Goal: Task Accomplishment & Management: Use online tool/utility

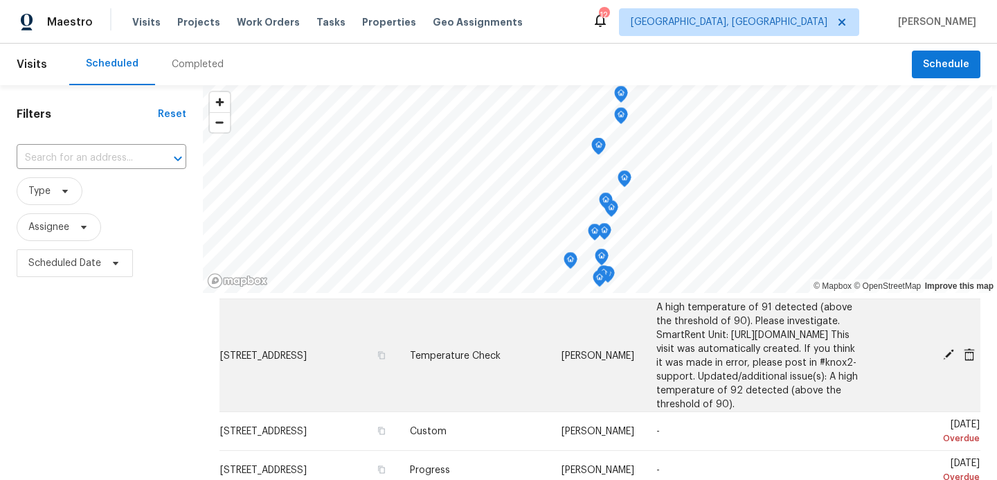
scroll to position [44, 0]
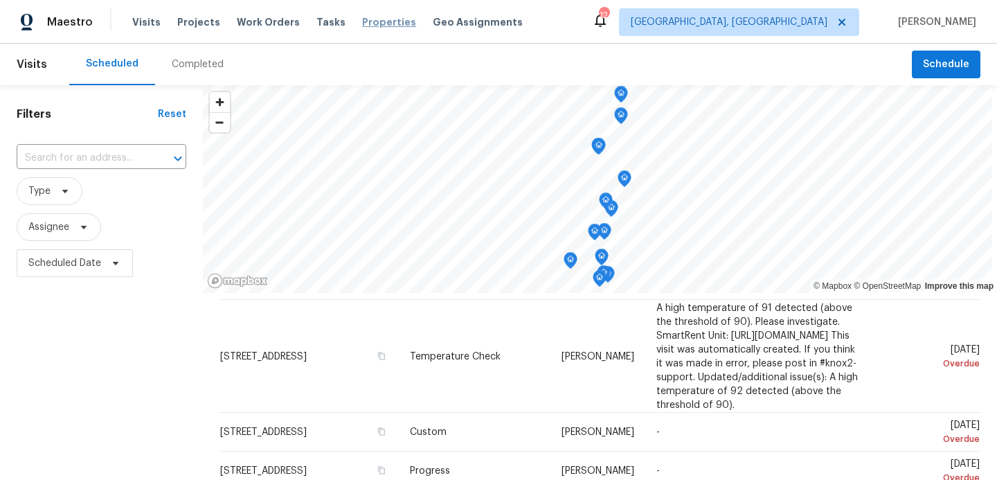
click at [366, 19] on span "Properties" at bounding box center [389, 22] width 54 height 14
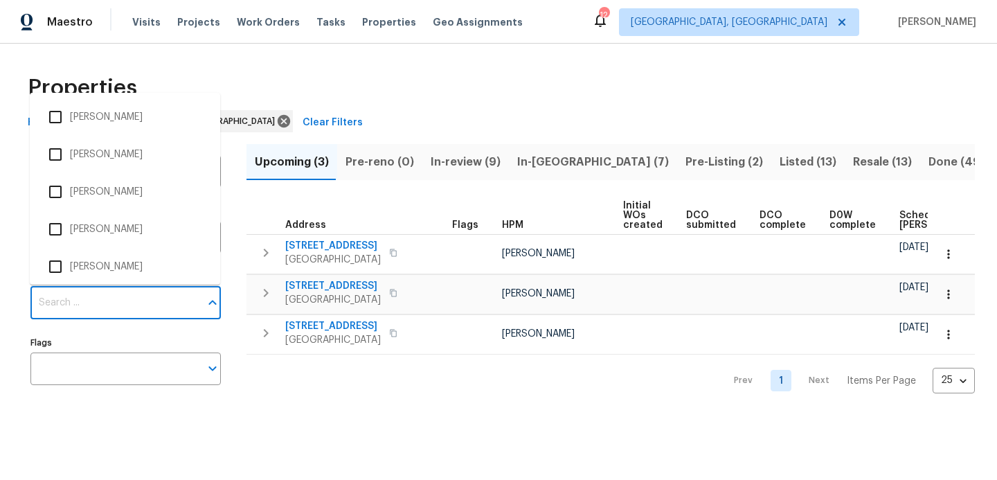
click at [127, 312] on input "Individuals" at bounding box center [115, 303] width 170 height 33
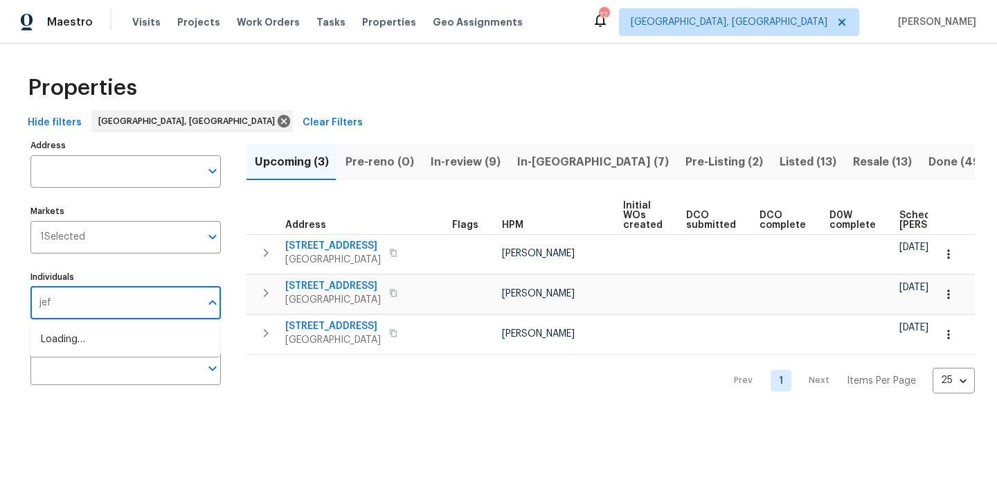
type input "jeff"
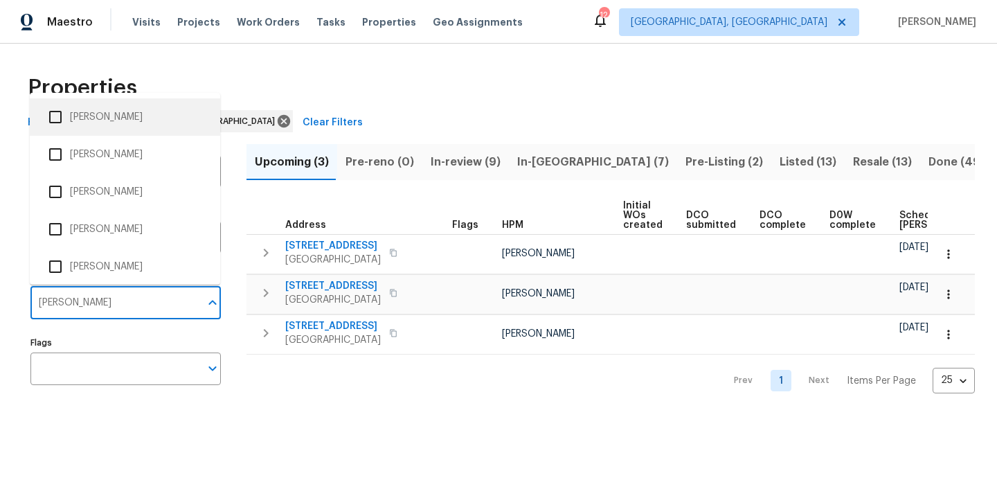
click at [55, 116] on input "checkbox" at bounding box center [55, 116] width 29 height 29
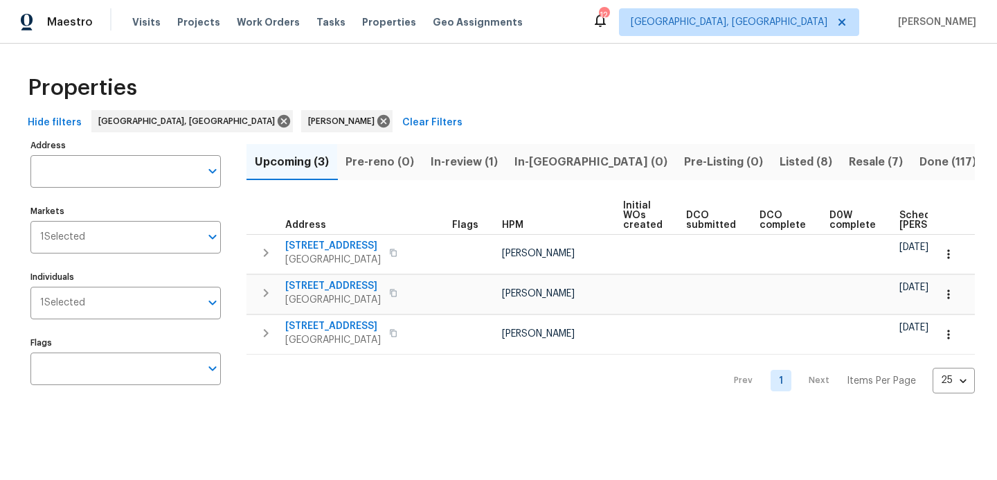
click at [849, 155] on span "Resale (7)" at bounding box center [876, 161] width 54 height 19
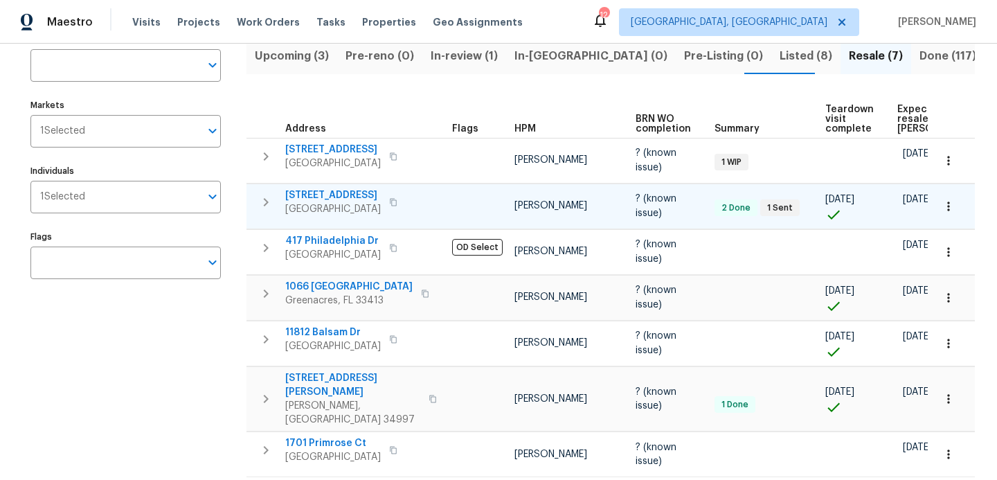
scroll to position [129, 0]
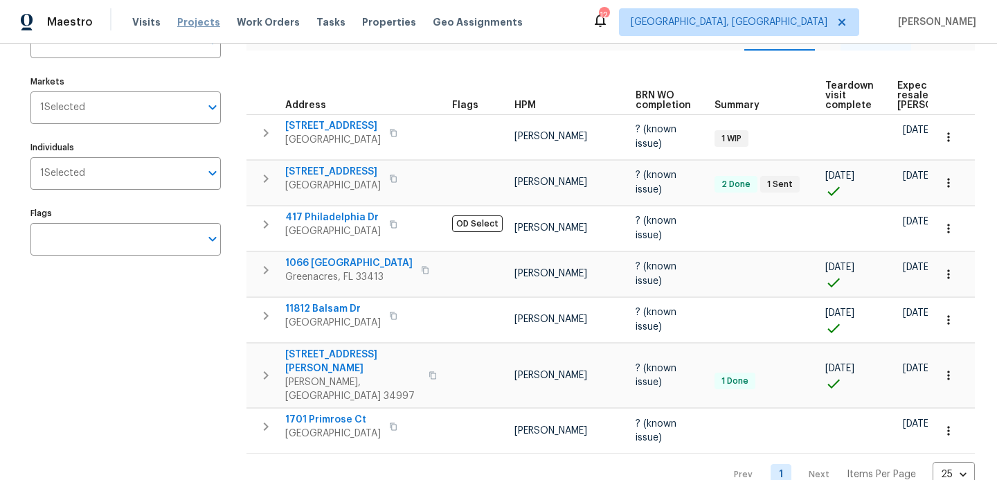
click at [191, 21] on span "Projects" at bounding box center [198, 22] width 43 height 14
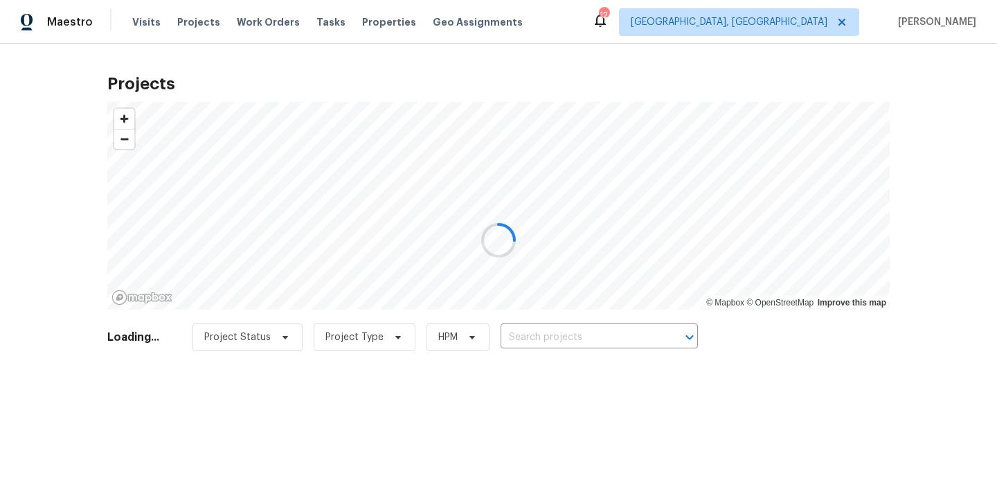
click at [548, 334] on div at bounding box center [498, 240] width 997 height 480
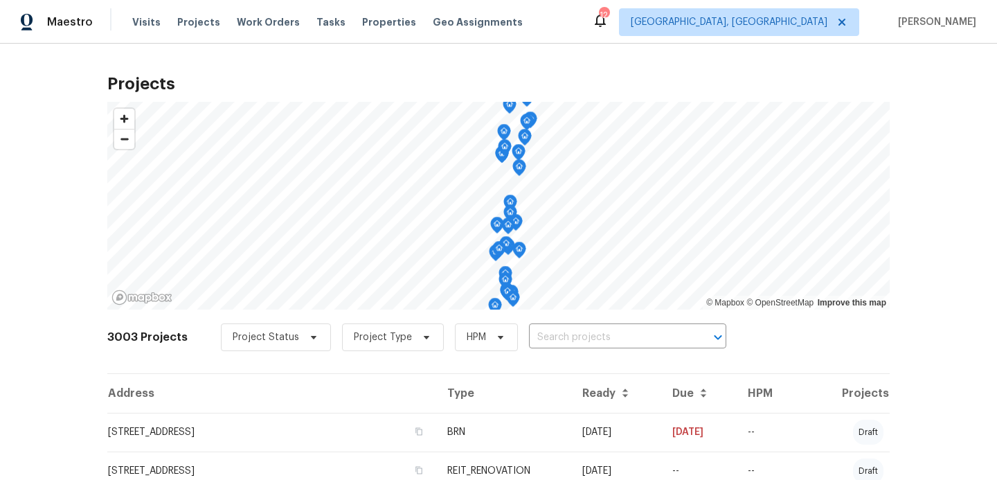
click at [548, 339] on input "text" at bounding box center [608, 337] width 159 height 21
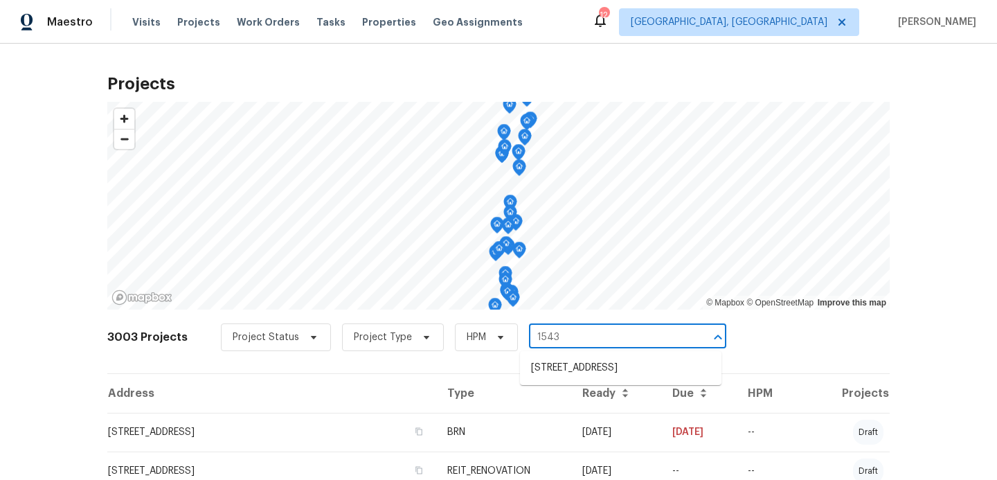
type input "15431"
click at [569, 375] on li "15431 105th Dr N, Jupiter, FL 33478" at bounding box center [620, 368] width 201 height 23
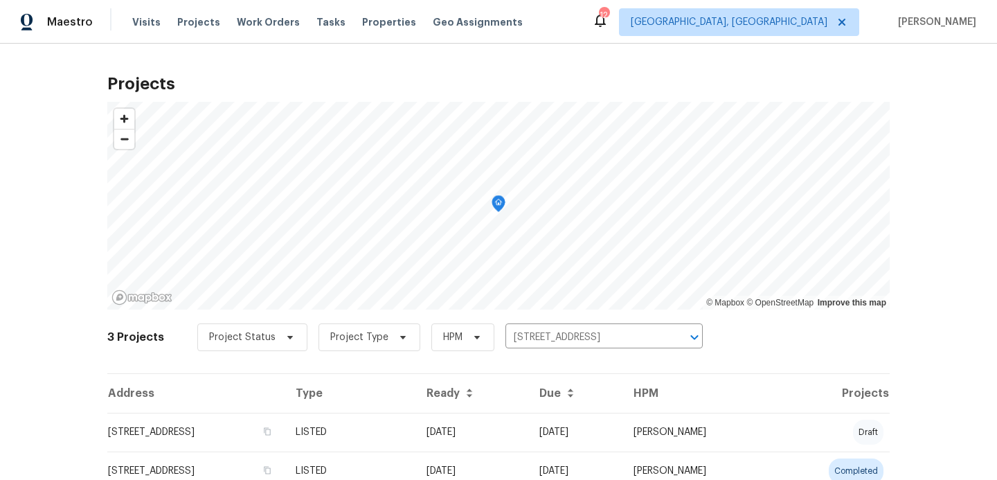
scroll to position [93, 0]
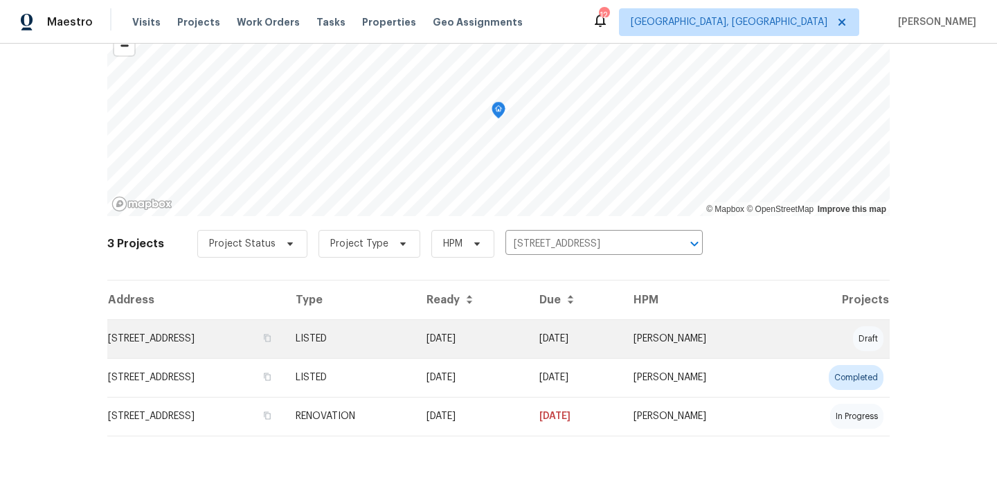
click at [210, 345] on td "15431 105th Dr N, Jupiter, FL 33478" at bounding box center [195, 338] width 177 height 39
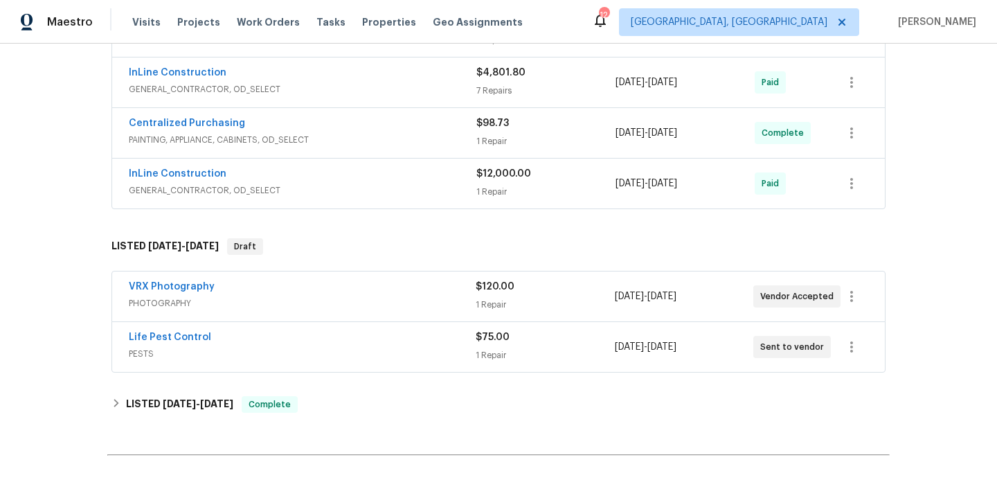
scroll to position [758, 0]
click at [188, 339] on link "Life Pest Control" at bounding box center [170, 337] width 82 height 10
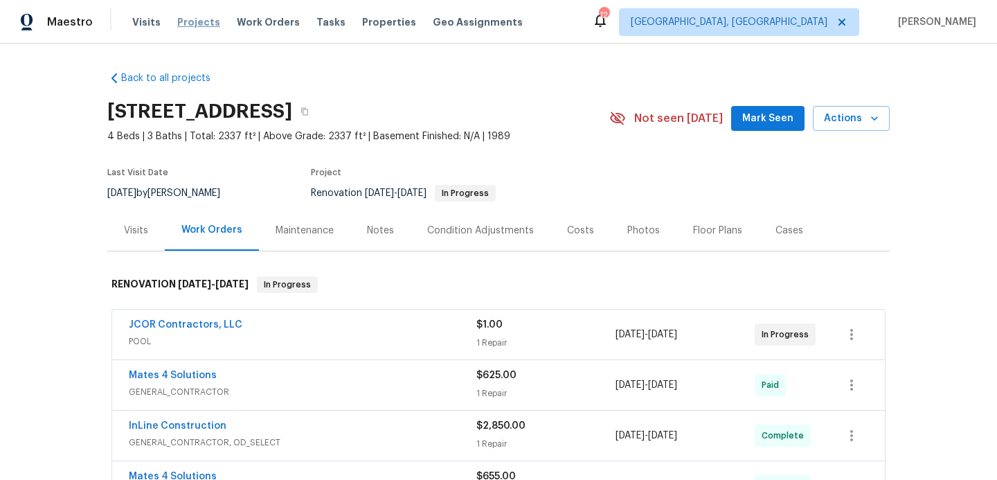
click at [196, 23] on span "Projects" at bounding box center [198, 22] width 43 height 14
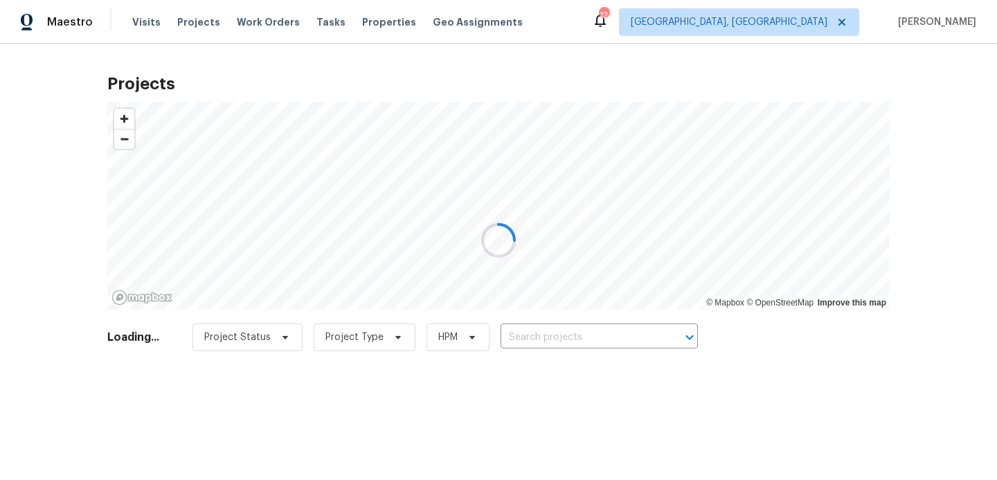
click at [545, 343] on div at bounding box center [498, 240] width 997 height 480
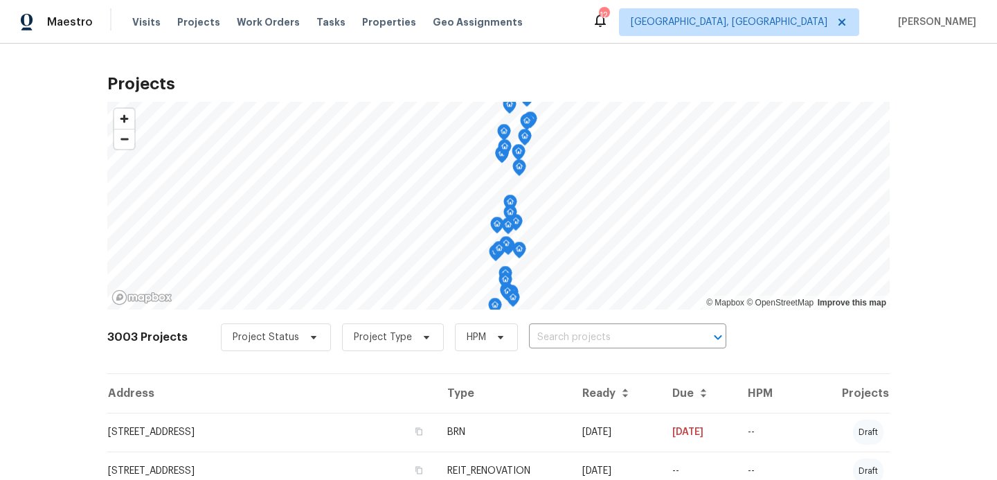
click at [548, 336] on input "text" at bounding box center [608, 337] width 159 height 21
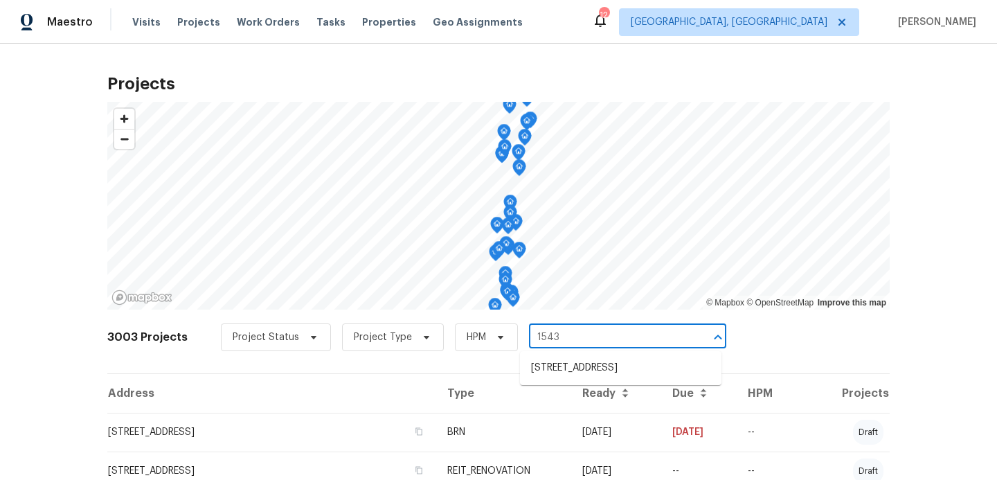
type input "15431"
click at [553, 363] on li "15431 105th Dr N, Jupiter, FL 33478" at bounding box center [620, 368] width 201 height 23
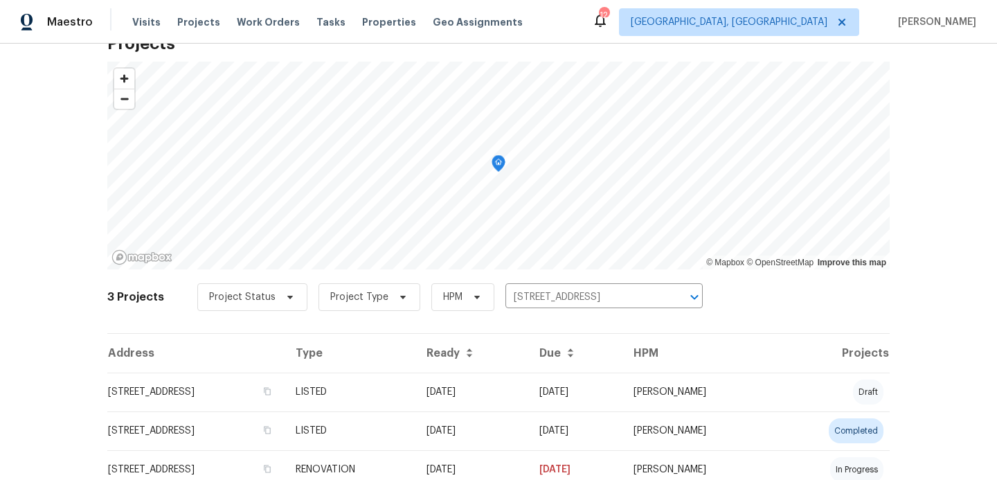
scroll to position [44, 0]
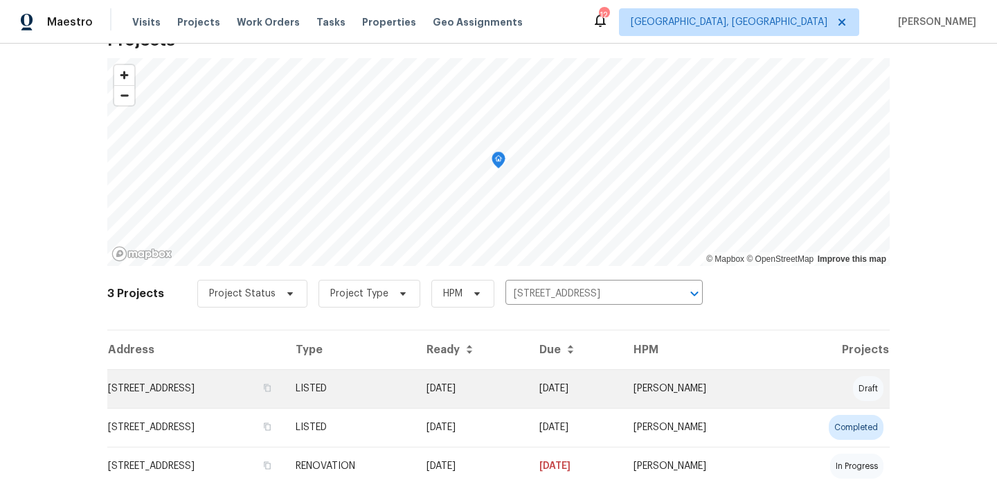
click at [251, 397] on td "15431 105th Dr N, Jupiter, FL 33478" at bounding box center [195, 388] width 177 height 39
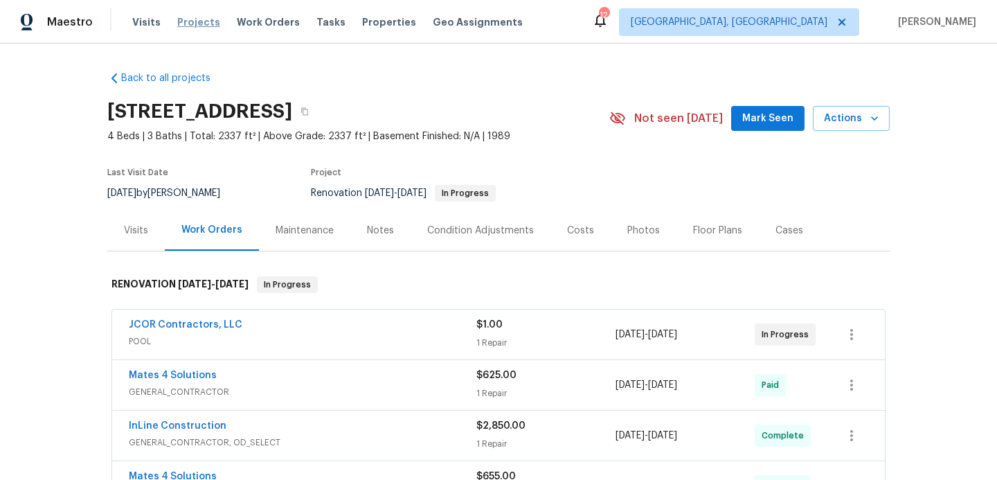
click at [186, 24] on span "Projects" at bounding box center [198, 22] width 43 height 14
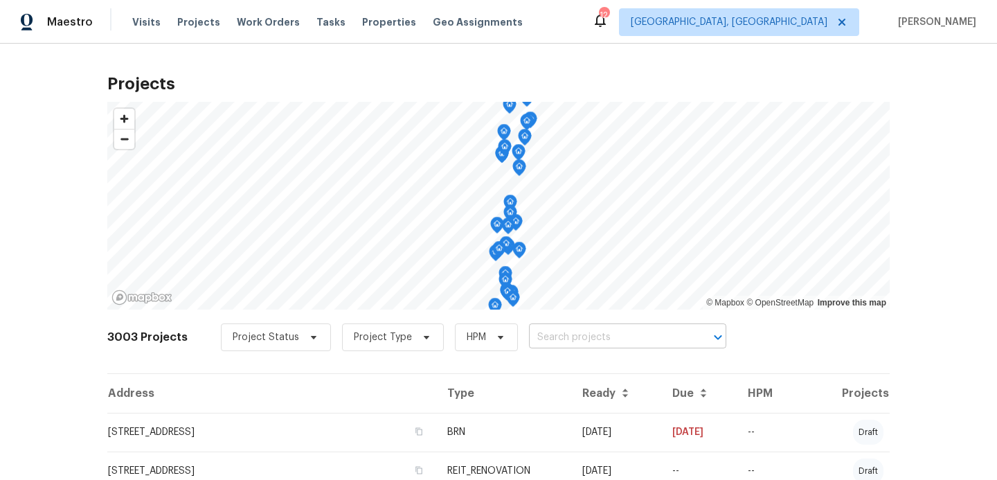
click at [565, 334] on input "text" at bounding box center [608, 337] width 159 height 21
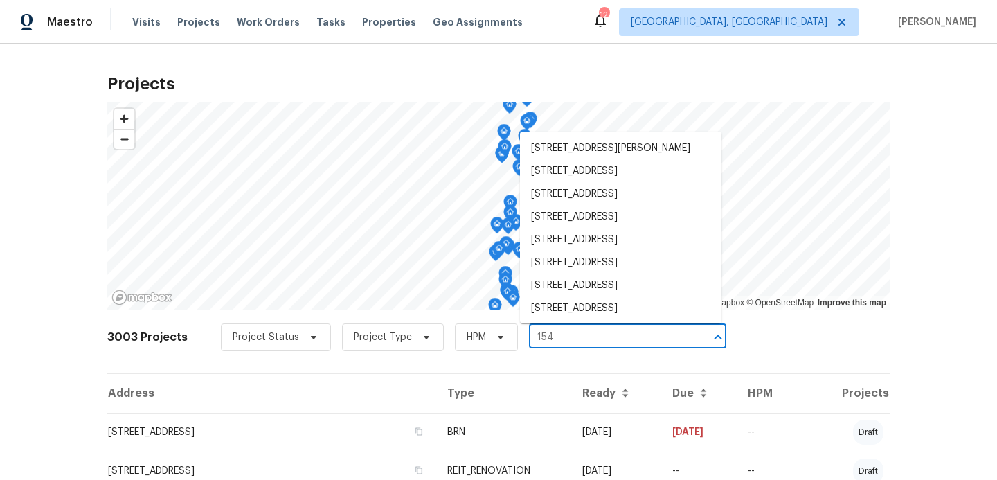
type input "1541"
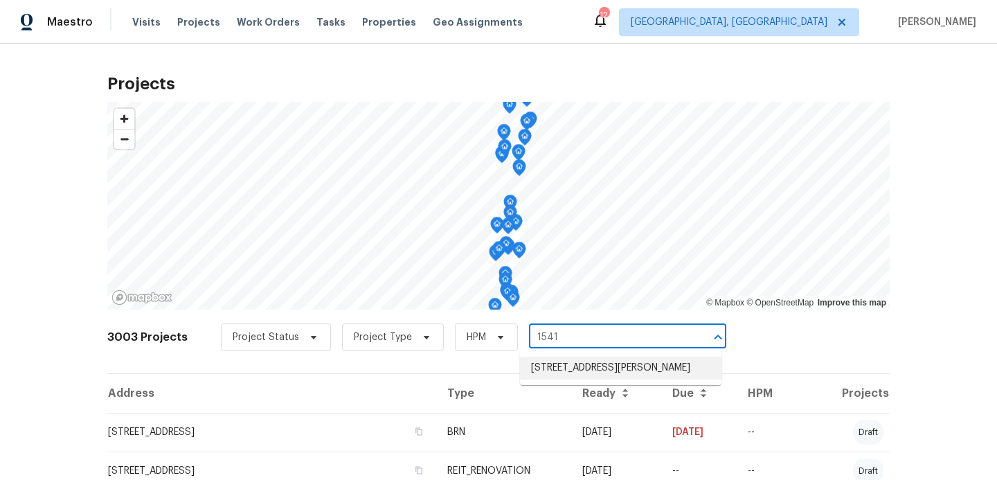
click at [577, 365] on li "[STREET_ADDRESS][PERSON_NAME]" at bounding box center [620, 368] width 201 height 23
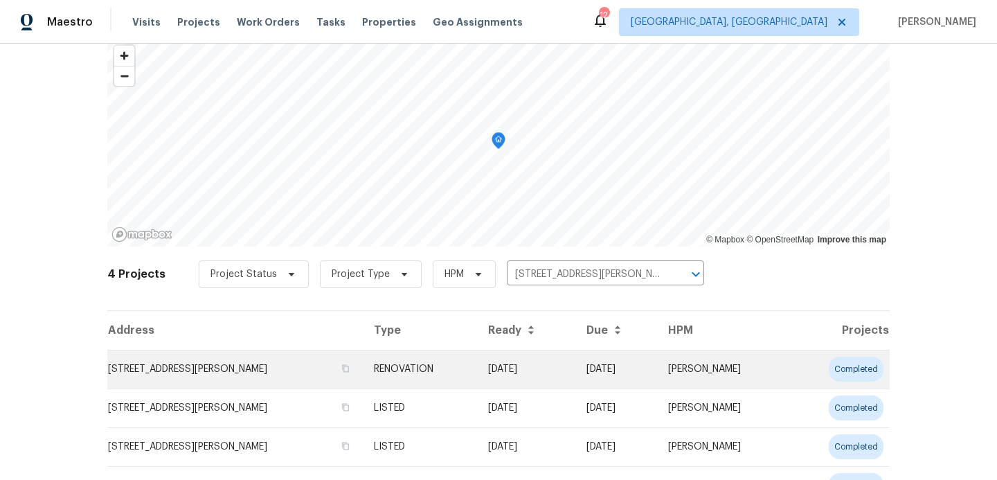
scroll to position [132, 0]
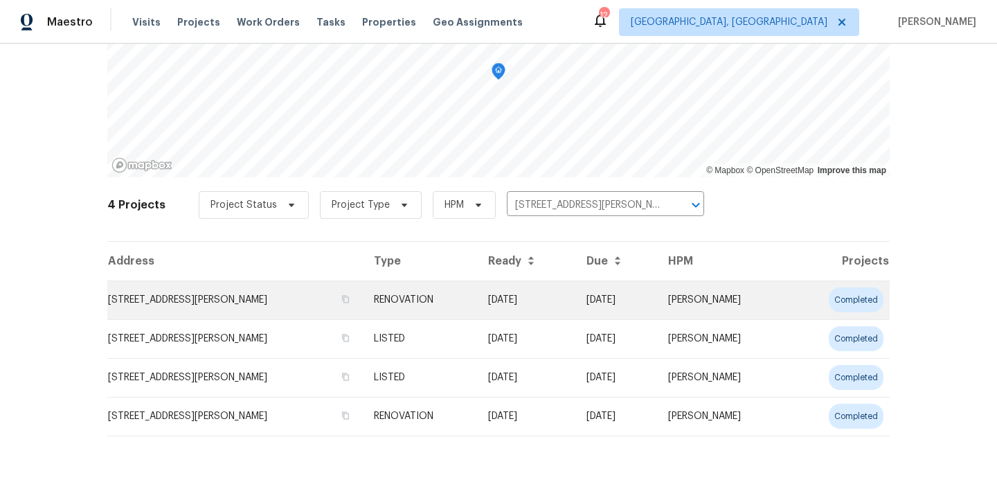
click at [222, 298] on td "[STREET_ADDRESS][PERSON_NAME]" at bounding box center [234, 299] width 255 height 39
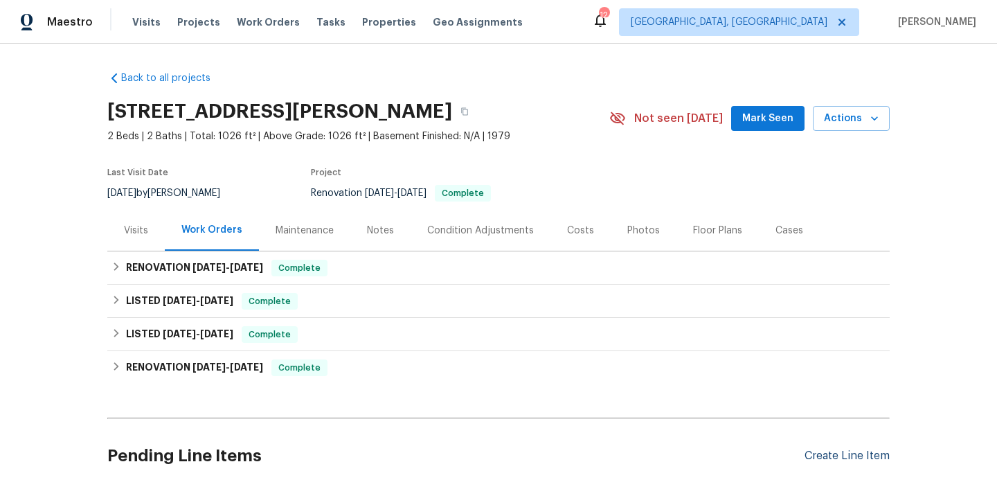
click at [860, 455] on div "Create Line Item" at bounding box center [846, 455] width 85 height 13
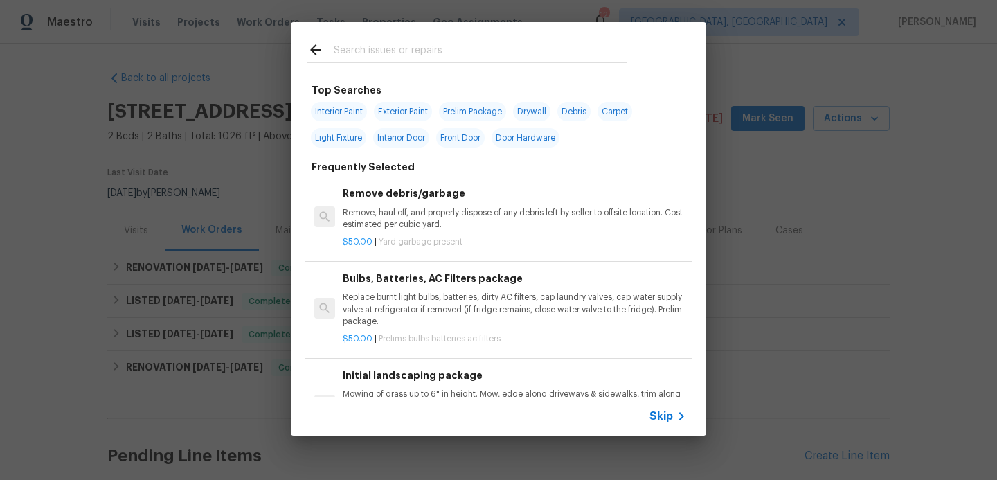
click at [664, 414] on span "Skip" at bounding box center [661, 416] width 24 height 14
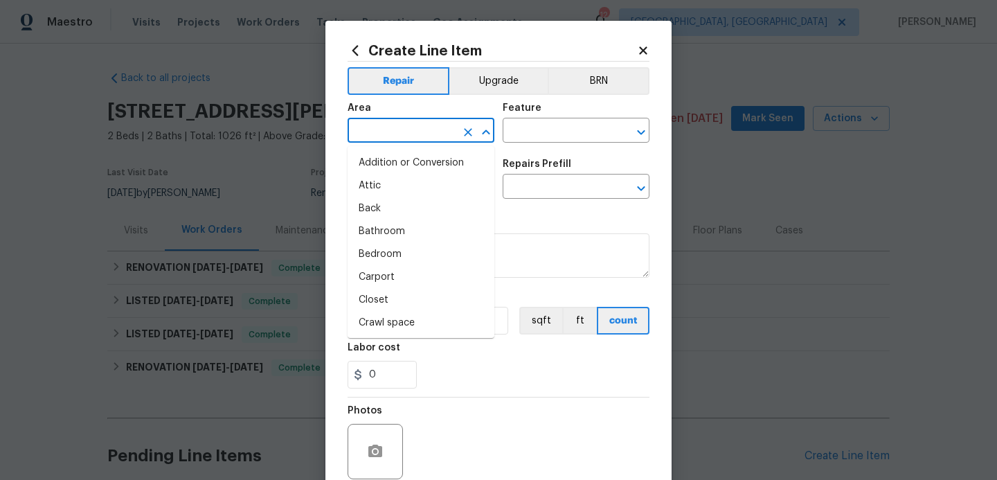
click at [361, 134] on input "text" at bounding box center [402, 131] width 108 height 21
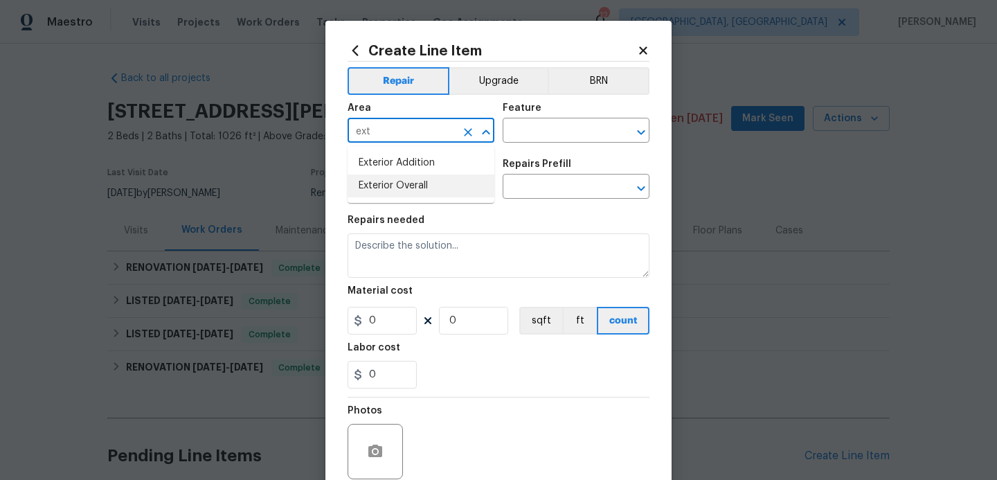
click at [369, 181] on li "Exterior Overall" at bounding box center [421, 185] width 147 height 23
type input "Exterior Overall"
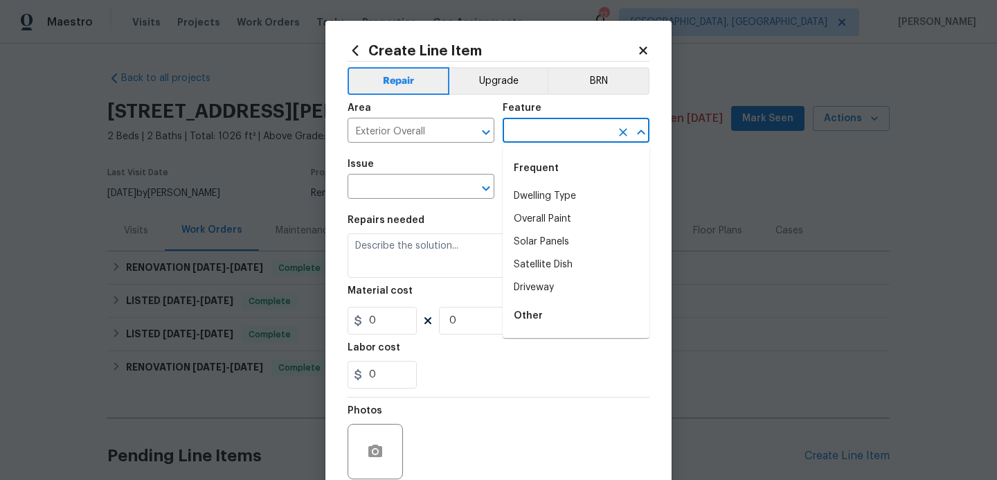
click at [528, 136] on input "text" at bounding box center [557, 131] width 108 height 21
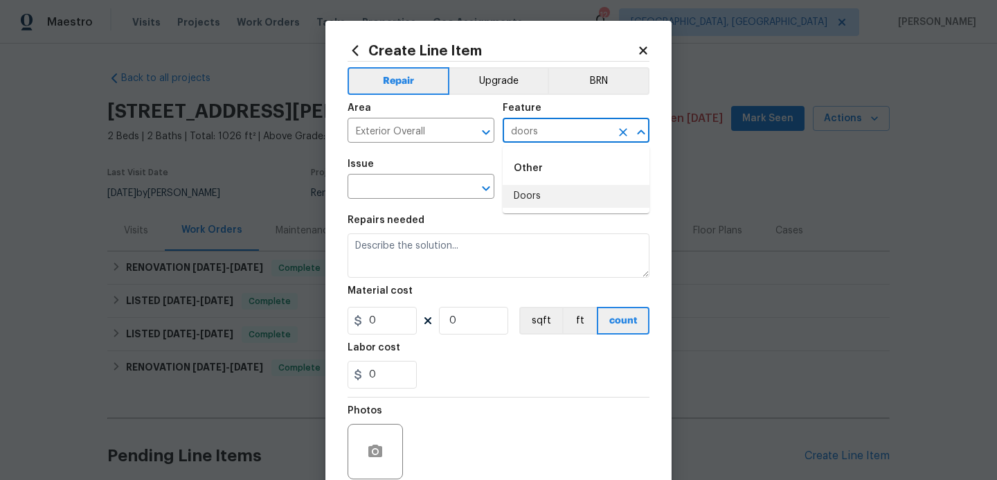
click at [527, 196] on li "Doors" at bounding box center [576, 196] width 147 height 23
type input "Doors"
click at [396, 193] on input "text" at bounding box center [402, 187] width 108 height 21
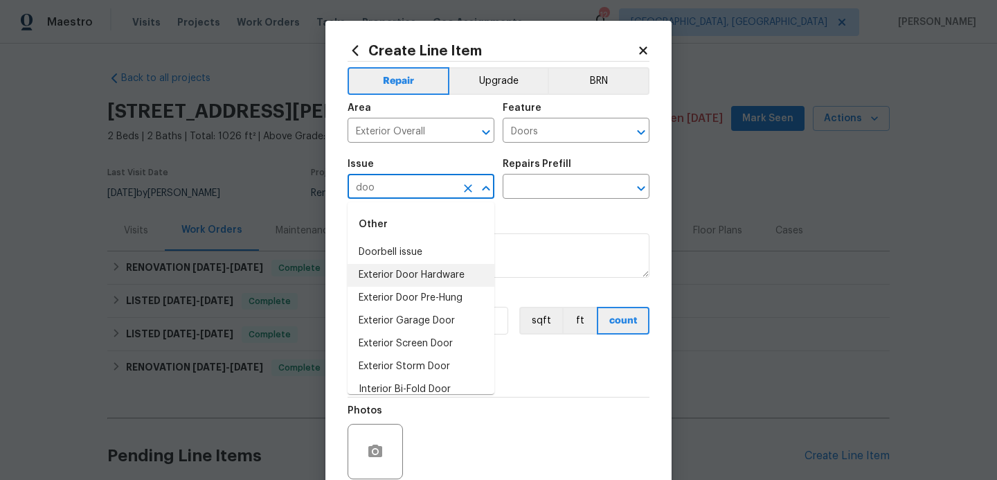
click at [407, 280] on li "Exterior Door Hardware" at bounding box center [421, 275] width 147 height 23
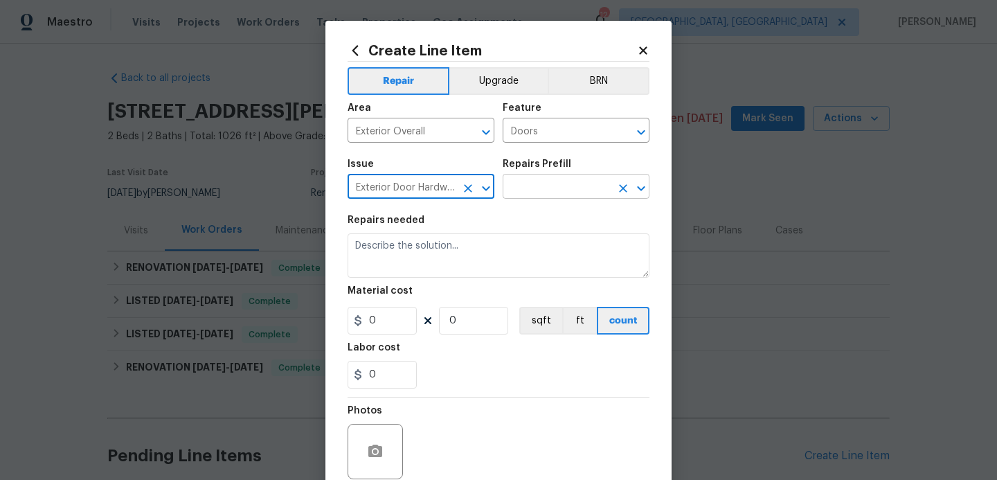
type input "Exterior Door Hardware"
click at [532, 190] on input "text" at bounding box center [557, 187] width 108 height 21
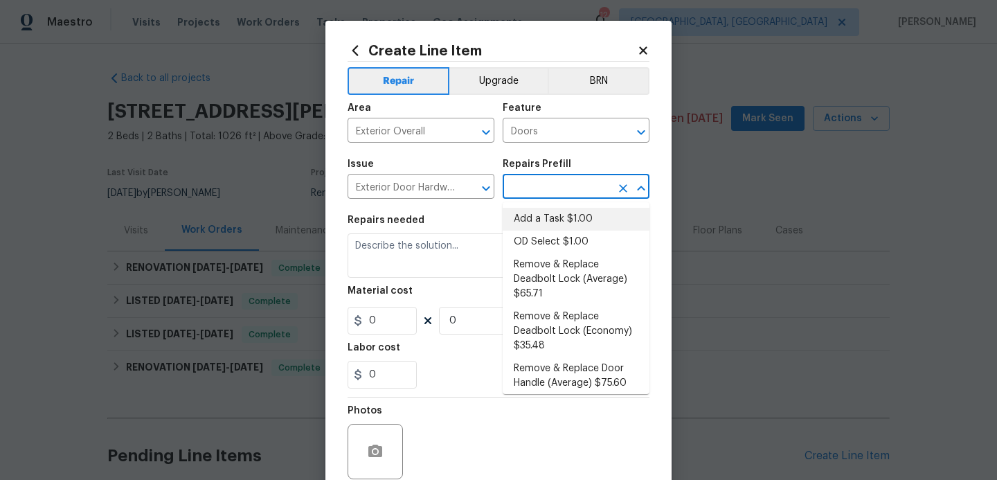
click at [559, 215] on li "Add a Task $1.00" at bounding box center [576, 219] width 147 height 23
type input "Interior Door"
type input "Add a Task $1.00"
type textarea "HPM to detail"
type input "1"
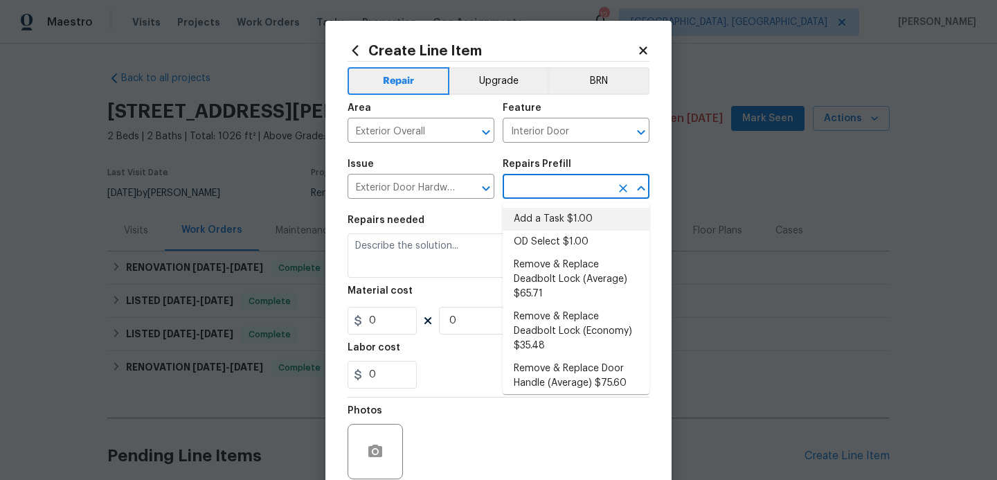
type input "1"
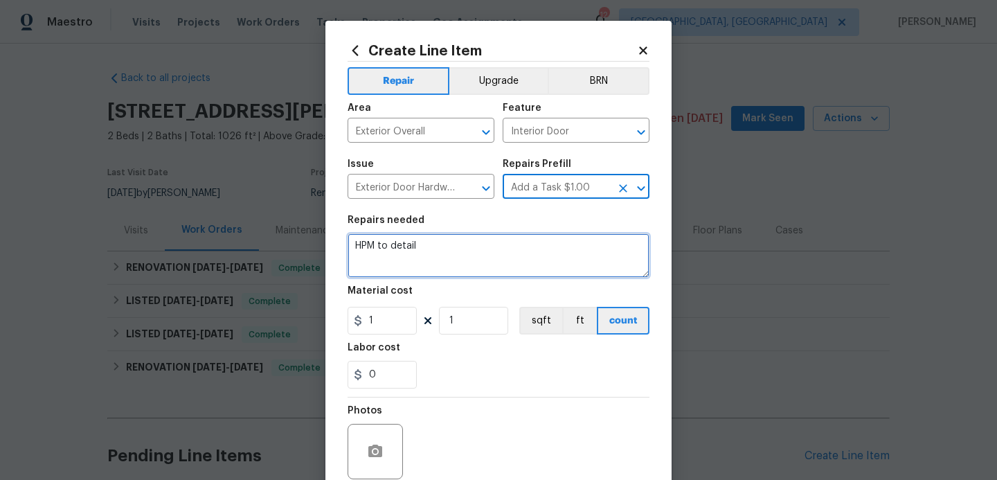
click at [456, 251] on textarea "HPM to detail" at bounding box center [499, 255] width 302 height 44
type textarea "H"
type textarea "repair and secure rear slider install night lock or lockpin"
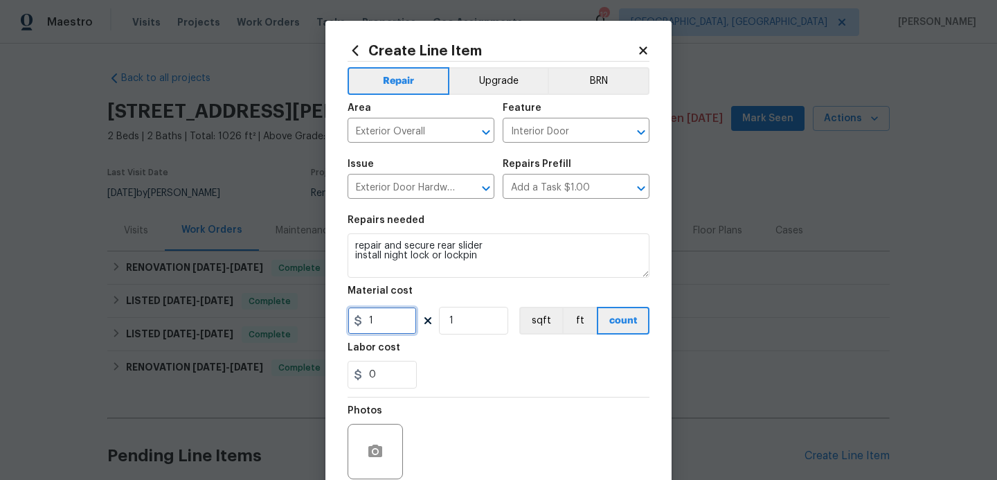
click at [397, 327] on input "1" at bounding box center [382, 321] width 69 height 28
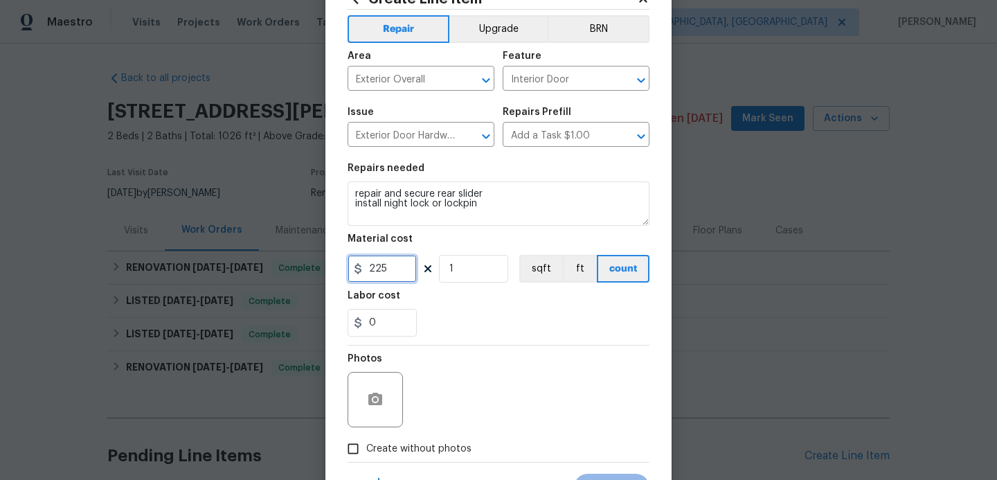
scroll to position [117, 0]
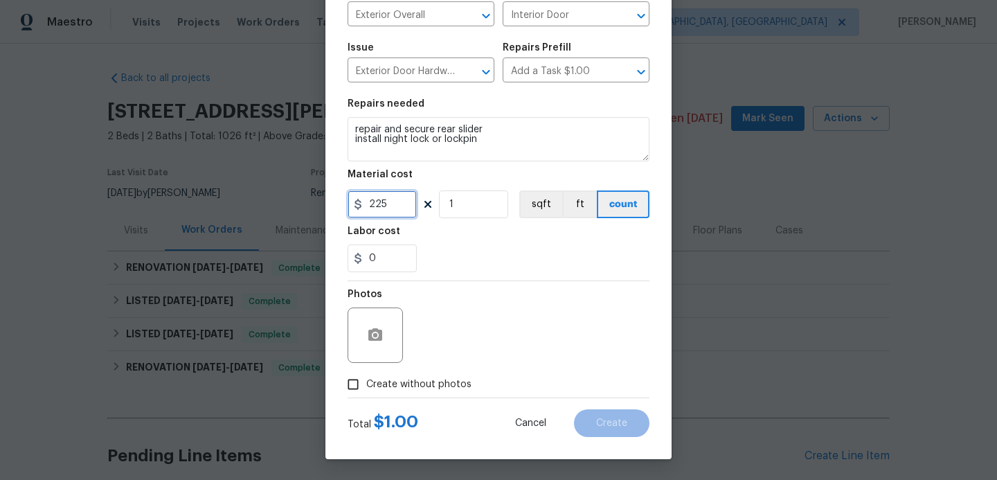
type input "225"
click at [355, 386] on input "Create without photos" at bounding box center [353, 384] width 26 height 26
checkbox input "true"
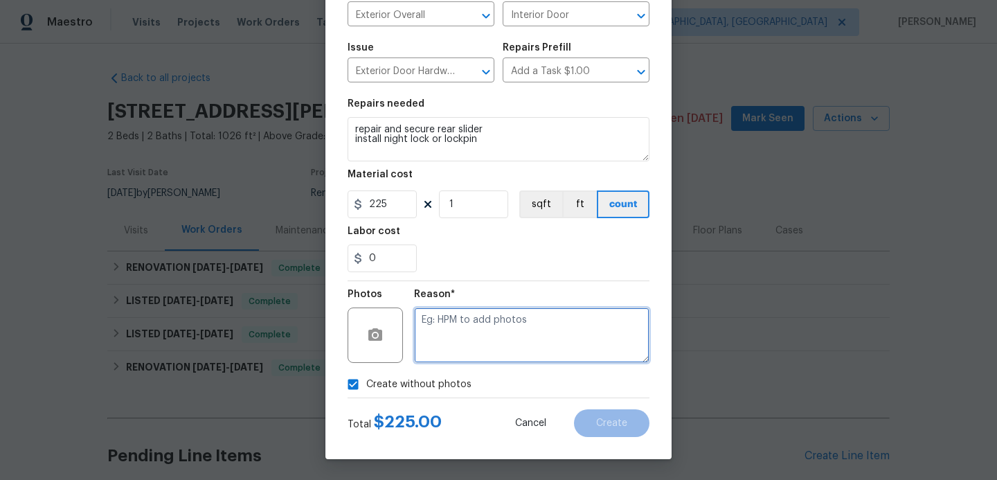
click at [484, 337] on textarea at bounding box center [531, 334] width 235 height 55
type textarea "hpm to add"
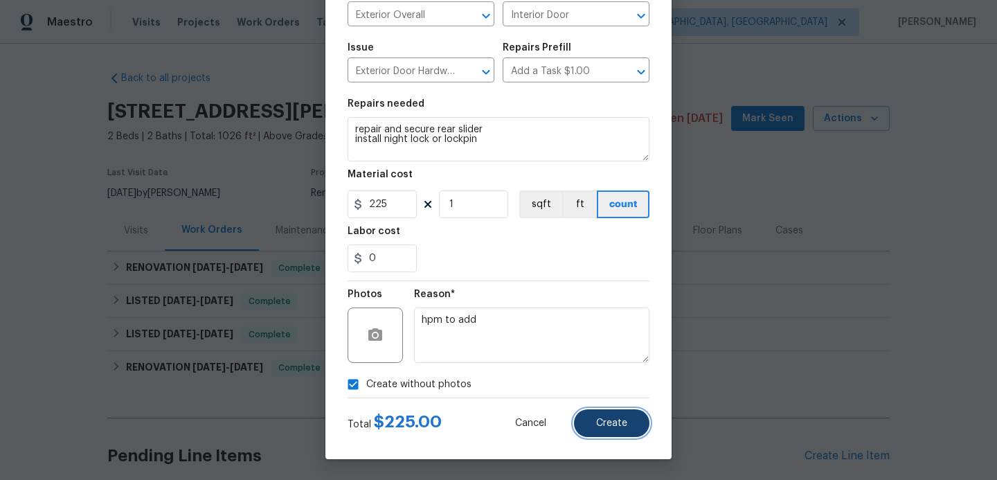
click at [605, 428] on button "Create" at bounding box center [611, 423] width 75 height 28
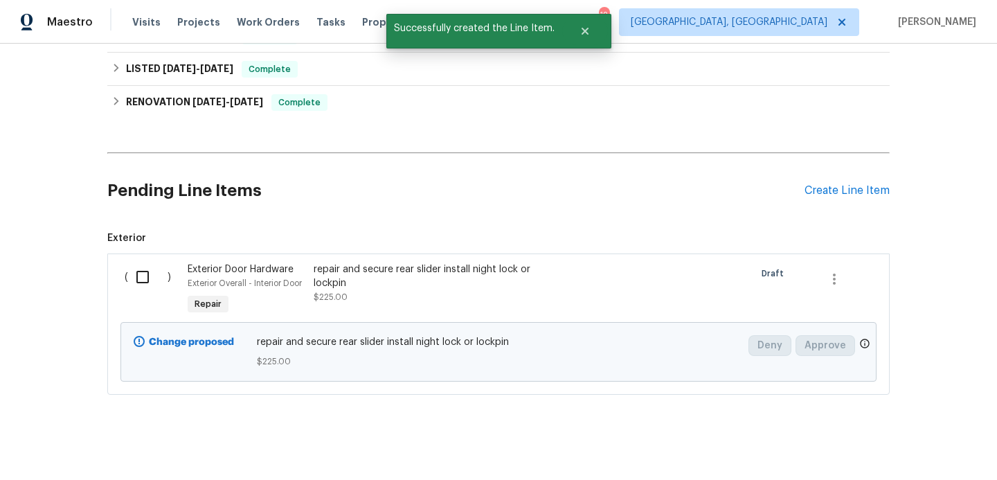
scroll to position [274, 0]
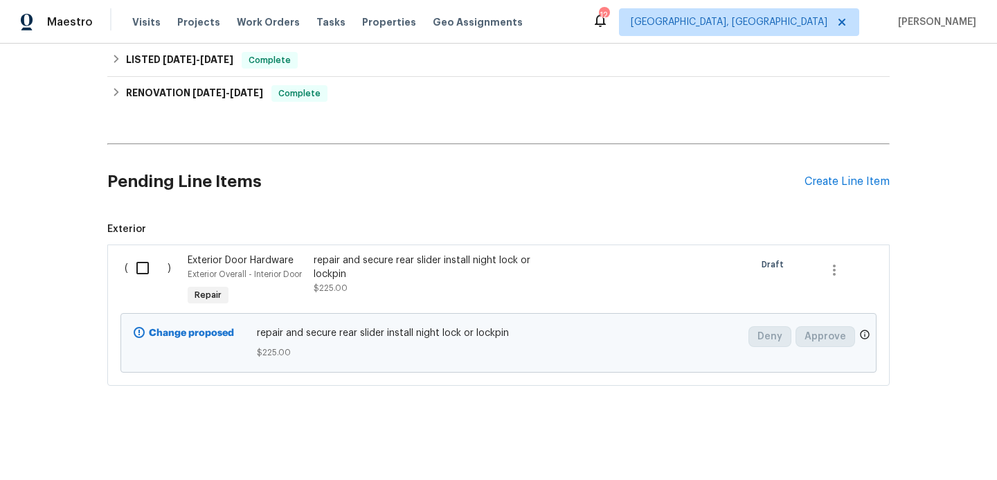
click at [141, 269] on input "checkbox" at bounding box center [147, 267] width 39 height 29
checkbox input "true"
click at [888, 452] on span "Create Work Order" at bounding box center [918, 445] width 92 height 17
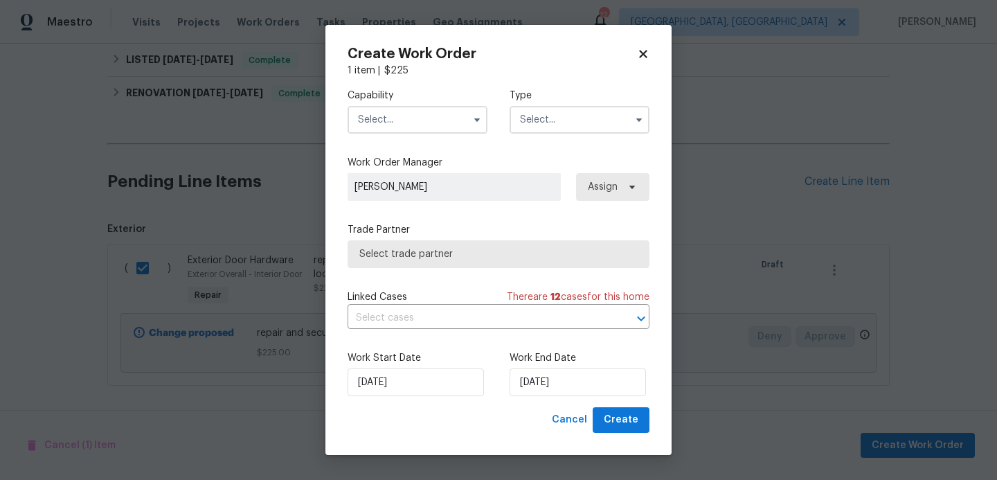
click at [422, 122] on input "text" at bounding box center [418, 120] width 140 height 28
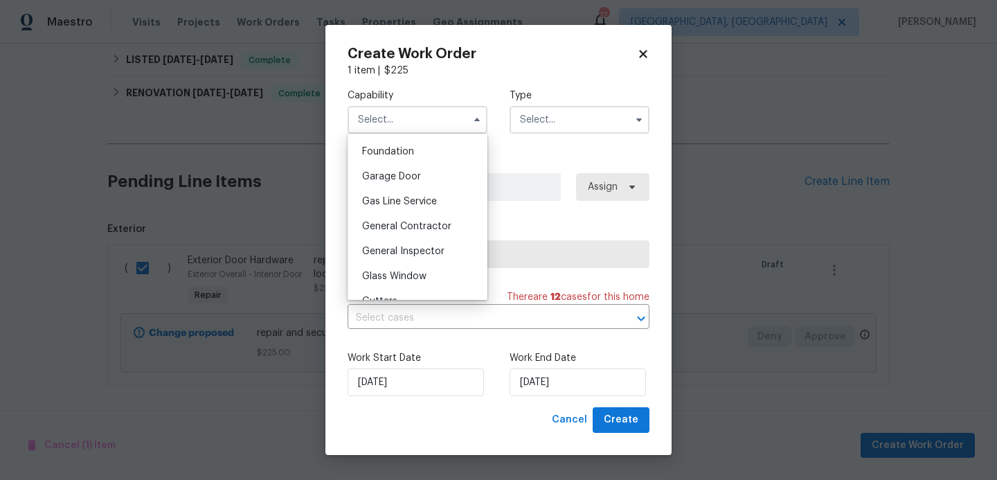
scroll to position [589, 0]
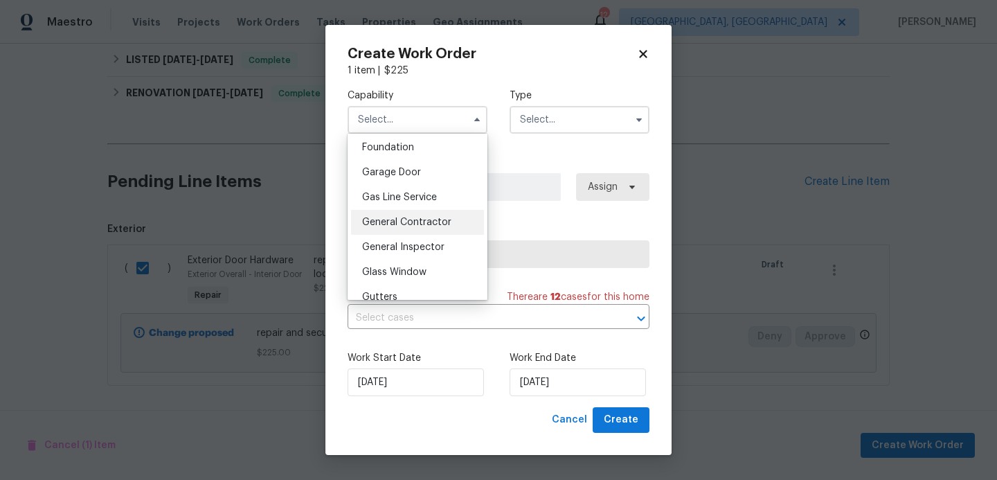
click at [397, 218] on span "General Contractor" at bounding box center [406, 222] width 89 height 10
type input "General Contractor"
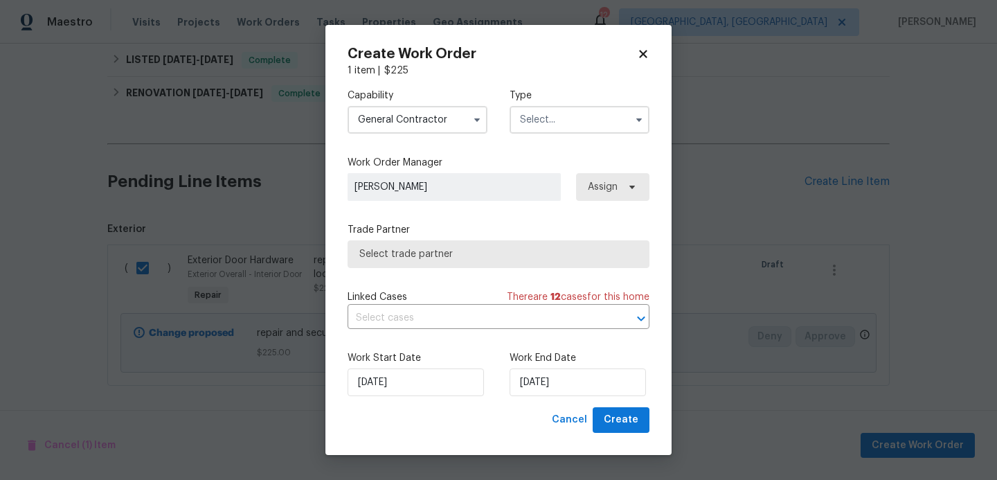
click at [563, 120] on input "text" at bounding box center [579, 120] width 140 height 28
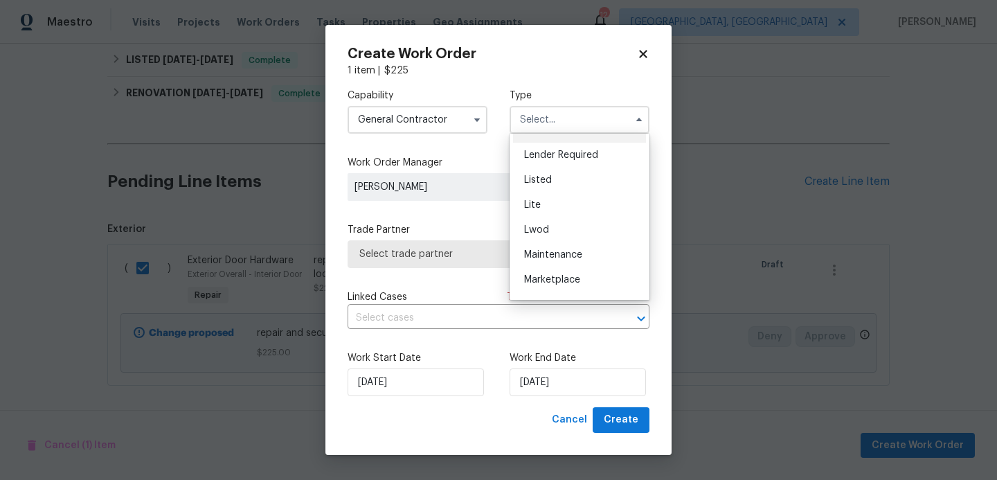
scroll to position [135, 0]
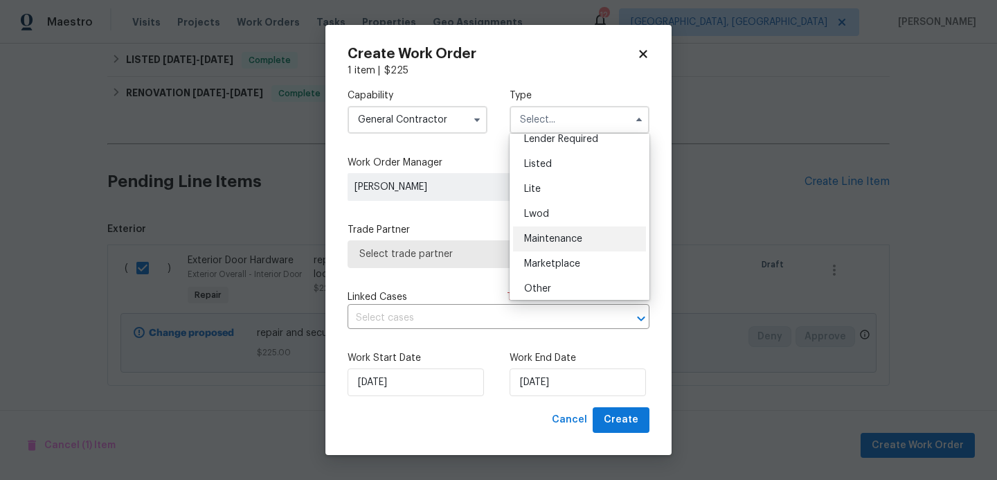
click at [572, 244] on div "Maintenance" at bounding box center [579, 238] width 133 height 25
type input "Maintenance"
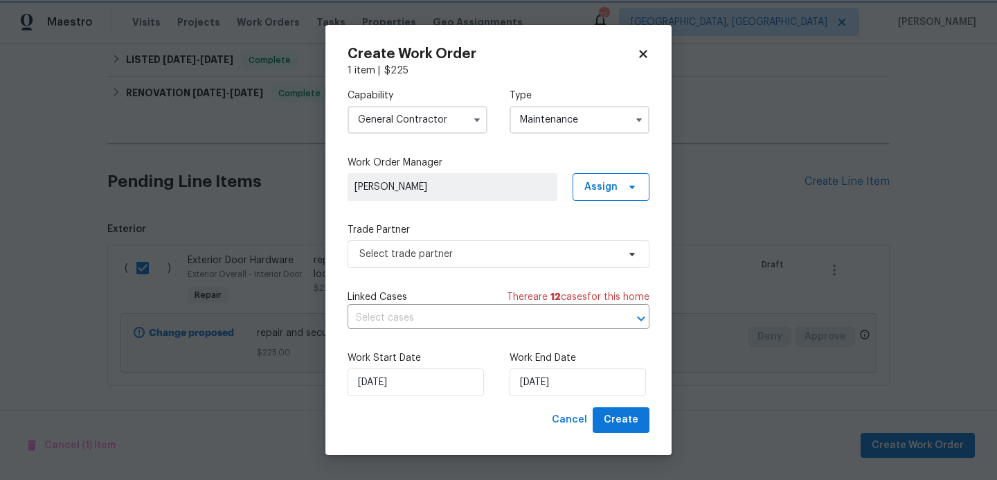
scroll to position [0, 0]
click at [498, 262] on span "Select trade partner" at bounding box center [499, 254] width 302 height 28
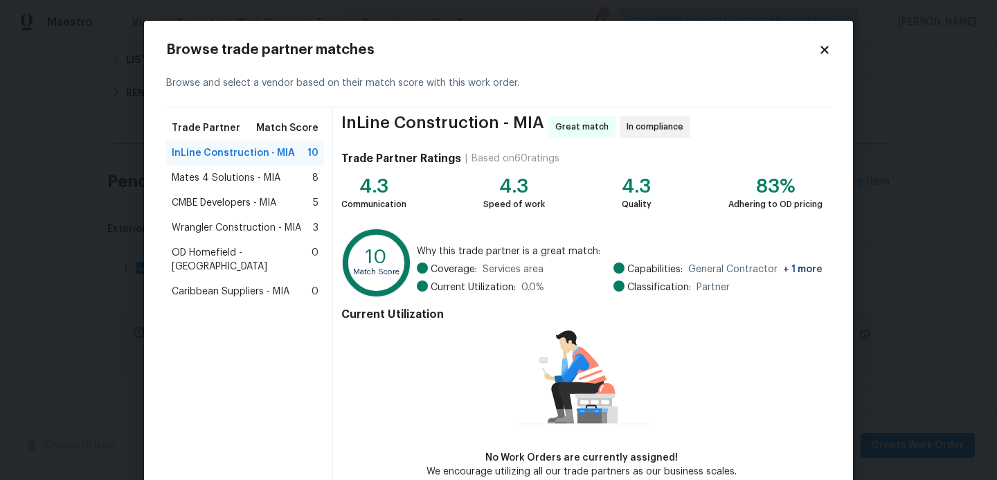
click at [238, 156] on span "InLine Construction - MIA" at bounding box center [233, 153] width 123 height 14
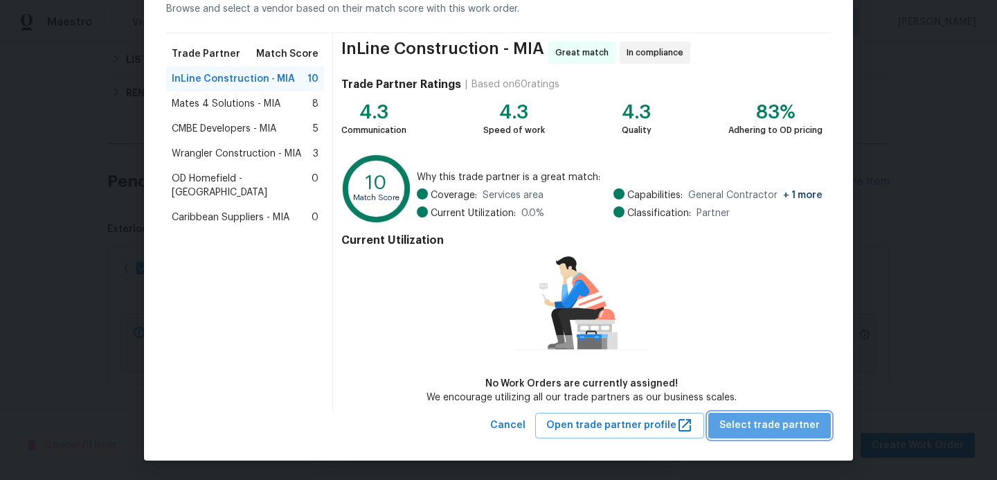
click at [779, 422] on span "Select trade partner" at bounding box center [769, 425] width 100 height 17
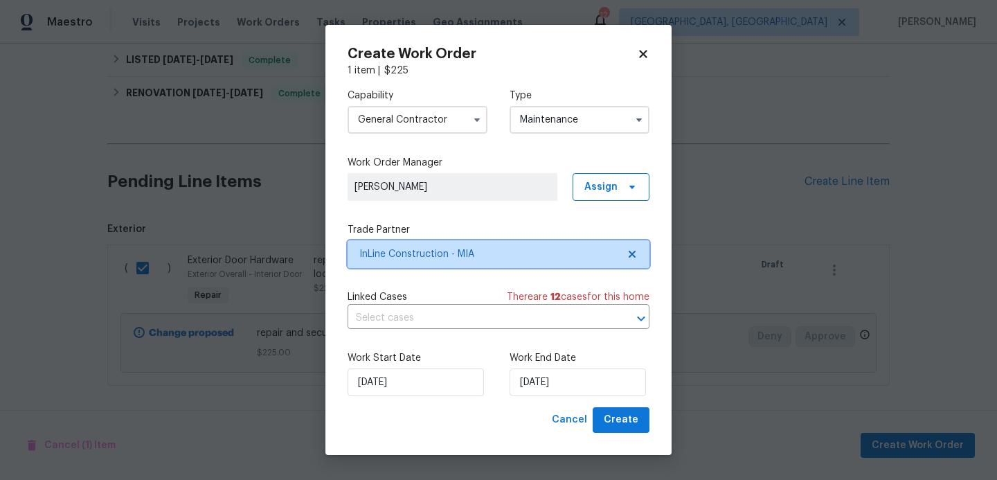
scroll to position [0, 0]
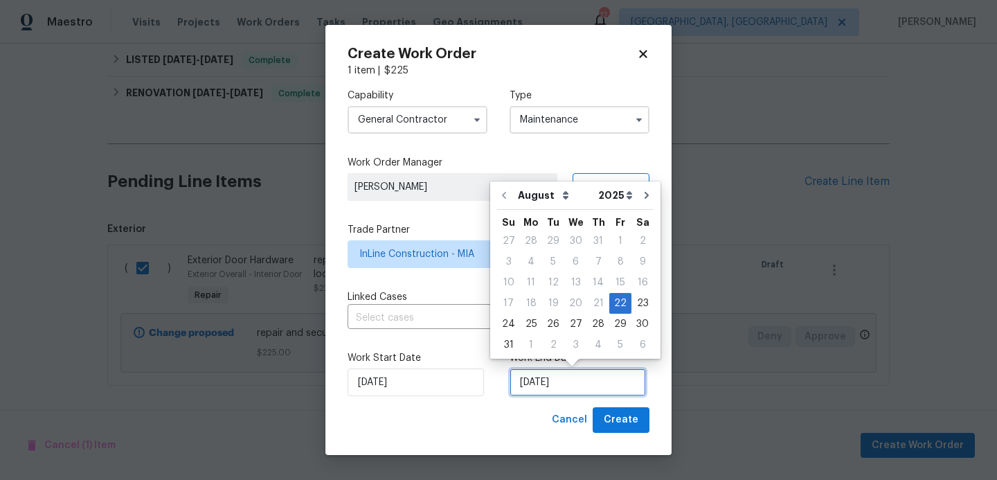
click at [614, 391] on input "[DATE]" at bounding box center [577, 382] width 136 height 28
click at [526, 322] on div "25" at bounding box center [531, 323] width 22 height 19
type input "[DATE]"
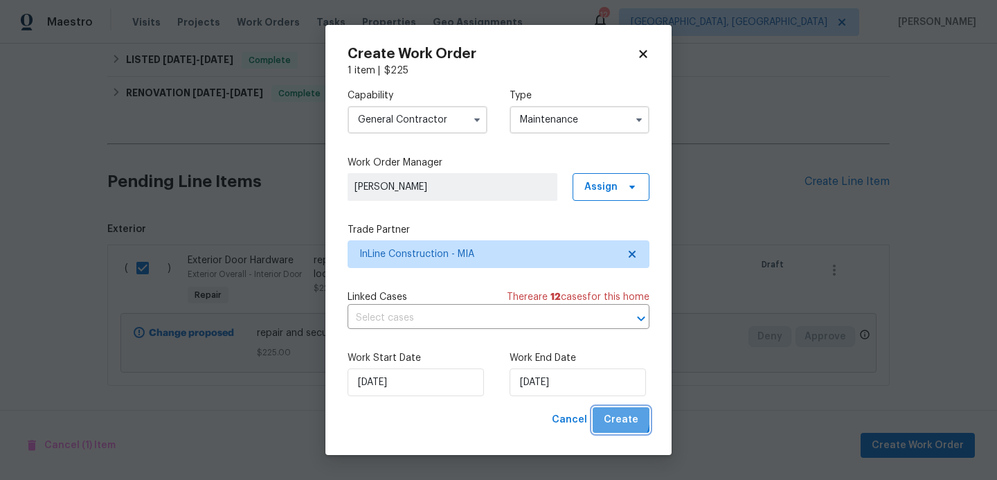
click at [608, 417] on span "Create" at bounding box center [621, 419] width 35 height 17
checkbox input "false"
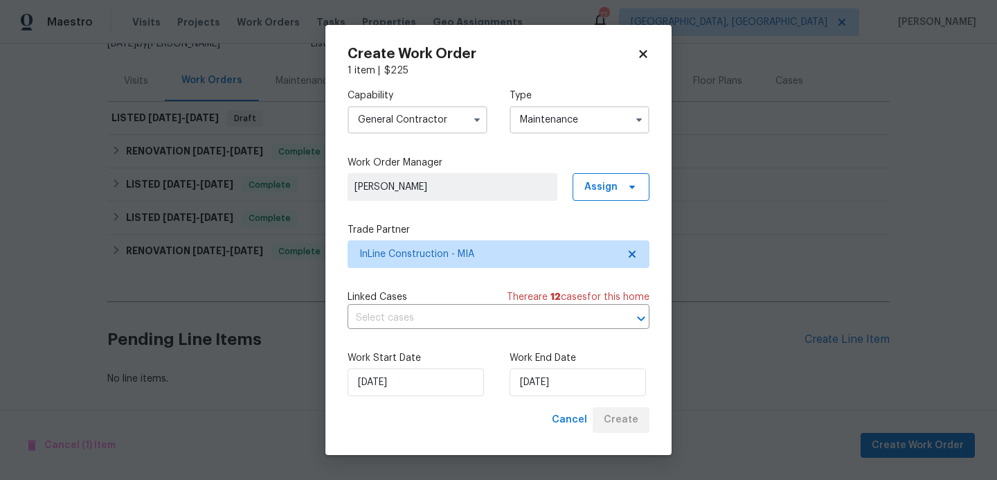
scroll to position [150, 0]
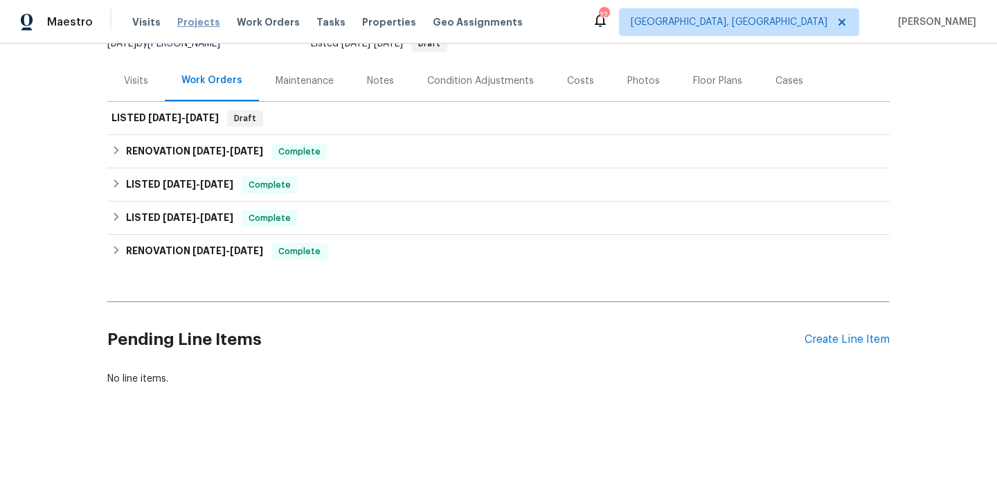
click at [202, 22] on span "Projects" at bounding box center [198, 22] width 43 height 14
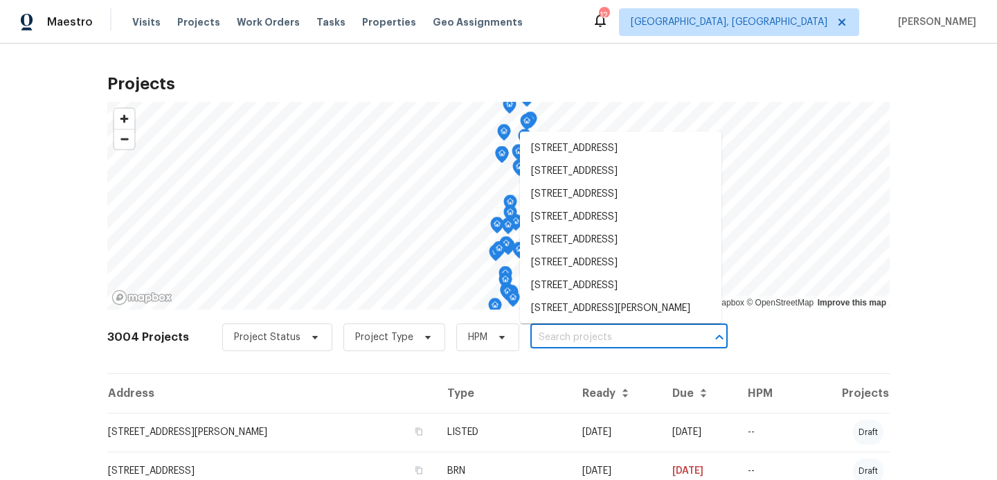
click at [545, 342] on input "text" at bounding box center [609, 337] width 159 height 21
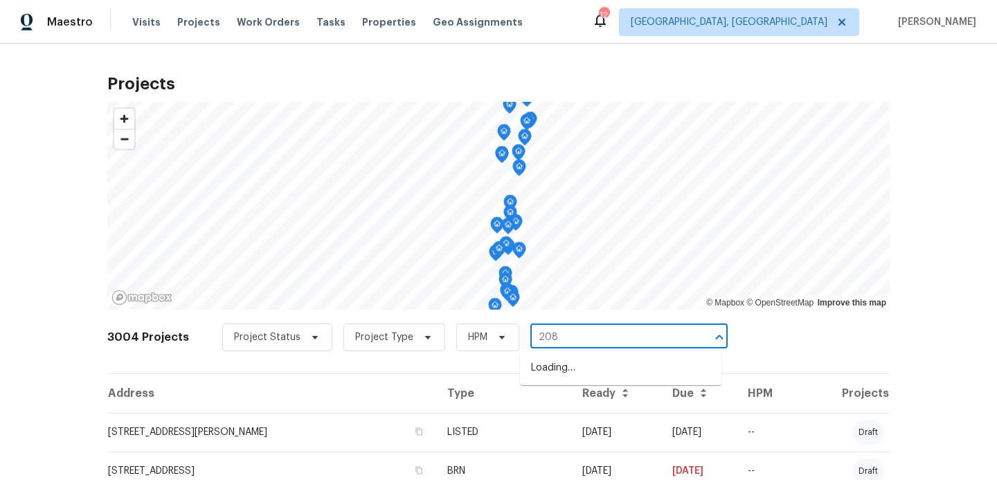
type input "2081"
click at [561, 379] on li "[STREET_ADDRESS]" at bounding box center [620, 368] width 201 height 23
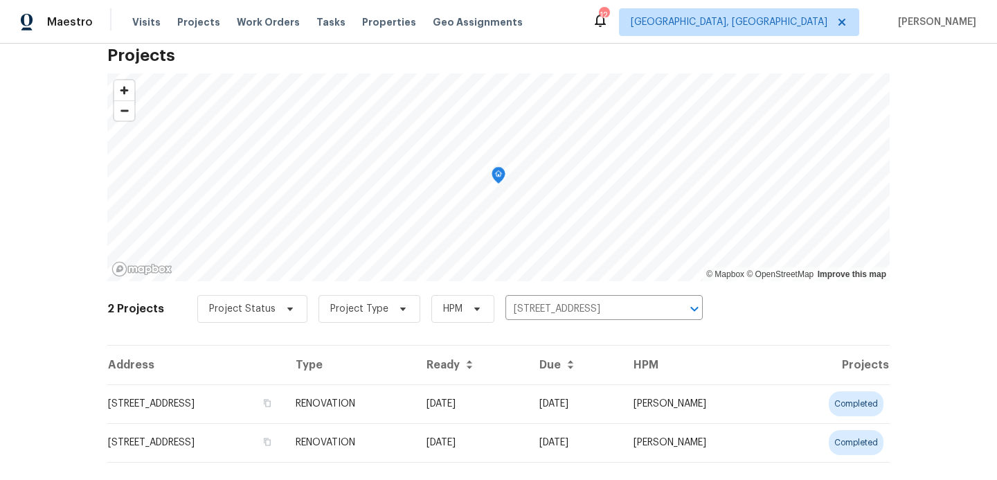
scroll to position [55, 0]
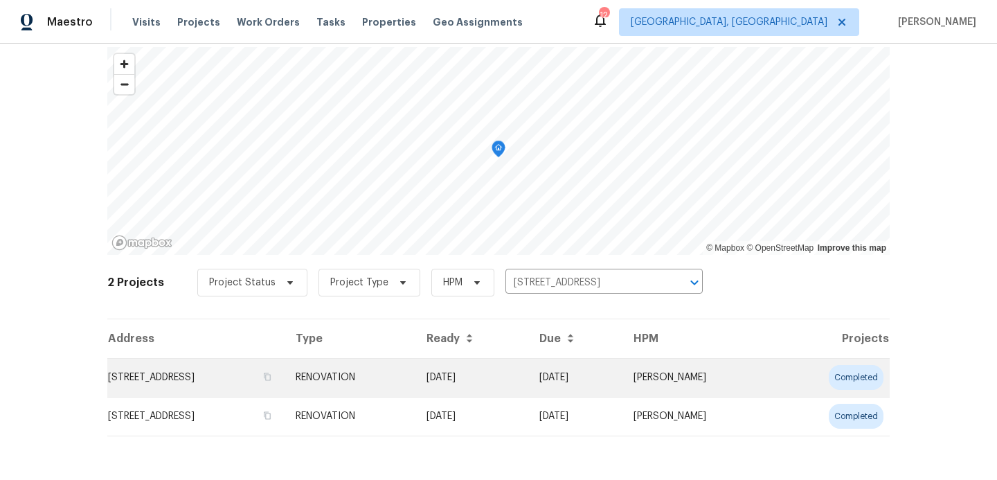
click at [281, 373] on td "[STREET_ADDRESS]" at bounding box center [195, 377] width 177 height 39
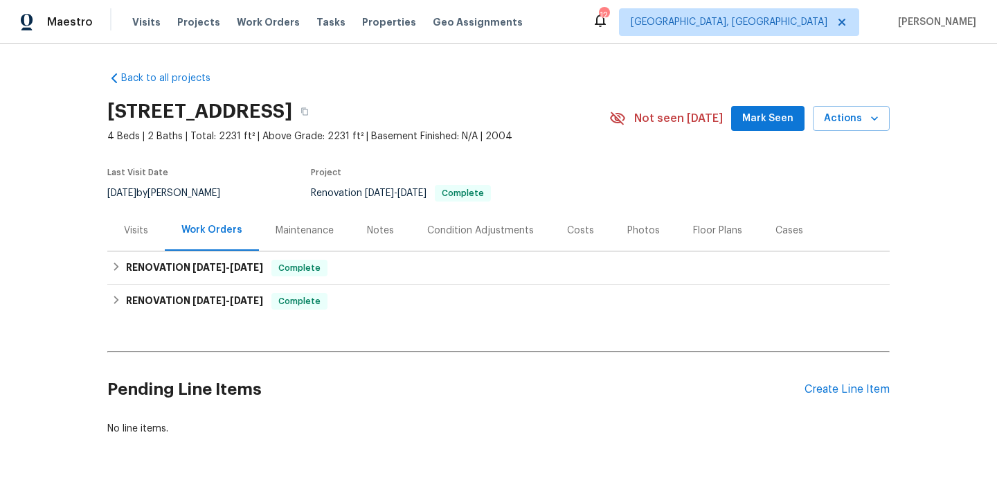
scroll to position [50, 0]
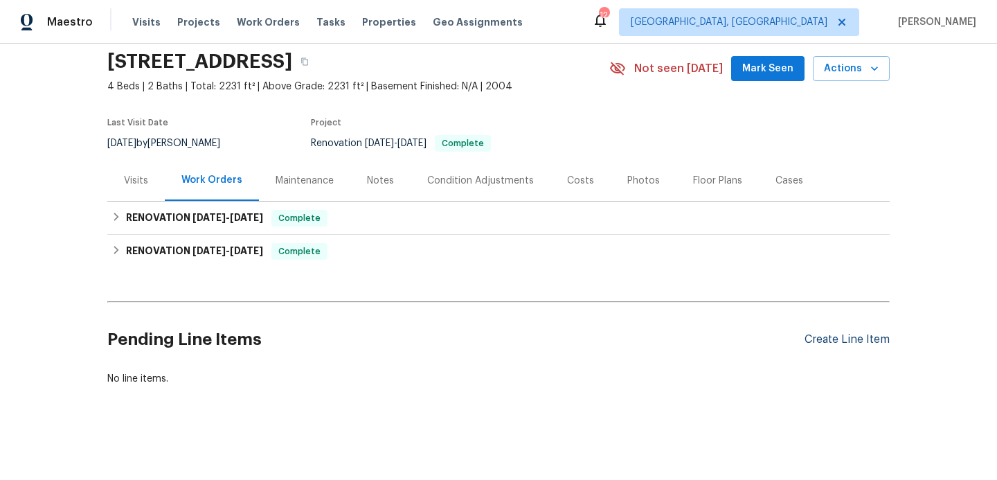
click at [849, 336] on div "Create Line Item" at bounding box center [846, 339] width 85 height 13
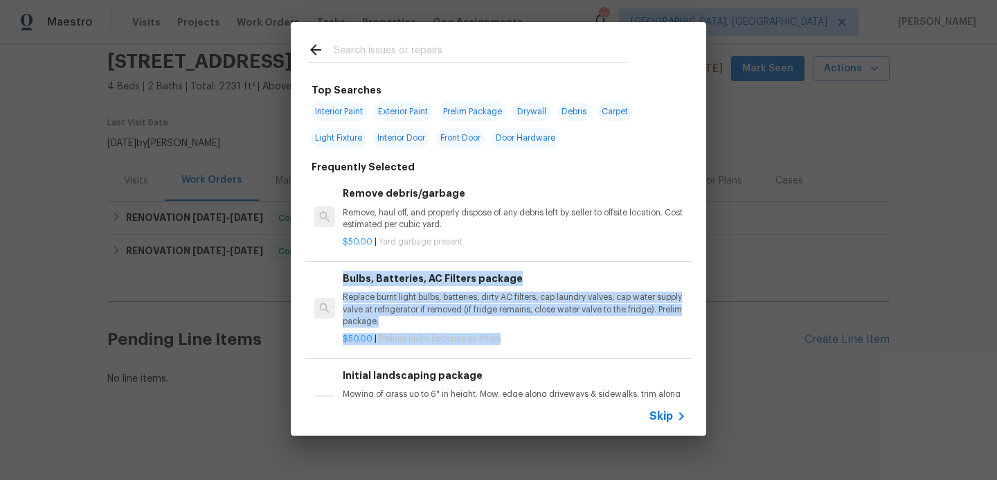
drag, startPoint x: 556, startPoint y: 255, endPoint x: 606, endPoint y: 395, distance: 148.7
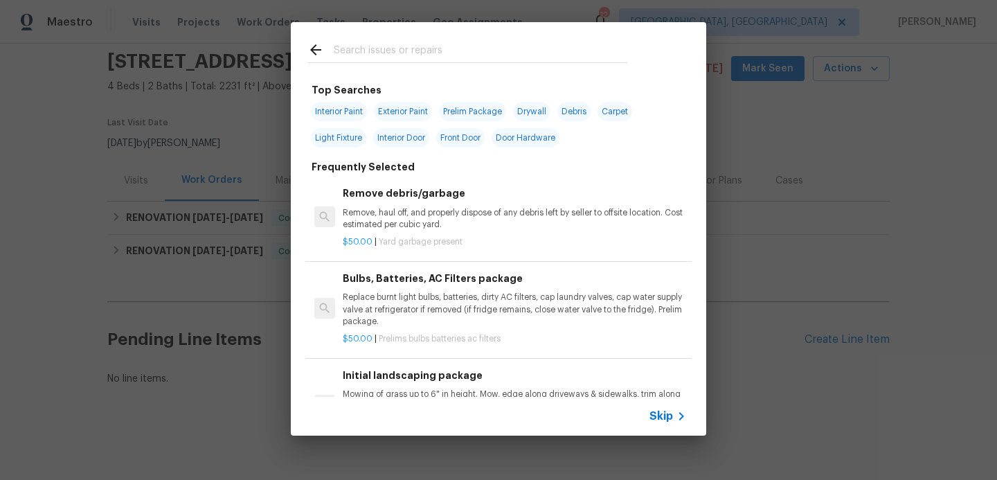
click at [655, 417] on span "Skip" at bounding box center [661, 416] width 24 height 14
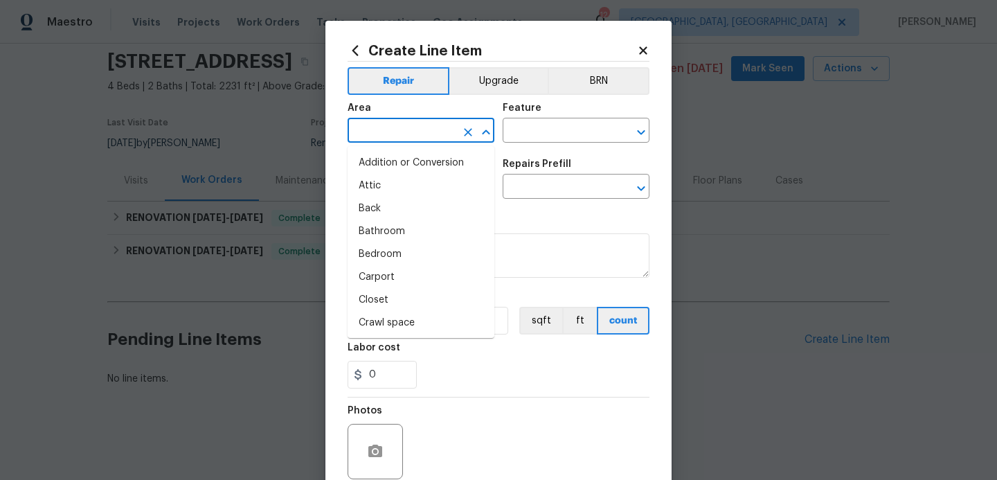
click at [370, 133] on input "text" at bounding box center [402, 131] width 108 height 21
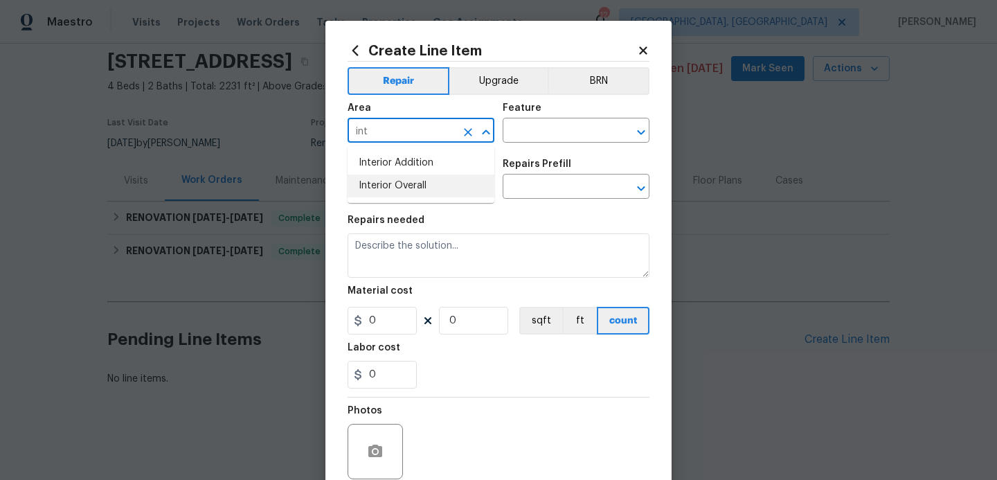
click at [381, 184] on li "Interior Overall" at bounding box center [421, 185] width 147 height 23
type input "Interior Overall"
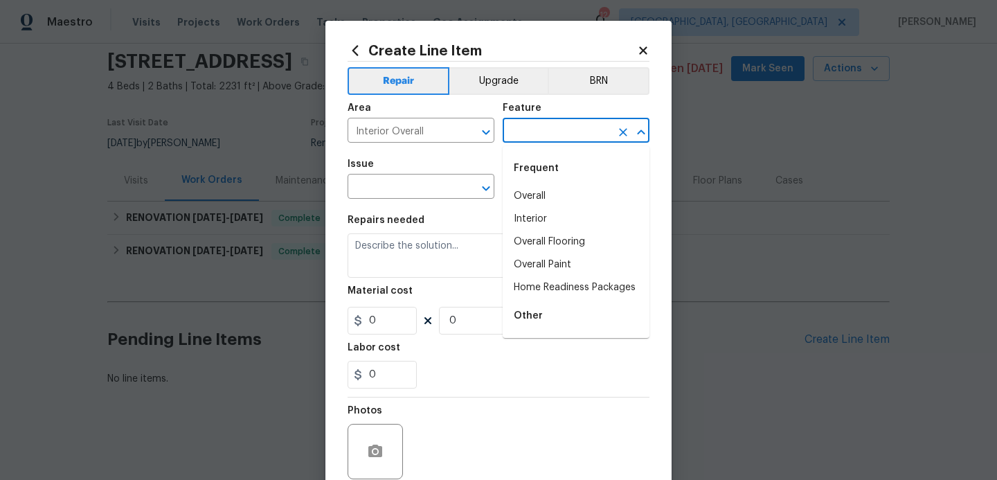
click at [557, 133] on input "text" at bounding box center [557, 131] width 108 height 21
click at [542, 217] on li "Exterior Door" at bounding box center [576, 219] width 147 height 23
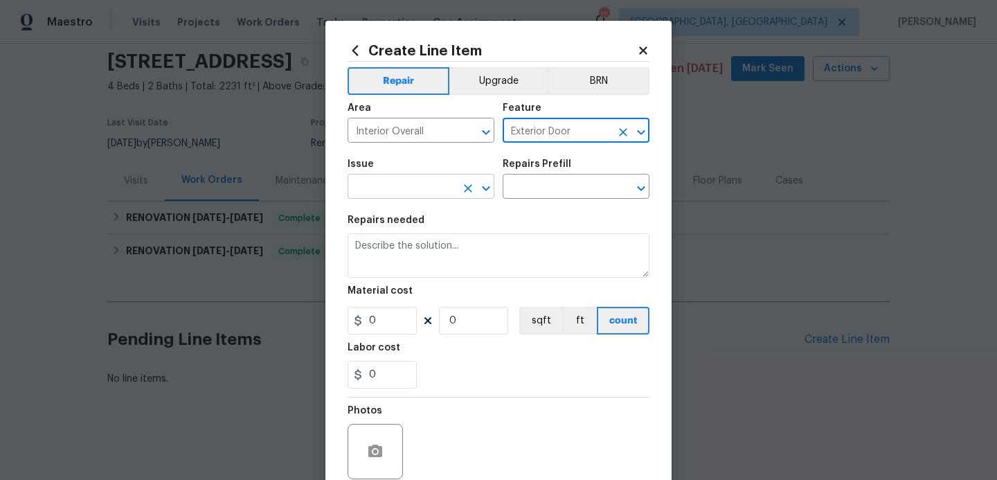
type input "Exterior Door"
click at [408, 196] on input "text" at bounding box center [402, 187] width 108 height 21
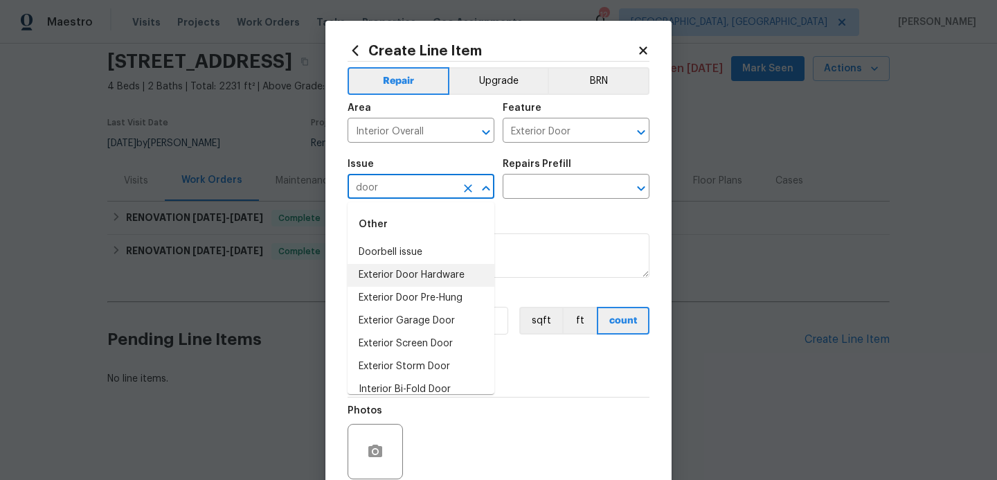
click at [403, 273] on li "Exterior Door Hardware" at bounding box center [421, 275] width 147 height 23
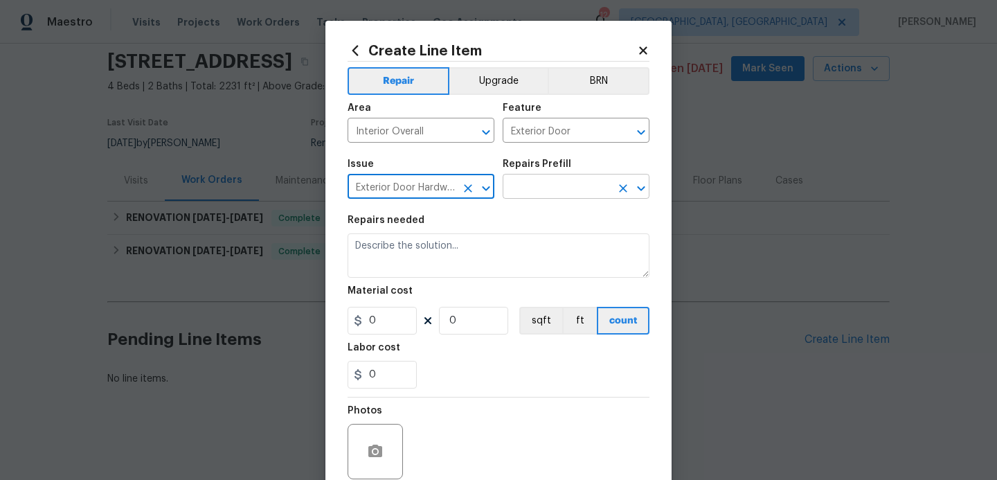
type input "Exterior Door Hardware"
click at [534, 197] on input "text" at bounding box center [557, 187] width 108 height 21
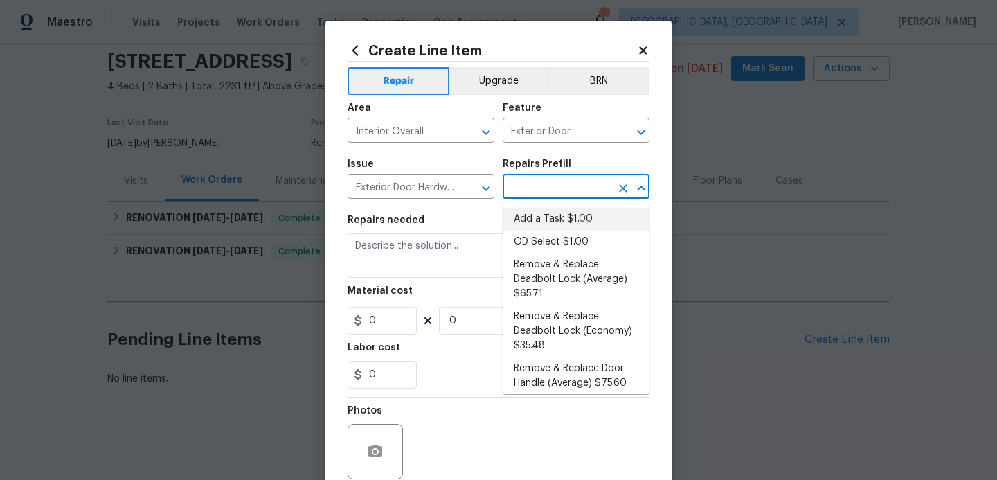
click at [533, 218] on li "Add a Task $1.00" at bounding box center [576, 219] width 147 height 23
type input "Interior Door"
type input "Add a Task $1.00"
type textarea "HPM to detail"
type input "1"
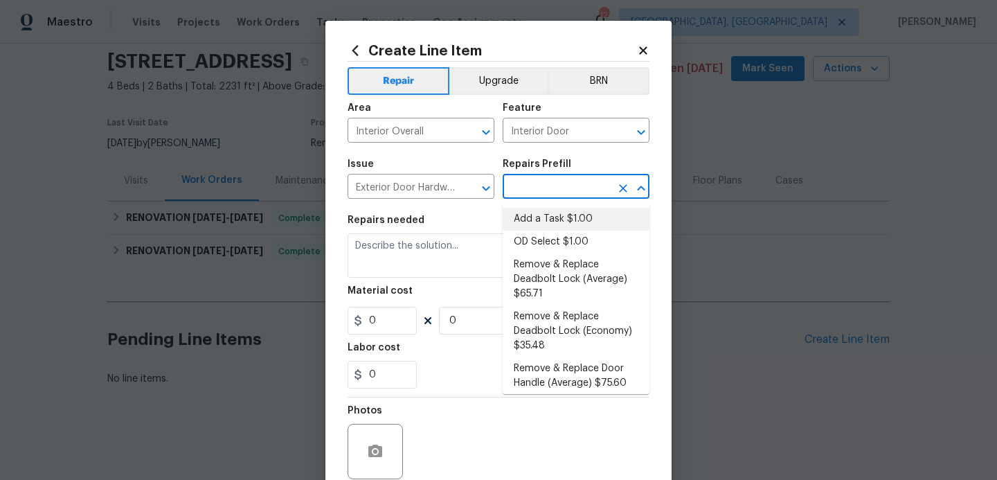
type input "1"
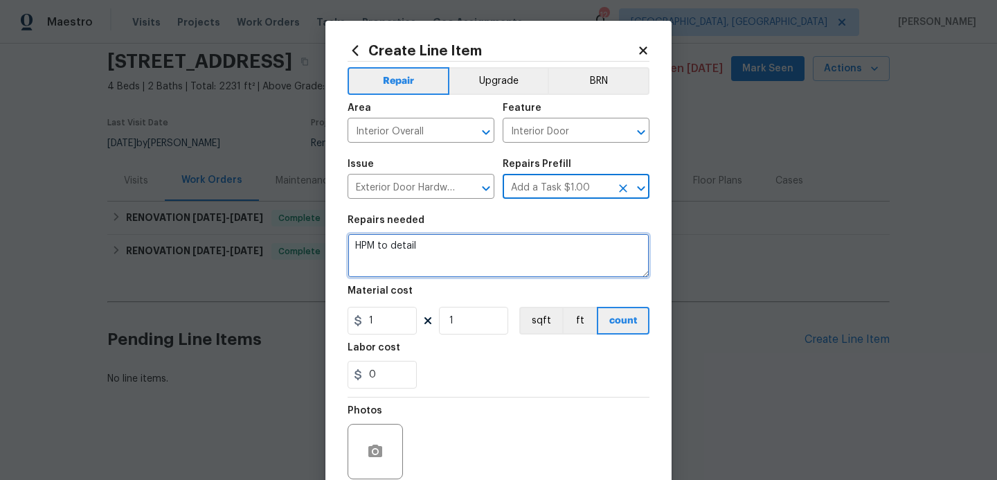
click at [460, 255] on textarea "HPM to detail" at bounding box center [499, 255] width 302 height 44
type textarea "H"
click at [452, 243] on textarea "remove child lockset at front dor" at bounding box center [499, 255] width 302 height 44
click at [488, 248] on textarea "remove child lock at front dor" at bounding box center [499, 255] width 302 height 44
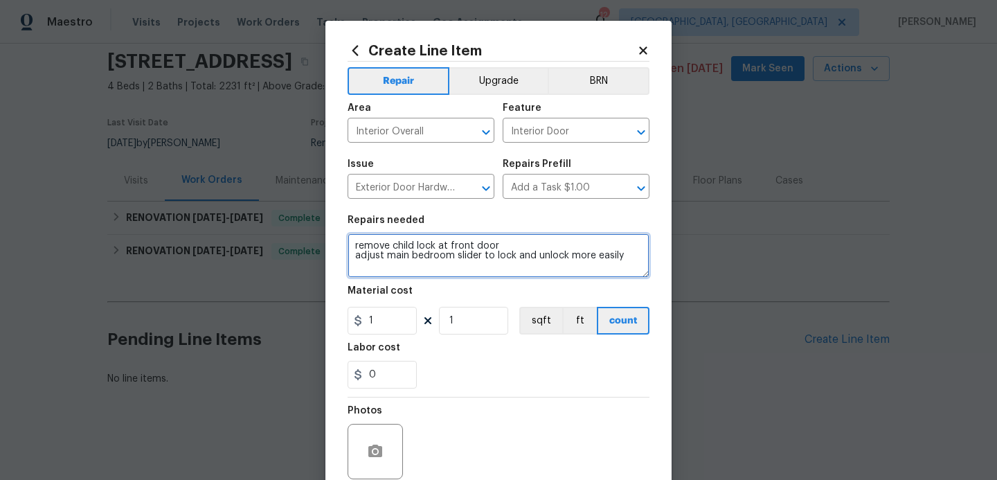
type textarea "remove child lock at front door adjust main bedroom slider to lock and unlock m…"
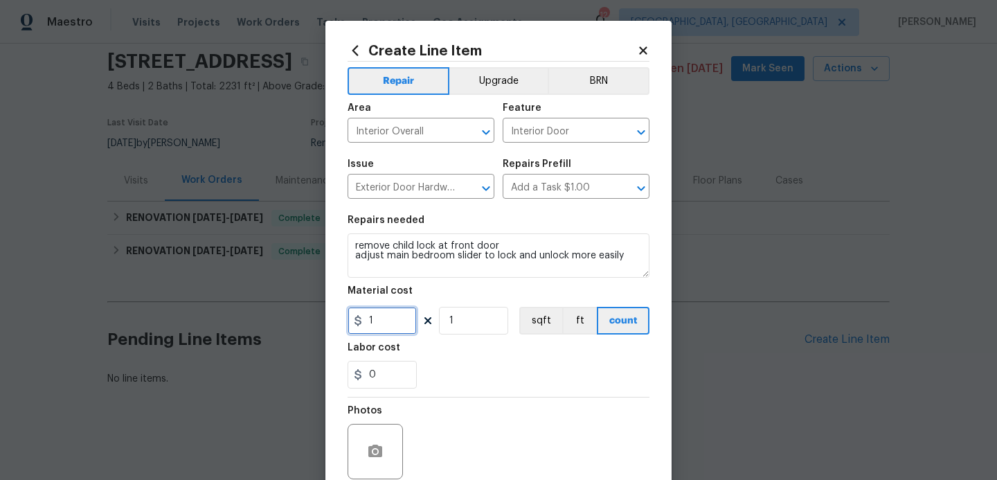
click at [387, 321] on input "1" at bounding box center [382, 321] width 69 height 28
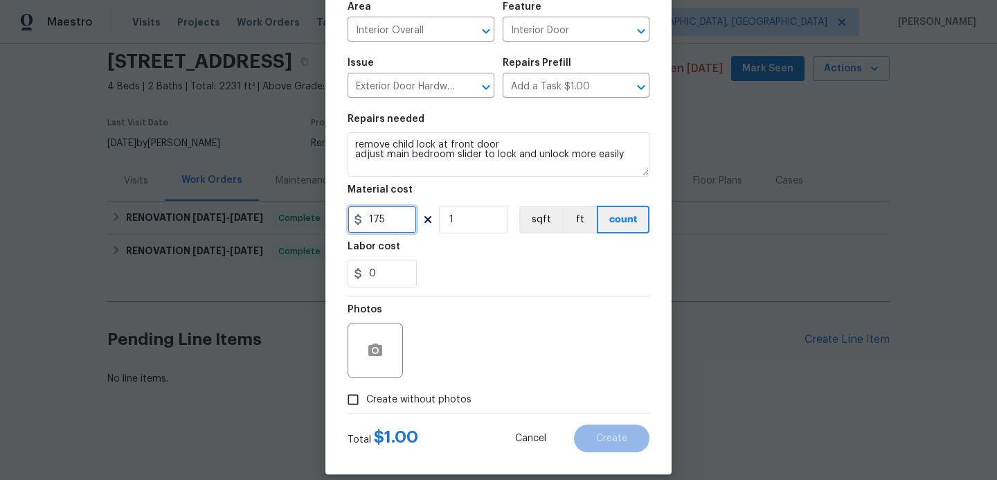
scroll to position [117, 0]
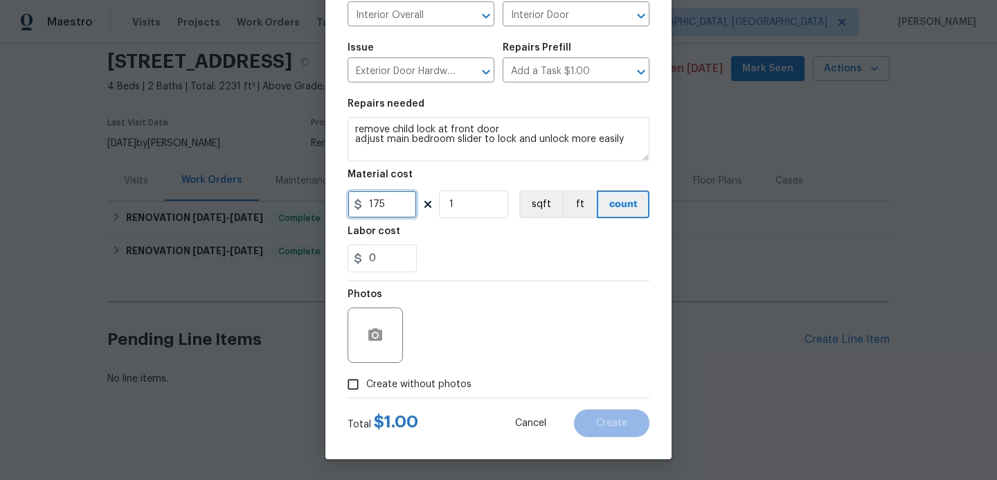
type input "175"
click at [354, 389] on input "Create without photos" at bounding box center [353, 384] width 26 height 26
checkbox input "true"
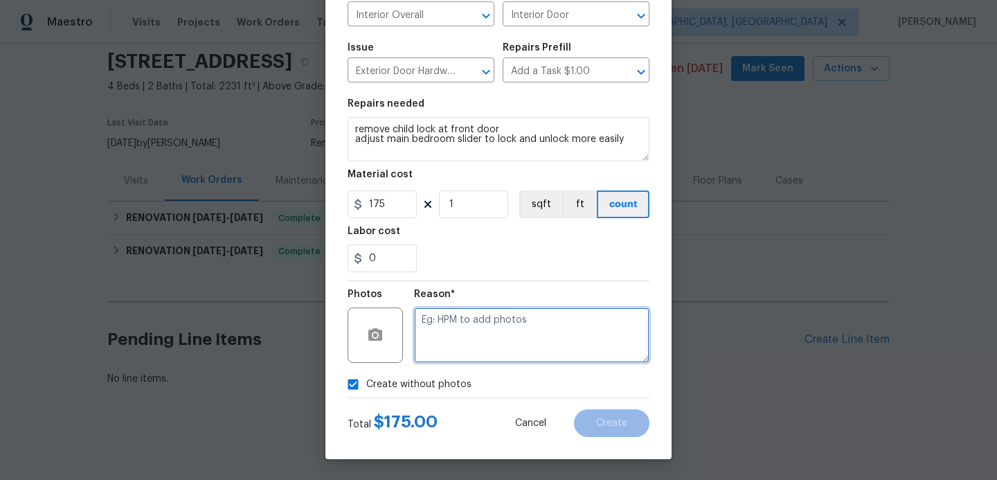
click at [435, 332] on textarea at bounding box center [531, 334] width 235 height 55
type textarea "hpm to add"
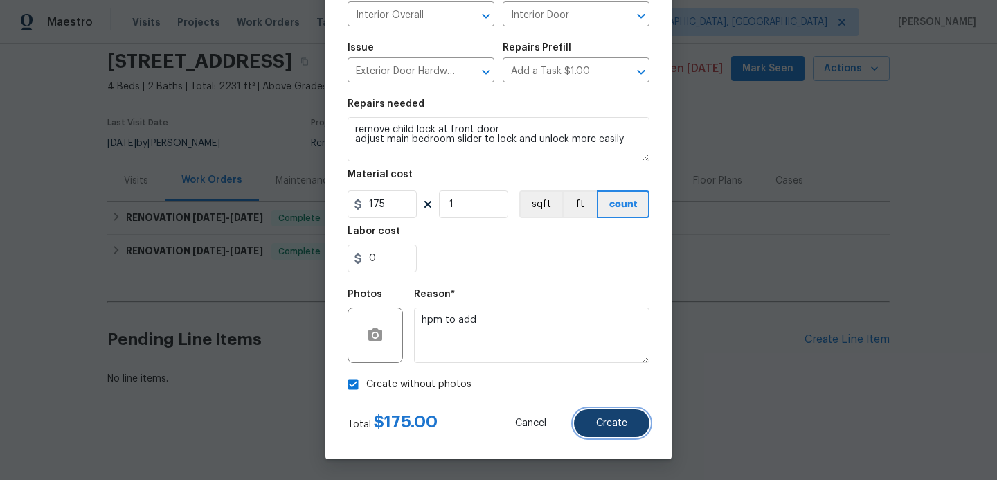
click at [602, 433] on button "Create" at bounding box center [611, 423] width 75 height 28
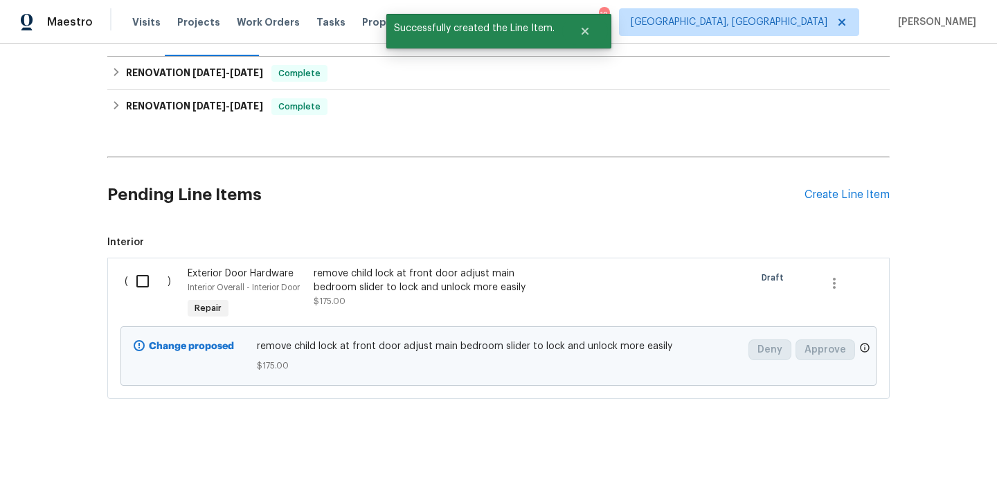
scroll to position [205, 0]
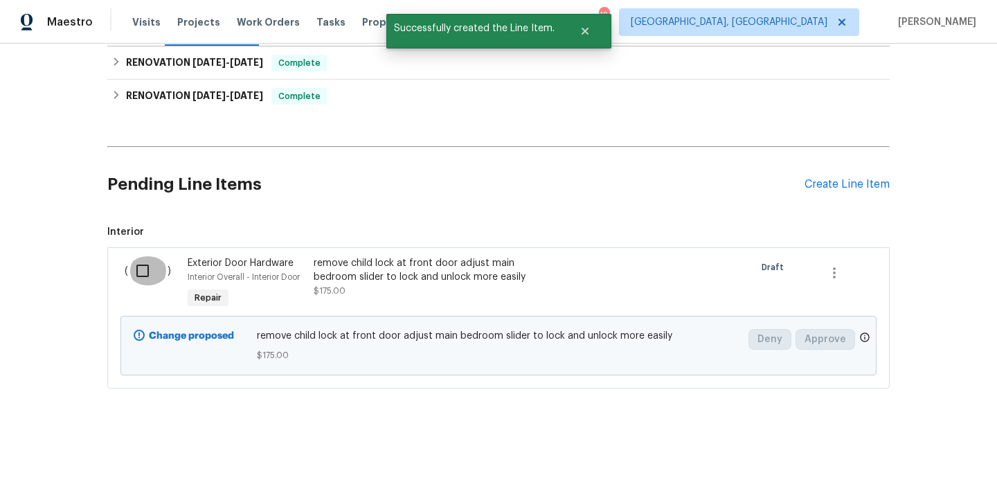
click at [143, 276] on input "checkbox" at bounding box center [147, 270] width 39 height 29
checkbox input "true"
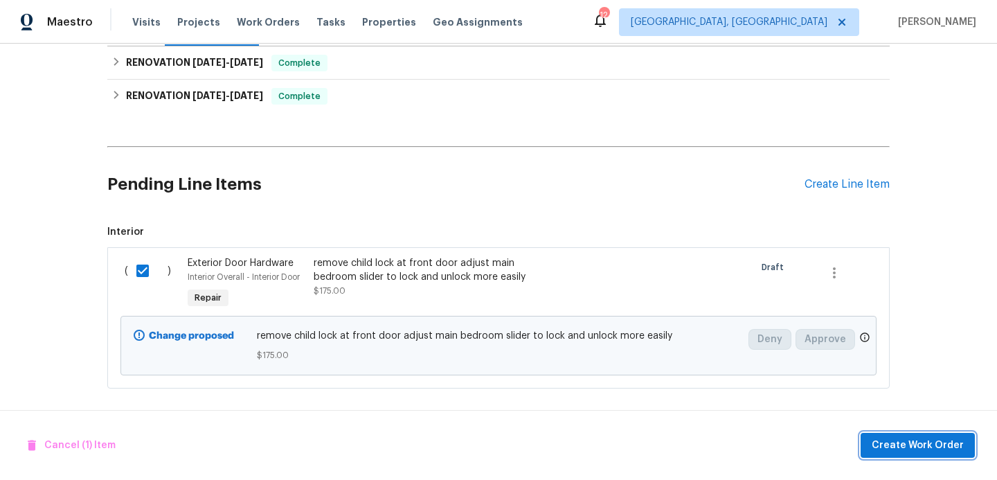
click at [903, 437] on span "Create Work Order" at bounding box center [918, 445] width 92 height 17
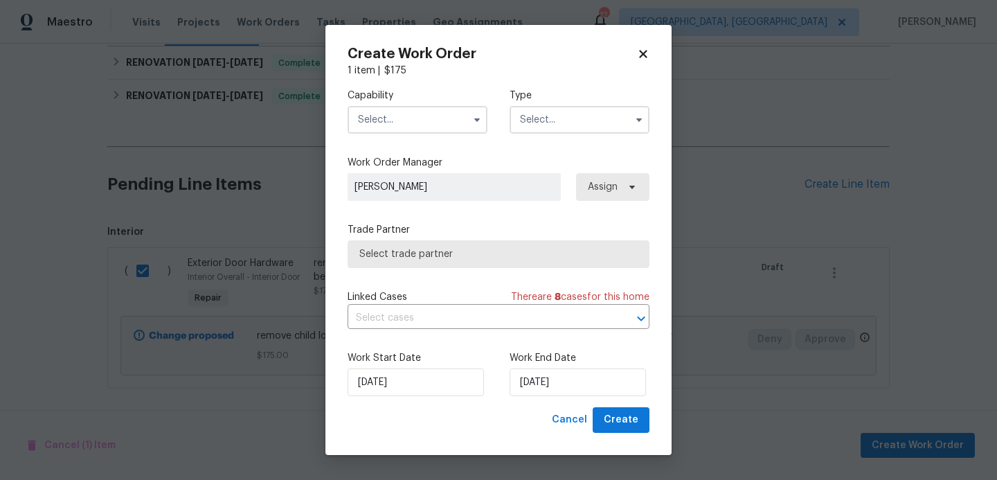
click at [446, 258] on span "Select trade partner" at bounding box center [498, 254] width 278 height 14
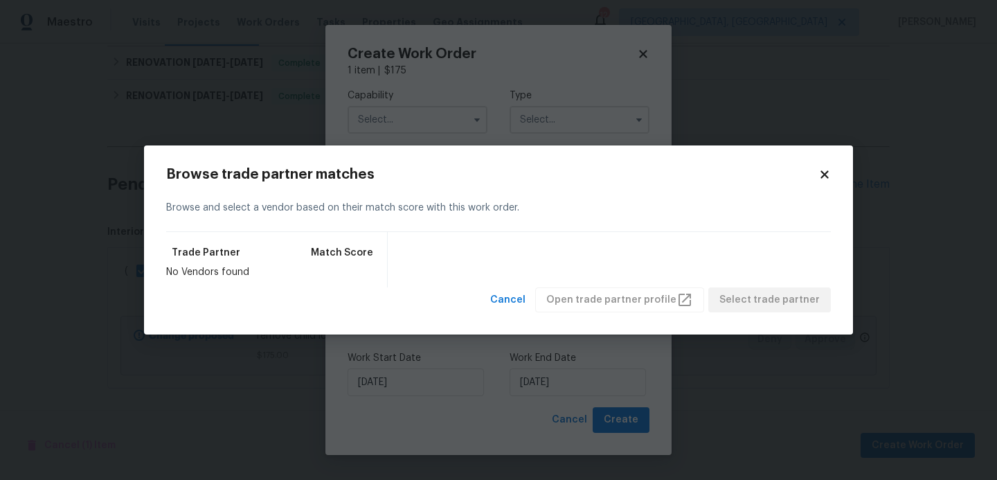
click at [821, 176] on icon at bounding box center [824, 174] width 8 height 8
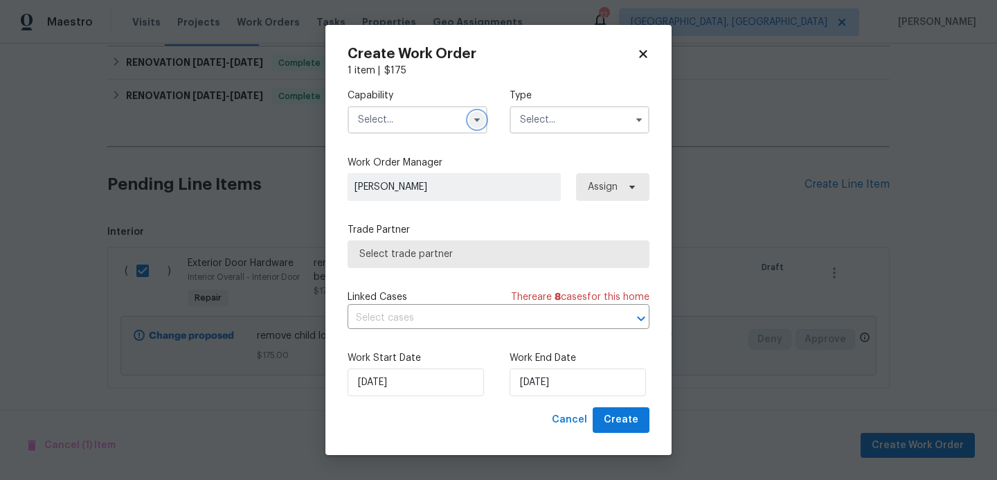
click at [473, 122] on icon "button" at bounding box center [476, 119] width 11 height 11
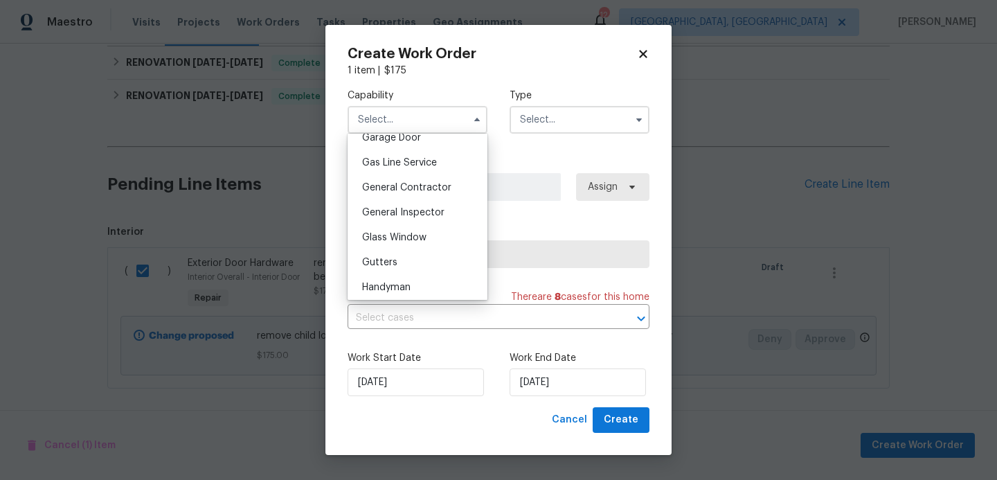
scroll to position [647, 0]
click at [417, 167] on span "General Contractor" at bounding box center [406, 165] width 89 height 10
type input "General Contractor"
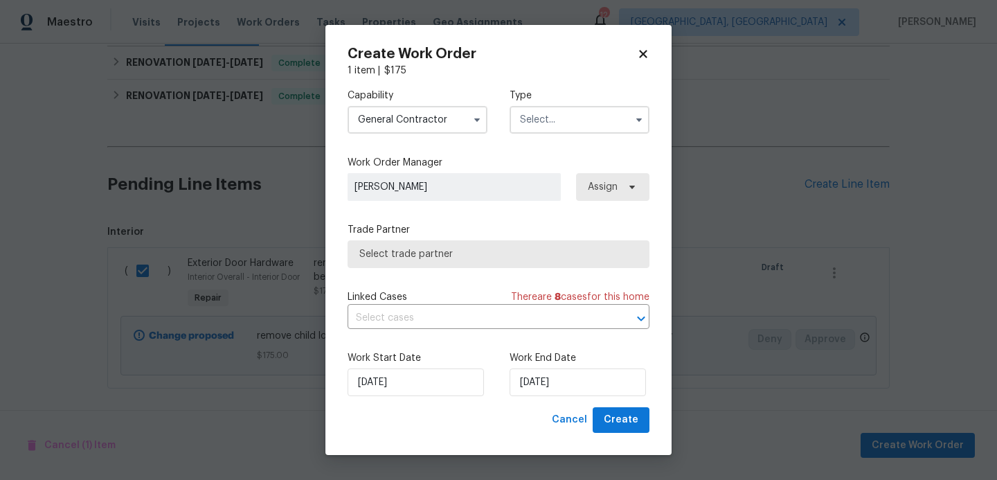
click at [545, 123] on input "text" at bounding box center [579, 120] width 140 height 28
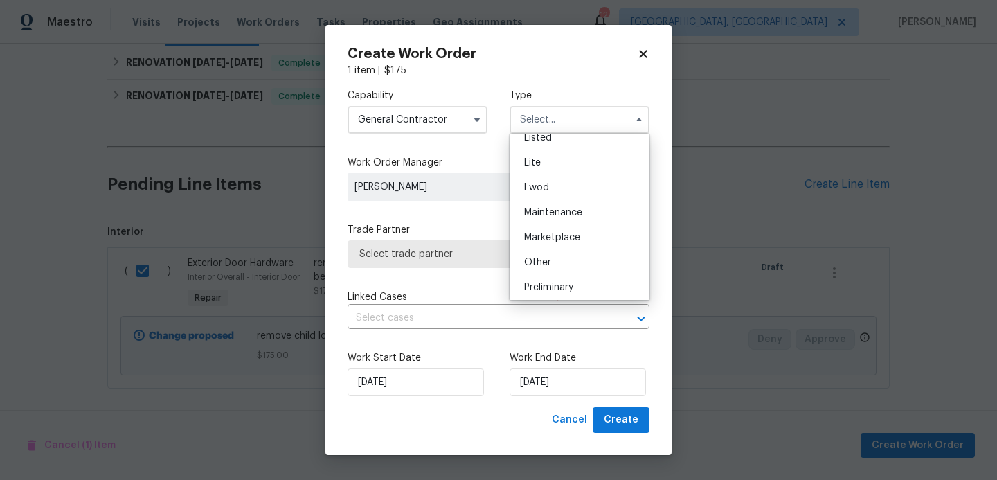
scroll to position [163, 0]
click at [550, 212] on span "Maintenance" at bounding box center [553, 211] width 58 height 10
type input "Maintenance"
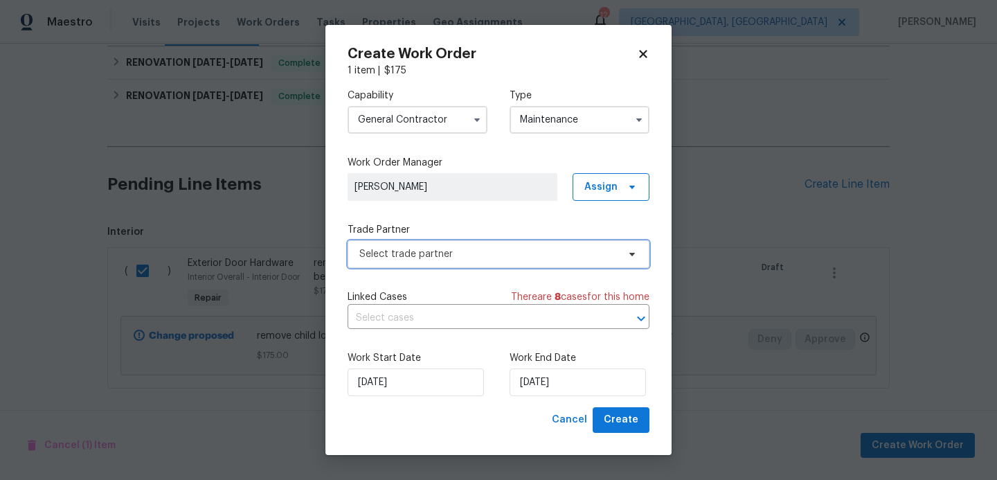
click at [478, 248] on span "Select trade partner" at bounding box center [488, 254] width 258 height 14
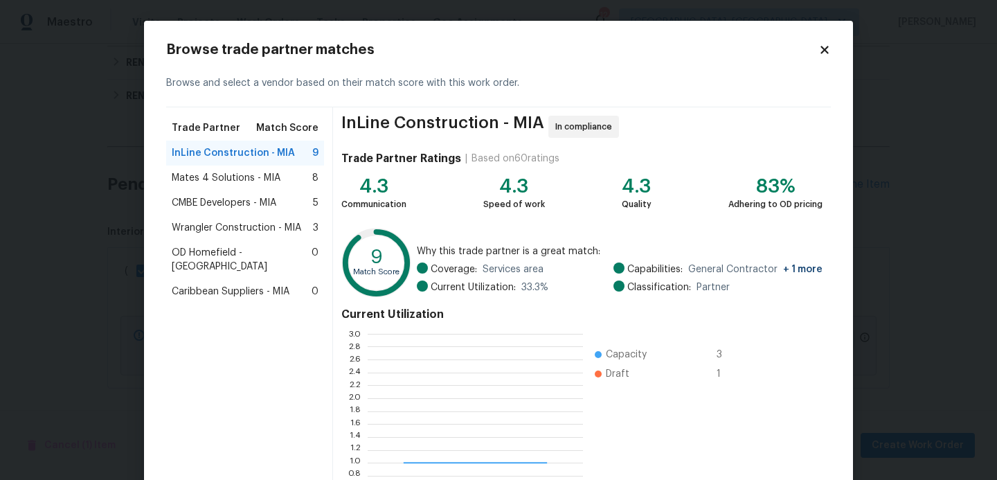
scroll to position [194, 215]
click at [242, 152] on span "InLine Construction - MIA" at bounding box center [233, 153] width 123 height 14
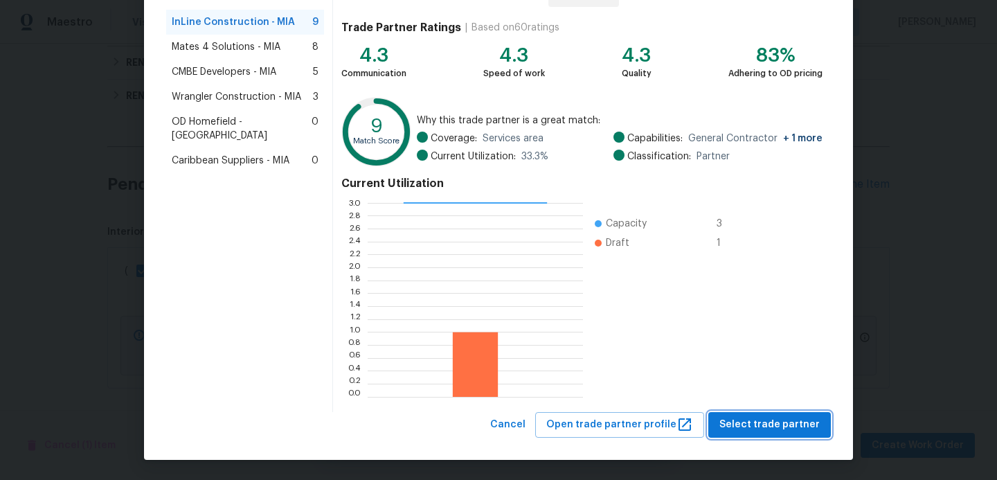
click at [748, 431] on span "Select trade partner" at bounding box center [769, 424] width 100 height 17
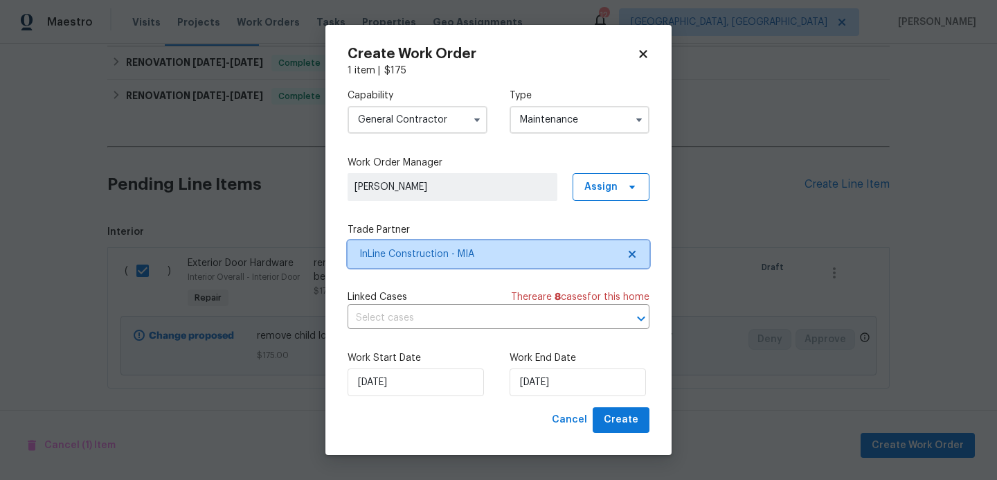
scroll to position [0, 0]
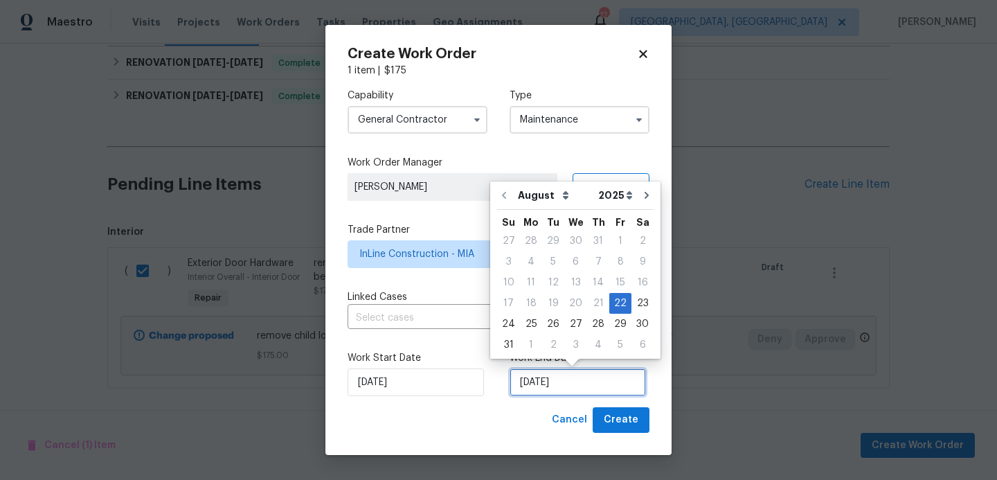
click at [579, 378] on input "[DATE]" at bounding box center [577, 382] width 136 height 28
click at [527, 327] on div "25" at bounding box center [531, 323] width 22 height 19
type input "[DATE]"
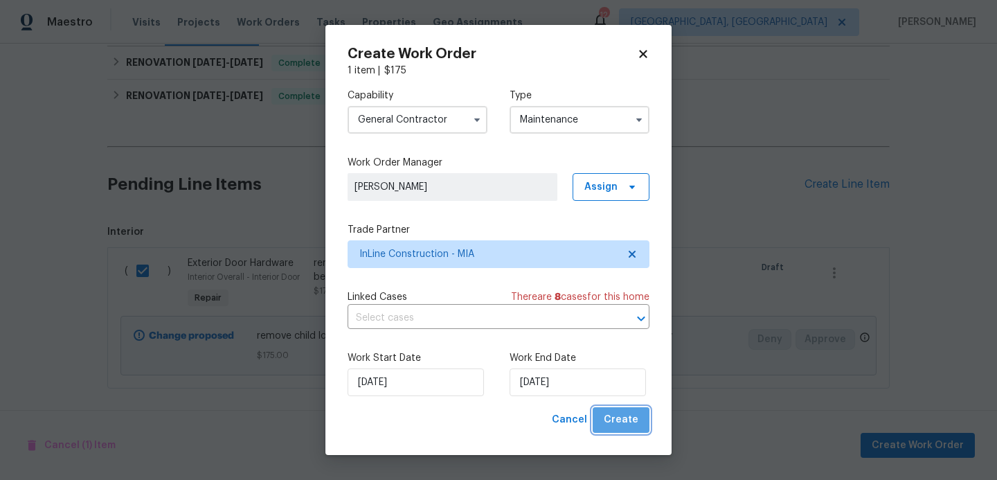
click at [630, 416] on span "Create" at bounding box center [621, 419] width 35 height 17
checkbox input "false"
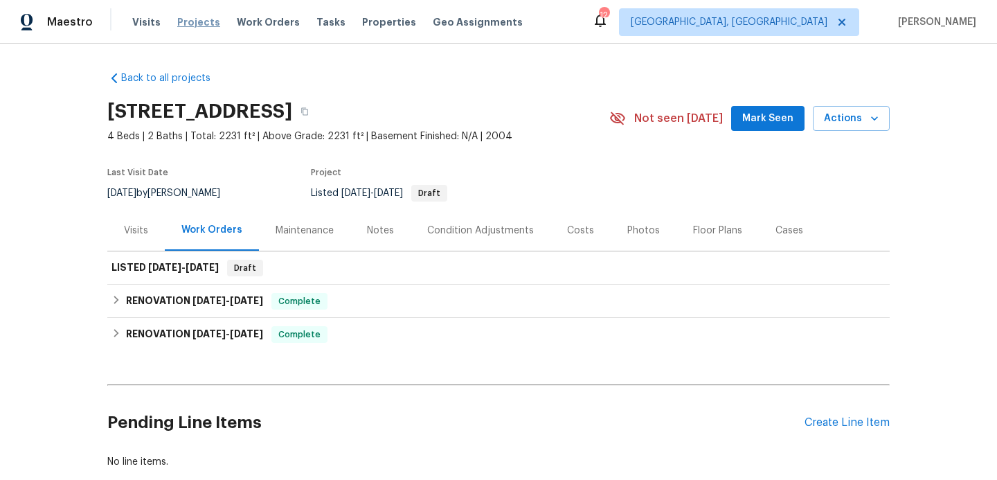
click at [184, 21] on span "Projects" at bounding box center [198, 22] width 43 height 14
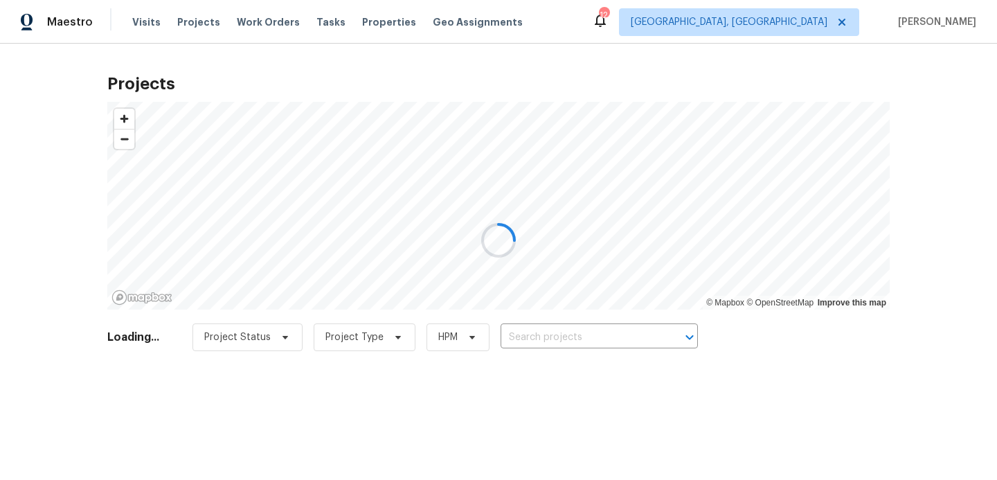
click at [557, 341] on div at bounding box center [498, 240] width 997 height 480
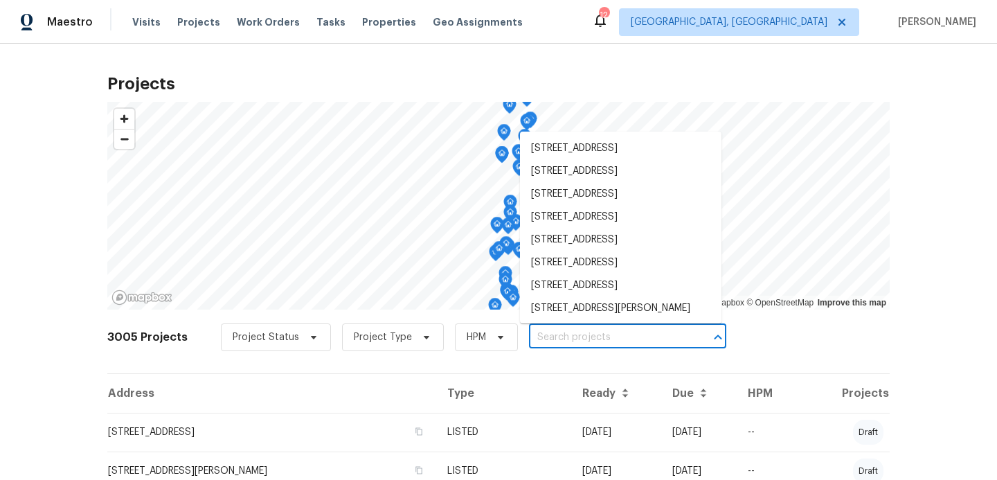
click at [557, 337] on input "text" at bounding box center [608, 337] width 159 height 21
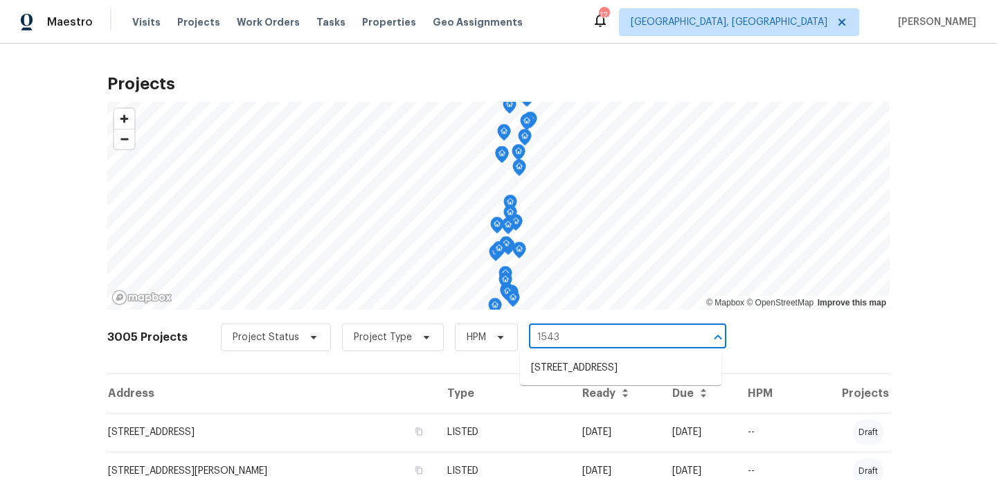
type input "15431"
click at [566, 370] on li "15431 105th Dr N, Jupiter, FL 33478" at bounding box center [620, 368] width 201 height 23
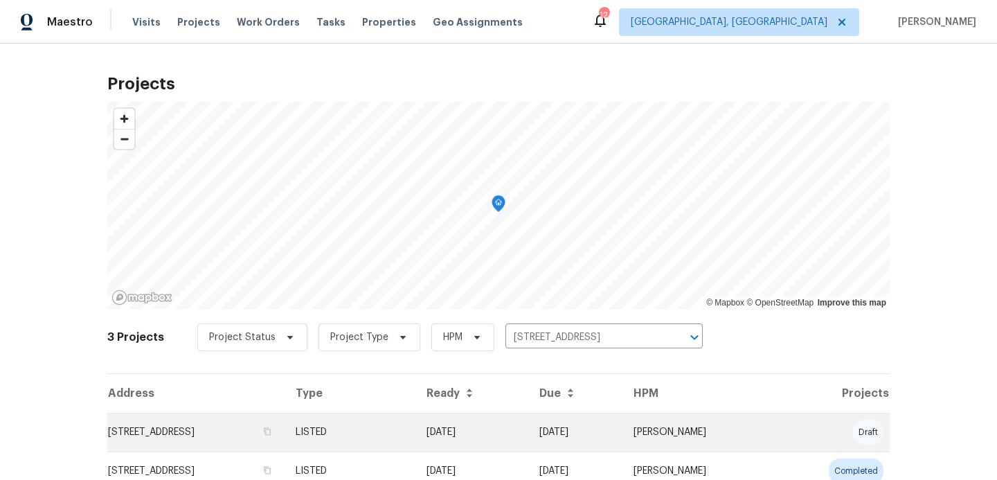
click at [415, 437] on td "LISTED" at bounding box center [350, 432] width 131 height 39
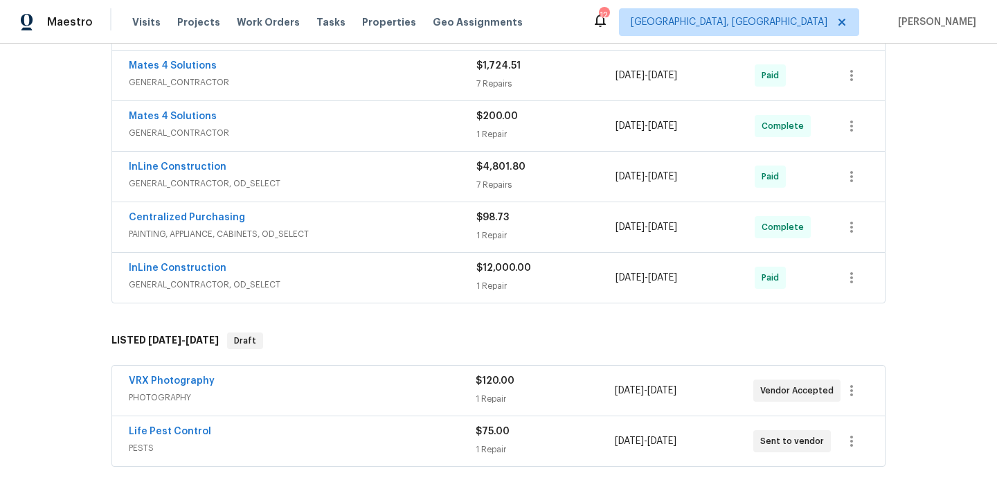
scroll to position [910, 0]
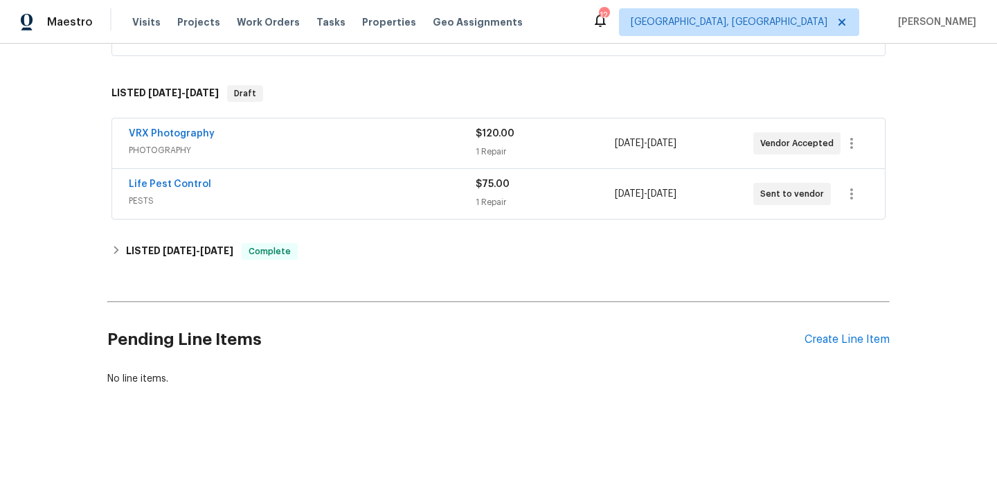
click at [839, 328] on div "Pending Line Items Create Line Item" at bounding box center [498, 339] width 782 height 64
click at [837, 341] on div "Create Line Item" at bounding box center [846, 339] width 85 height 13
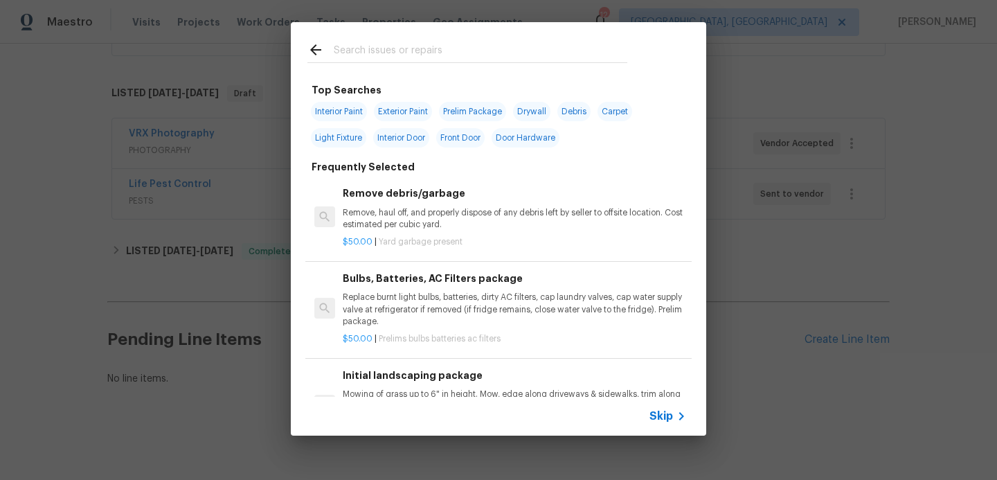
click at [657, 419] on span "Skip" at bounding box center [661, 416] width 24 height 14
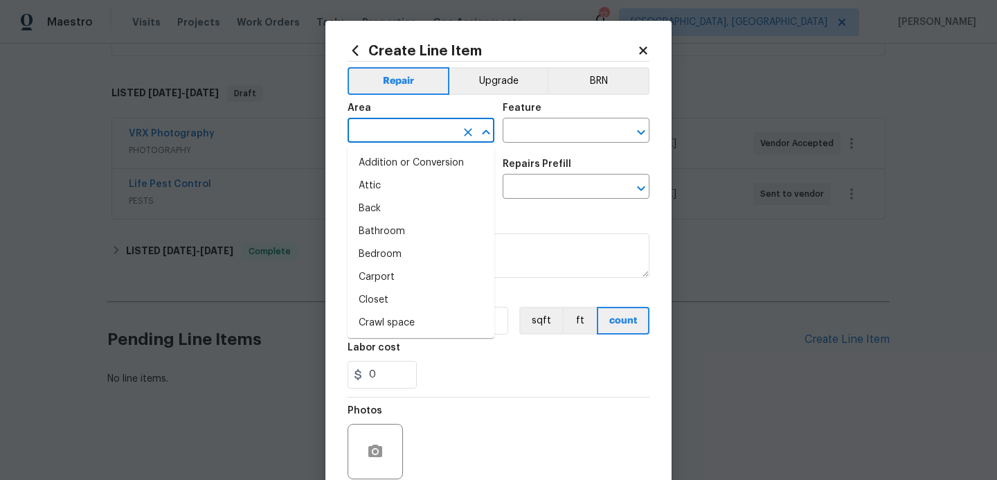
click at [447, 132] on input "text" at bounding box center [402, 131] width 108 height 21
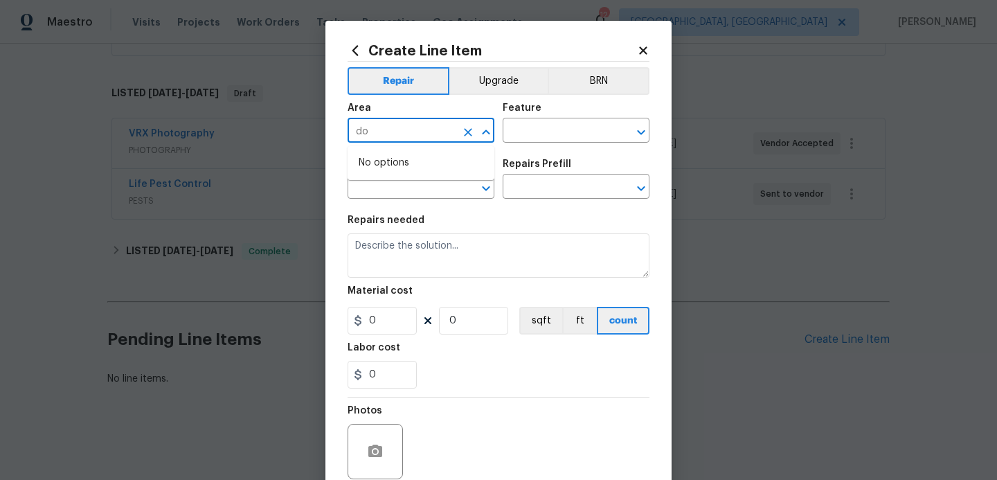
type input "d"
click at [428, 185] on li "Exterior Overall" at bounding box center [421, 185] width 147 height 23
type input "Exterior Overall"
click at [516, 131] on input "text" at bounding box center [557, 131] width 108 height 21
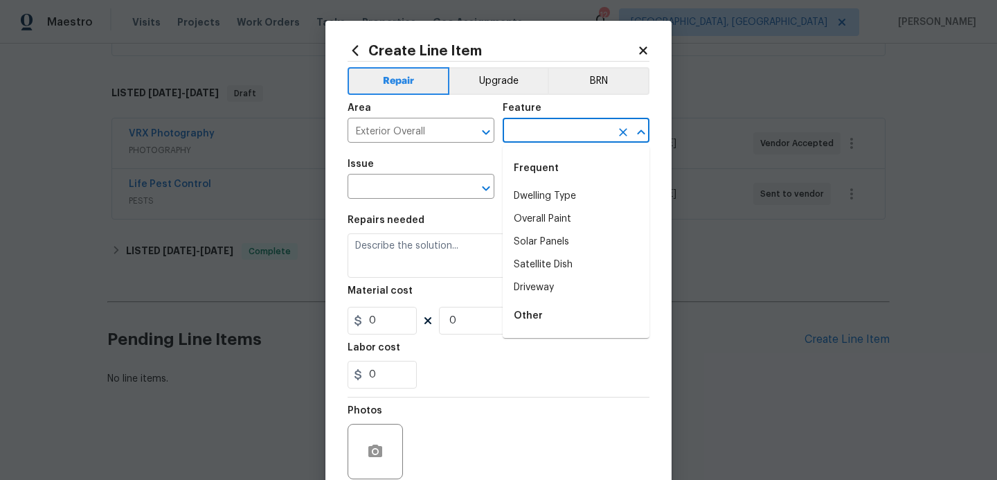
type input "f"
click at [526, 240] on li "Front Door" at bounding box center [576, 242] width 147 height 23
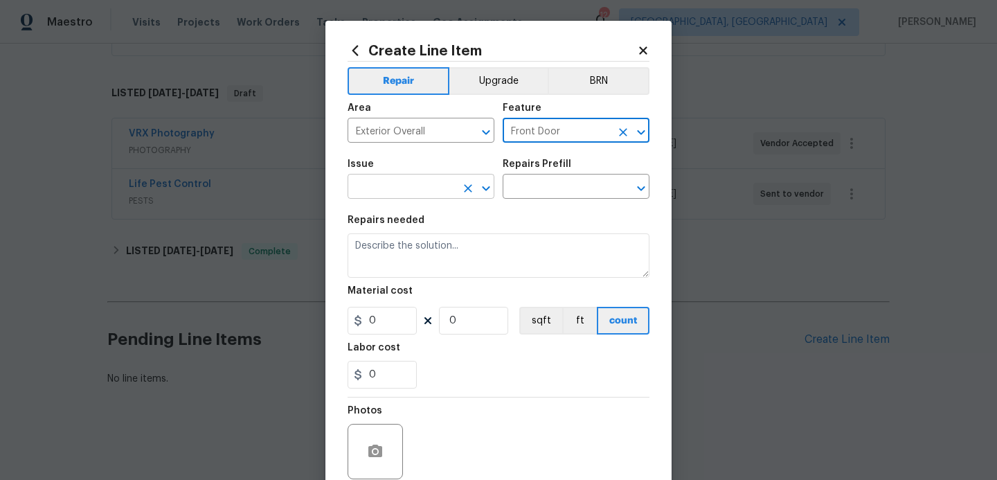
type input "Front Door"
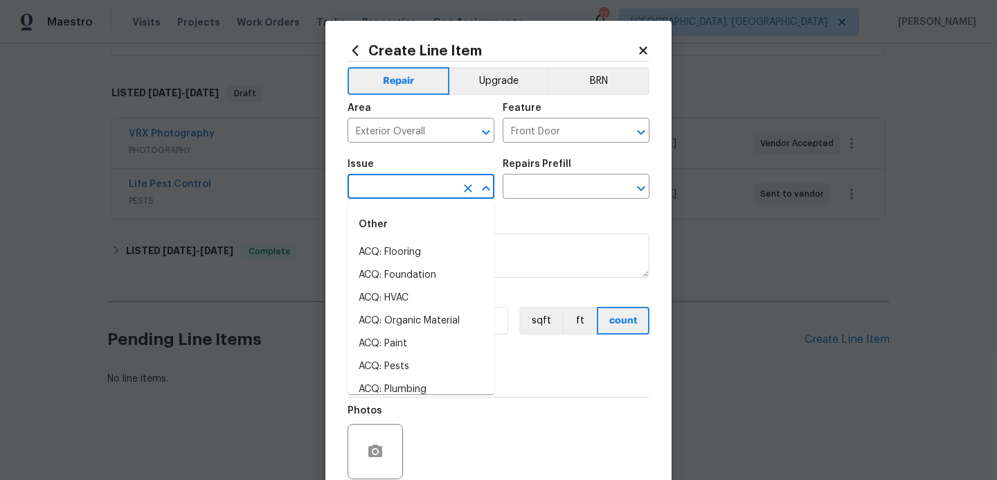
click at [365, 192] on input "text" at bounding box center [402, 187] width 108 height 21
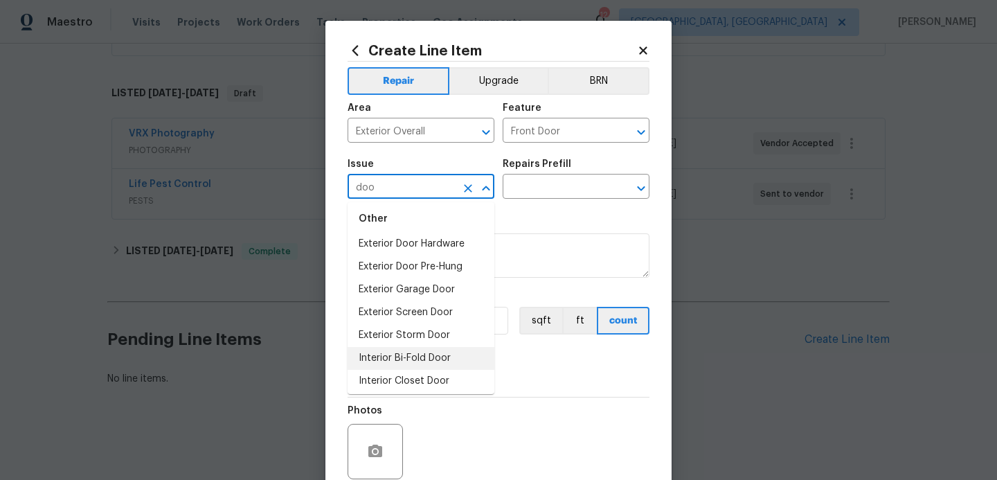
scroll to position [35, 0]
click at [390, 334] on li "Exterior Storm Door" at bounding box center [421, 332] width 147 height 23
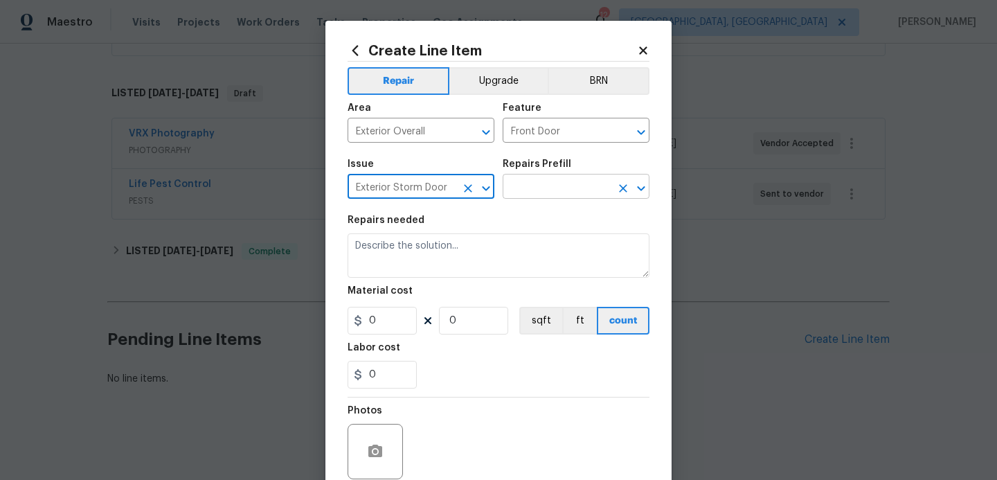
type input "Exterior Storm Door"
click at [541, 181] on input "text" at bounding box center [557, 187] width 108 height 21
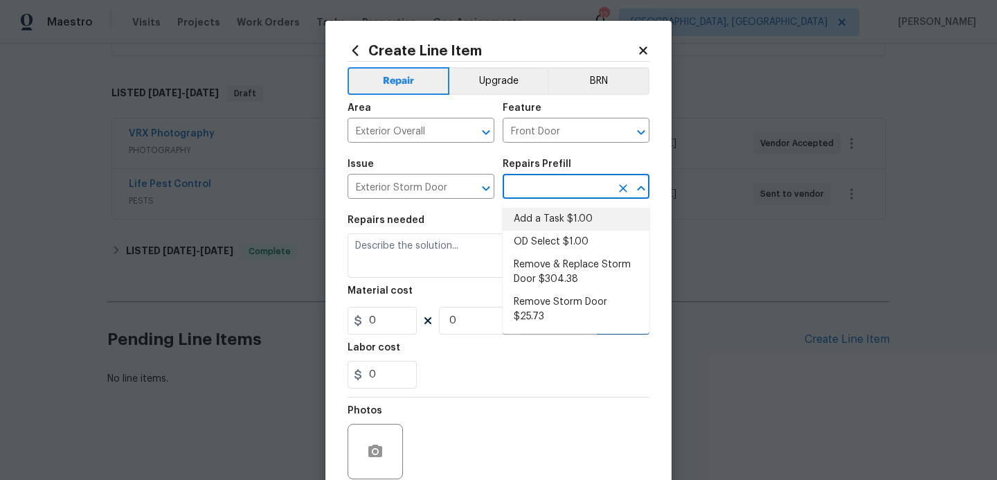
click at [535, 216] on li "Add a Task $1.00" at bounding box center [576, 219] width 147 height 23
type input "Interior Door"
type input "Add a Task $1.00"
type textarea "HPM to detail"
type input "1"
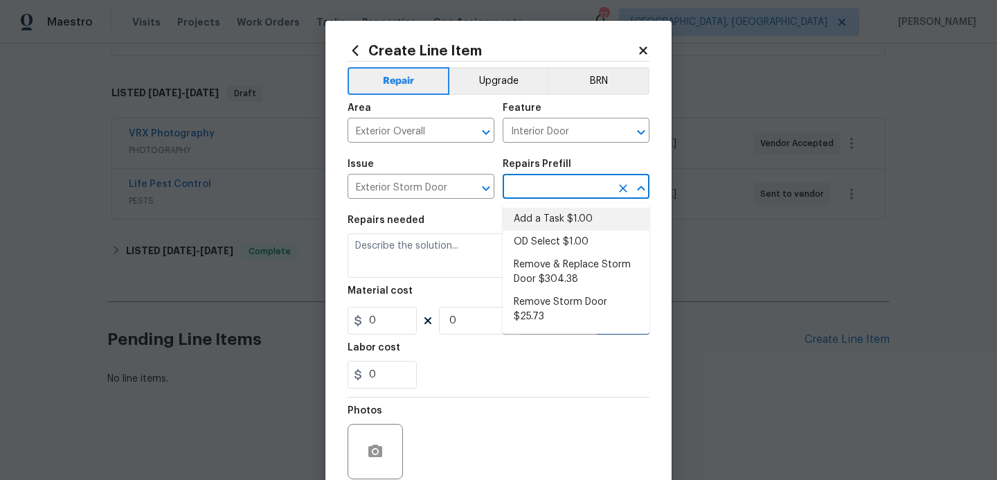
type input "1"
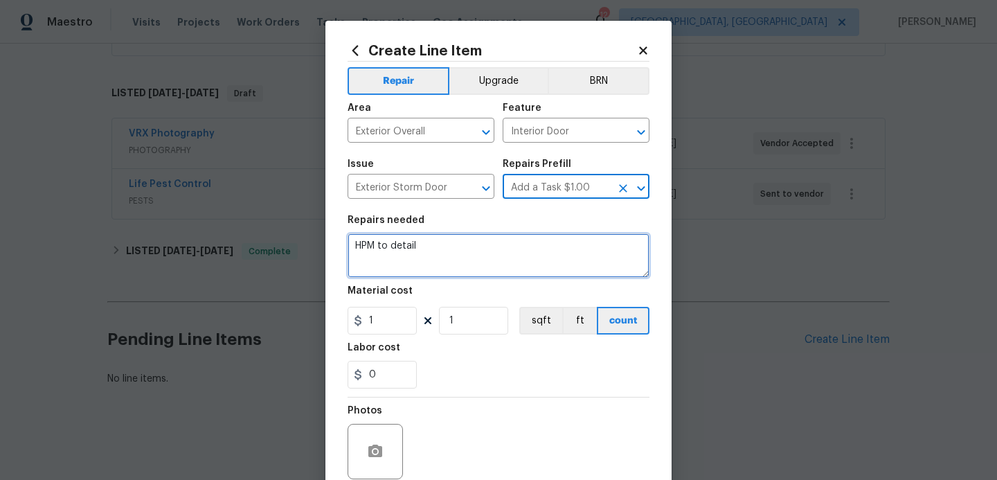
click at [479, 239] on textarea "HPM to detail" at bounding box center [499, 255] width 302 height 44
click at [457, 258] on textarea "removHPM to detail" at bounding box center [499, 255] width 302 height 44
type textarea "r"
type textarea "remove and repair and repaint damage at front door sticker remove key holders"
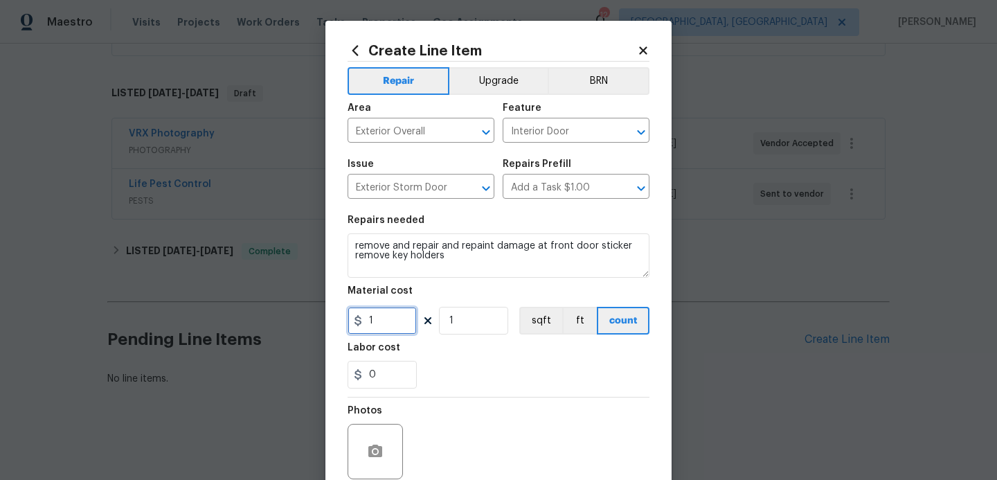
click at [394, 330] on input "1" at bounding box center [382, 321] width 69 height 28
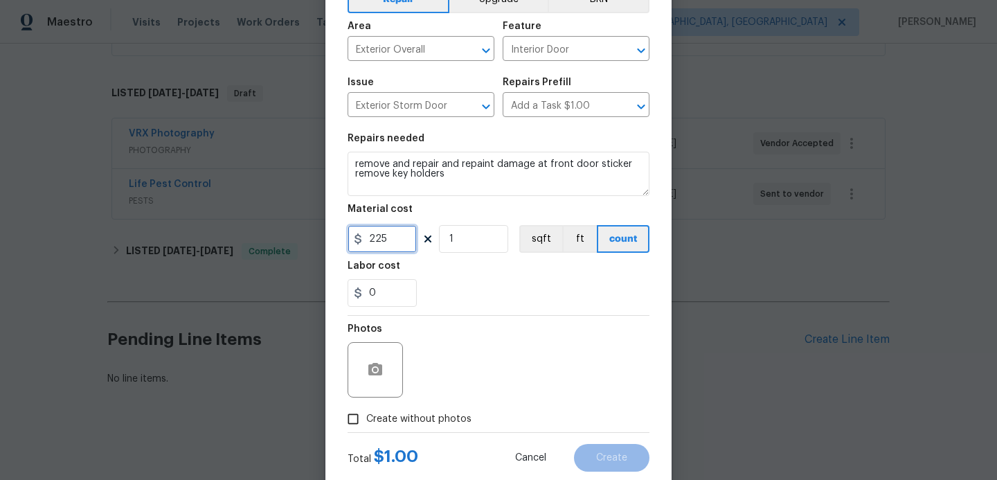
scroll to position [84, 0]
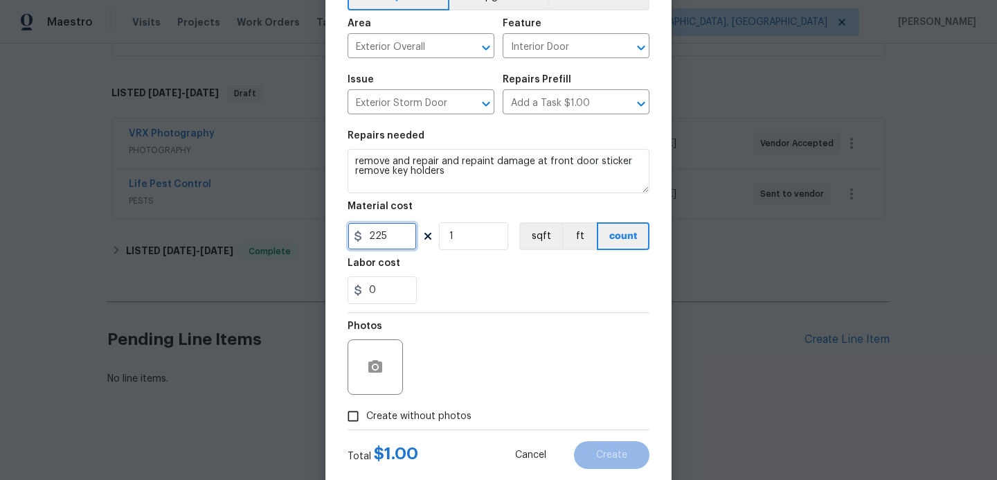
type input "225"
click at [356, 421] on input "Create without photos" at bounding box center [353, 416] width 26 height 26
checkbox input "true"
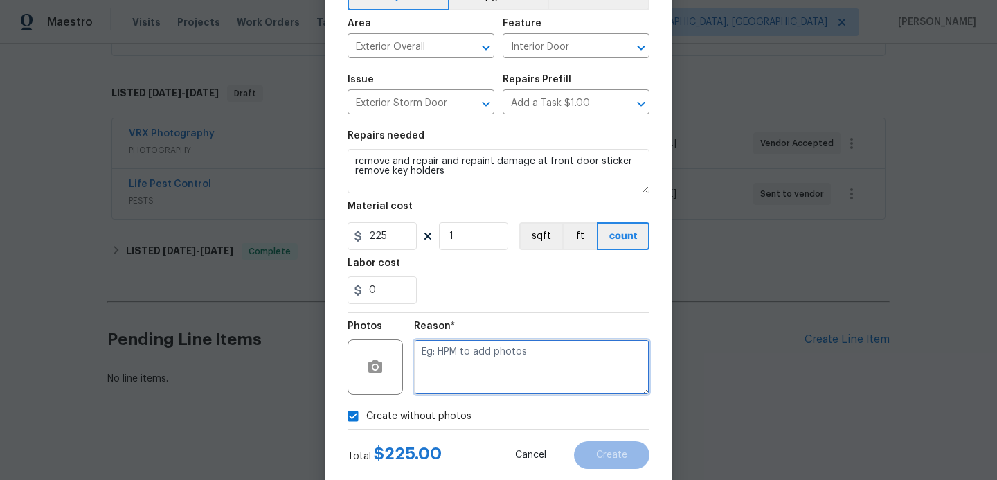
click at [453, 376] on textarea at bounding box center [531, 366] width 235 height 55
type textarea "hpm to add"
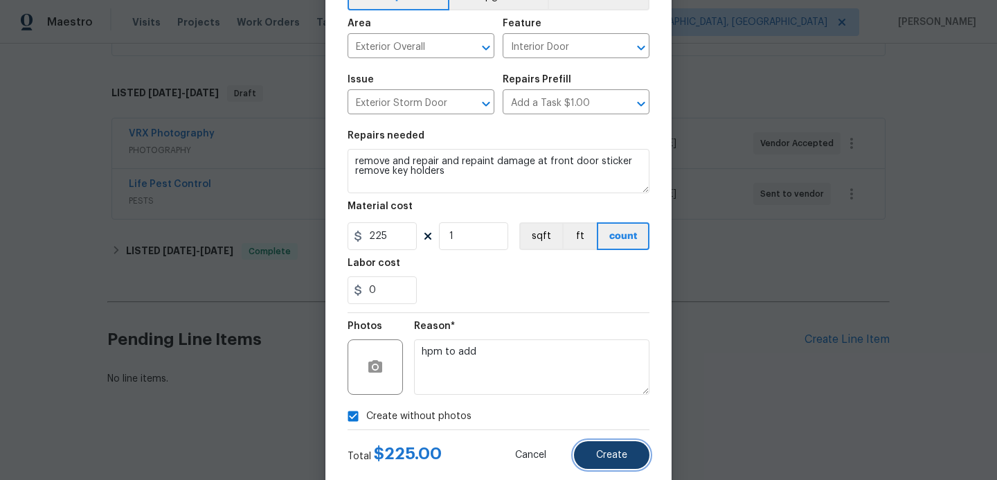
click at [584, 451] on button "Create" at bounding box center [611, 455] width 75 height 28
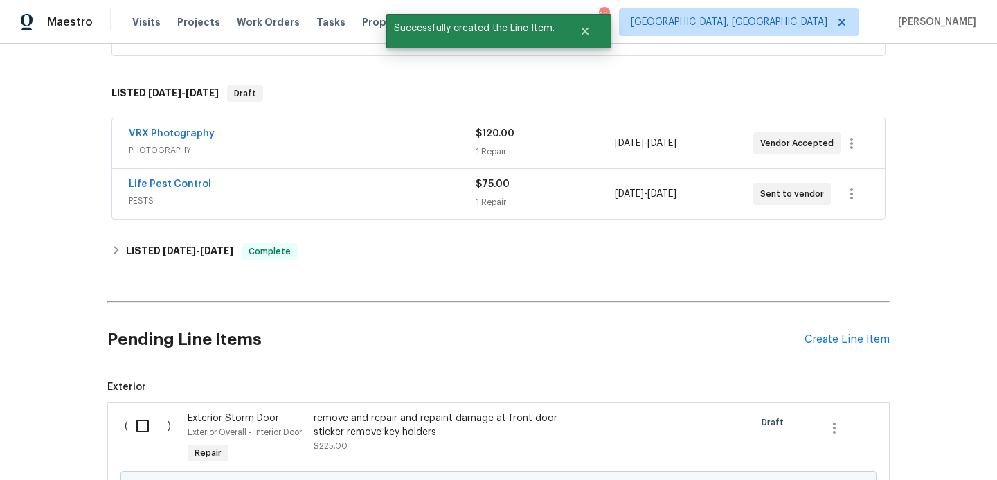
scroll to position [1068, 0]
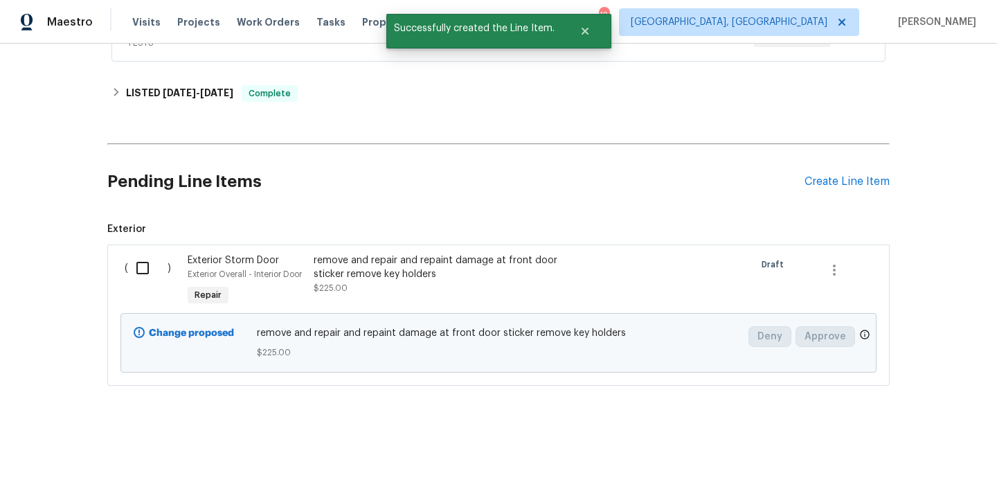
click at [145, 270] on input "checkbox" at bounding box center [147, 267] width 39 height 29
checkbox input "true"
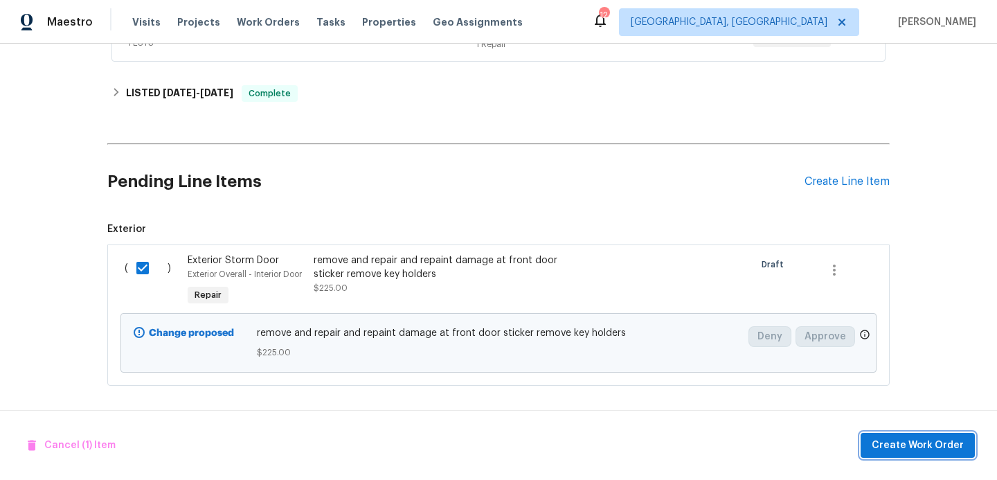
click at [878, 452] on span "Create Work Order" at bounding box center [918, 445] width 92 height 17
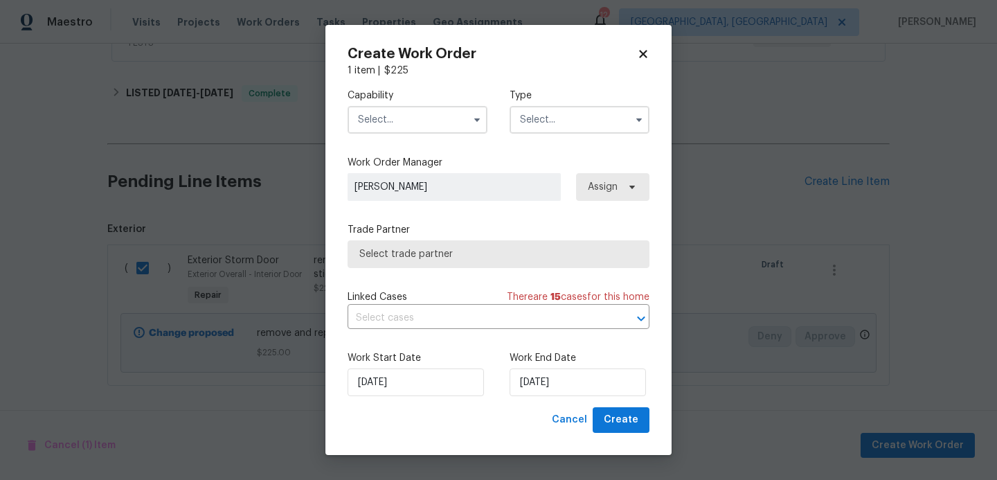
click at [439, 130] on input "text" at bounding box center [418, 120] width 140 height 28
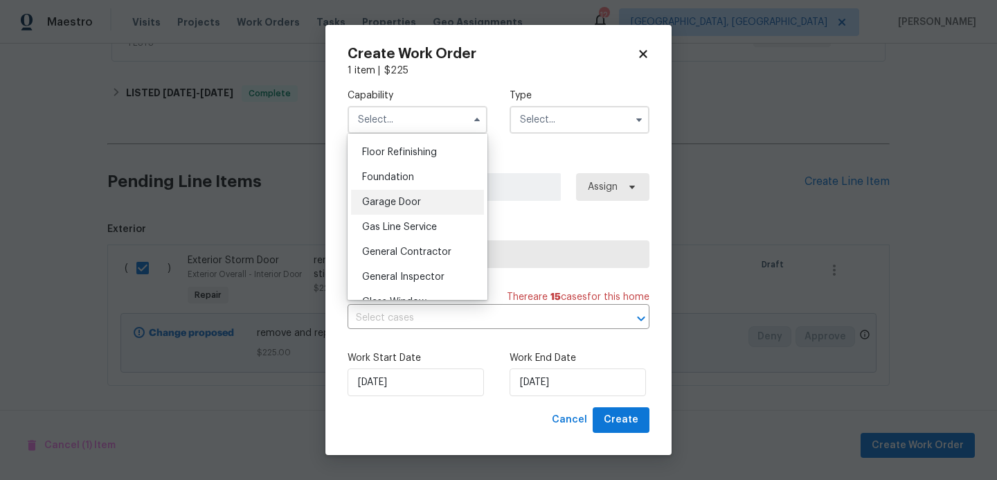
scroll to position [565, 0]
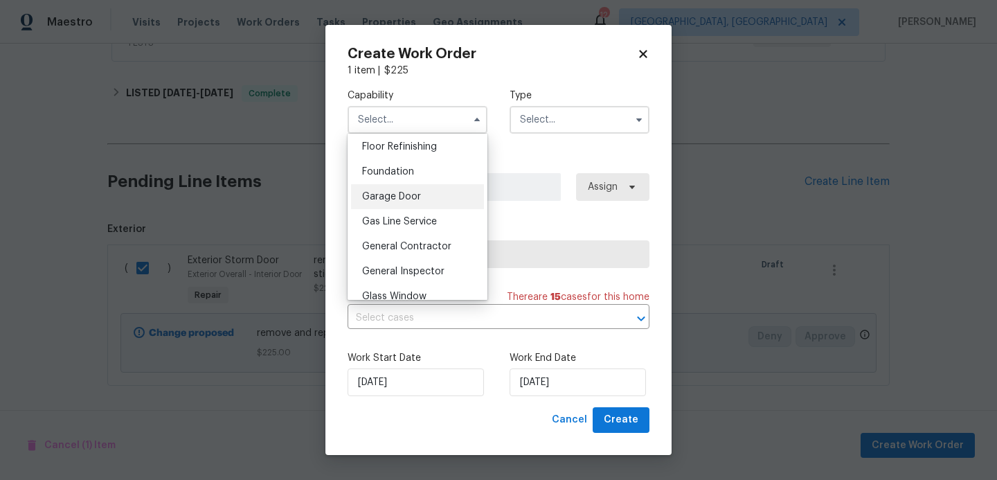
click at [398, 252] on div "General Contractor" at bounding box center [417, 246] width 133 height 25
type input "General Contractor"
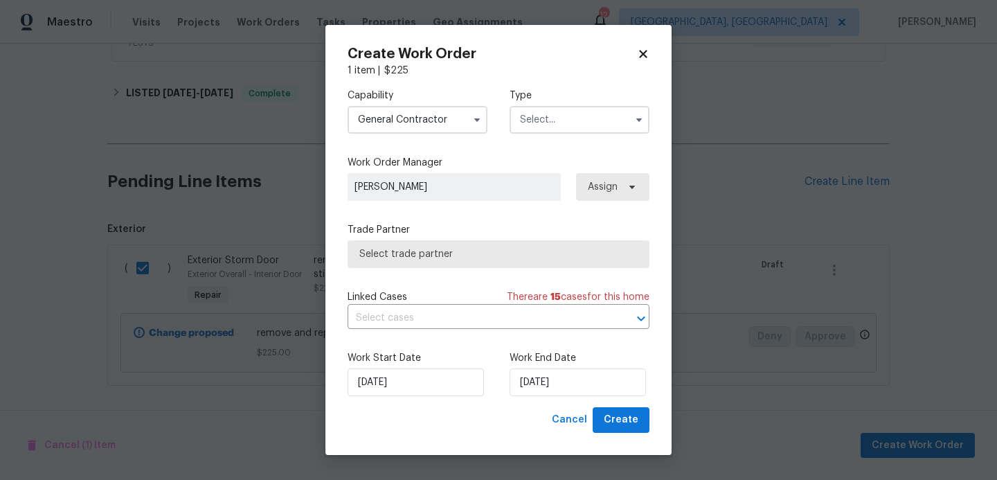
click at [548, 127] on input "text" at bounding box center [579, 120] width 140 height 28
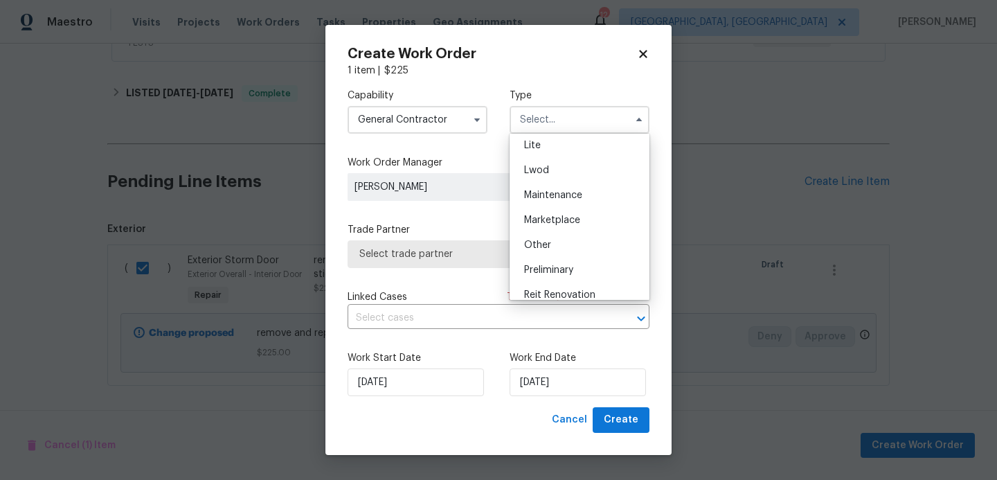
scroll to position [226, 0]
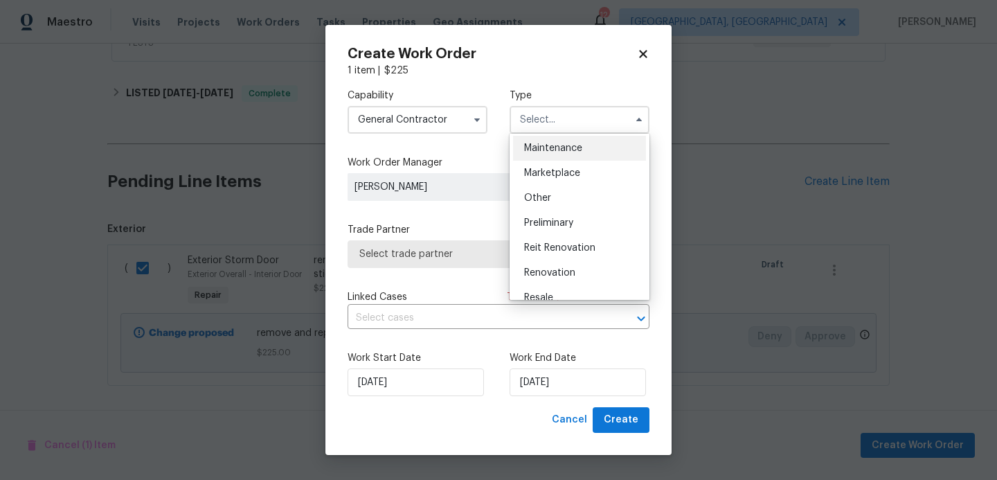
click at [562, 157] on div "Maintenance" at bounding box center [579, 148] width 133 height 25
type input "Maintenance"
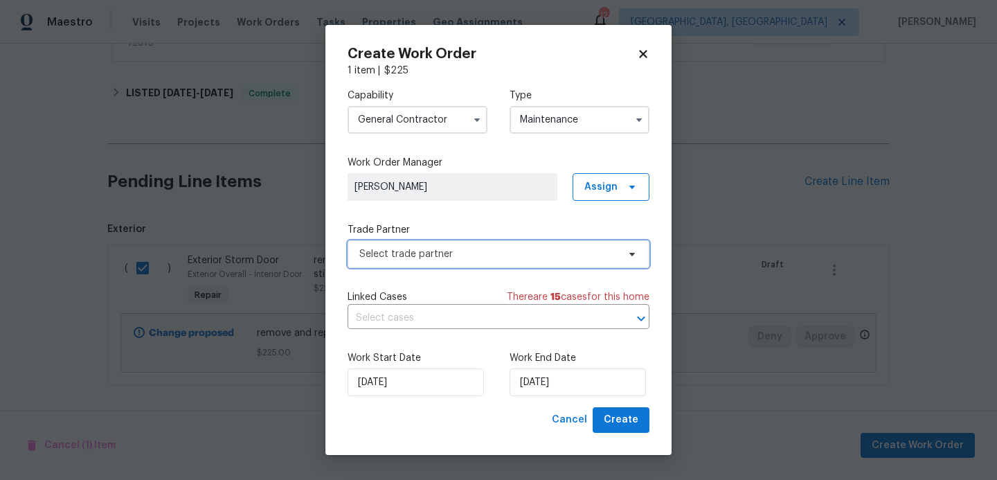
click at [446, 266] on span "Select trade partner" at bounding box center [499, 254] width 302 height 28
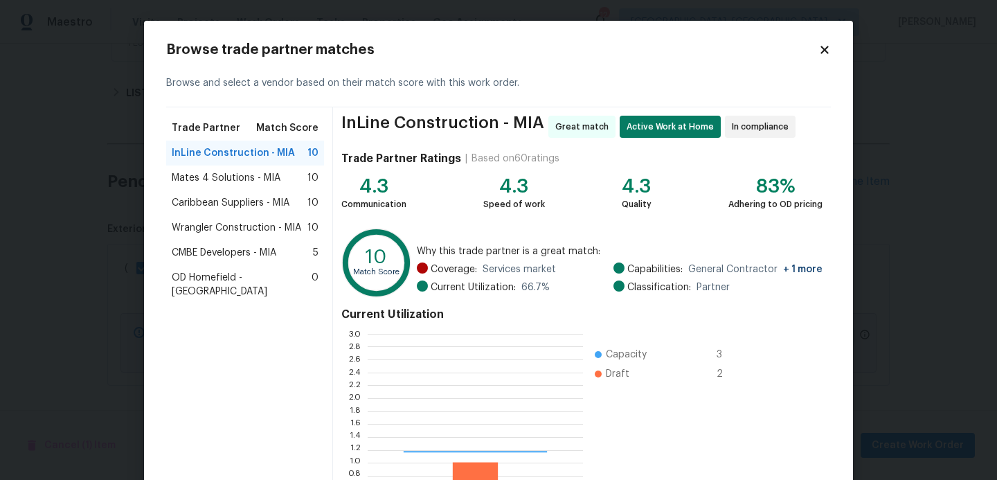
scroll to position [194, 215]
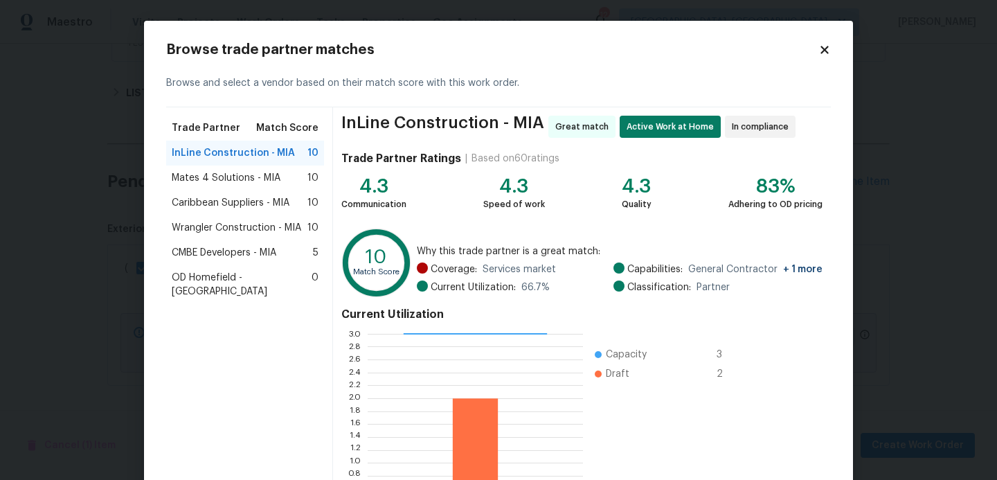
click at [224, 184] on span "Mates 4 Solutions - MIA" at bounding box center [226, 178] width 109 height 14
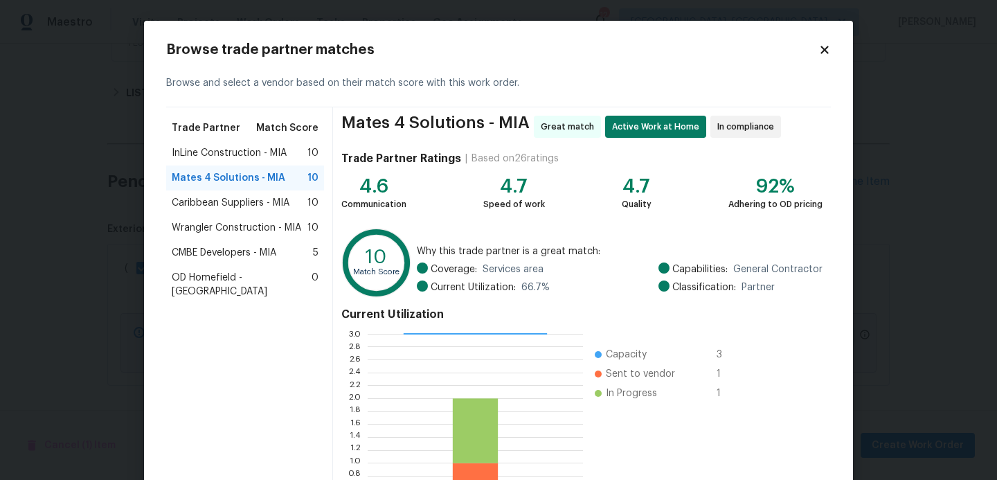
scroll to position [131, 0]
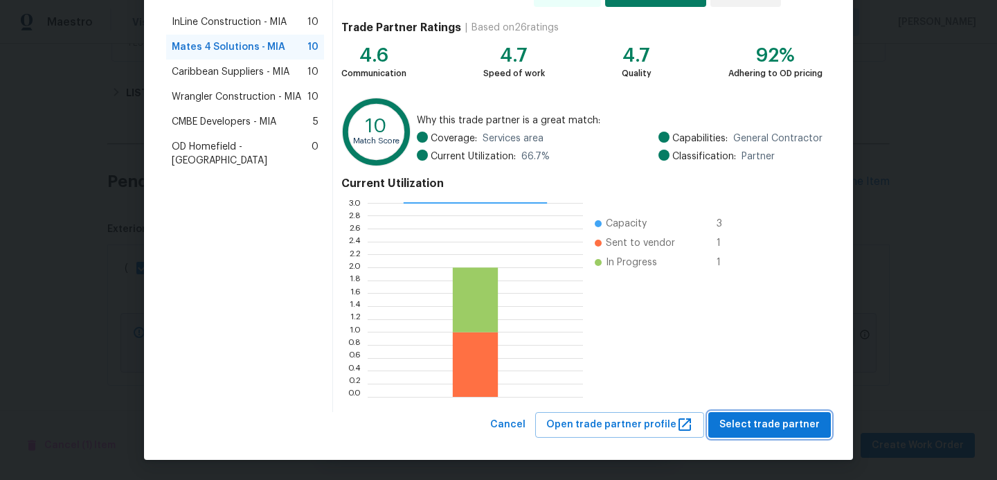
click at [752, 424] on span "Select trade partner" at bounding box center [769, 424] width 100 height 17
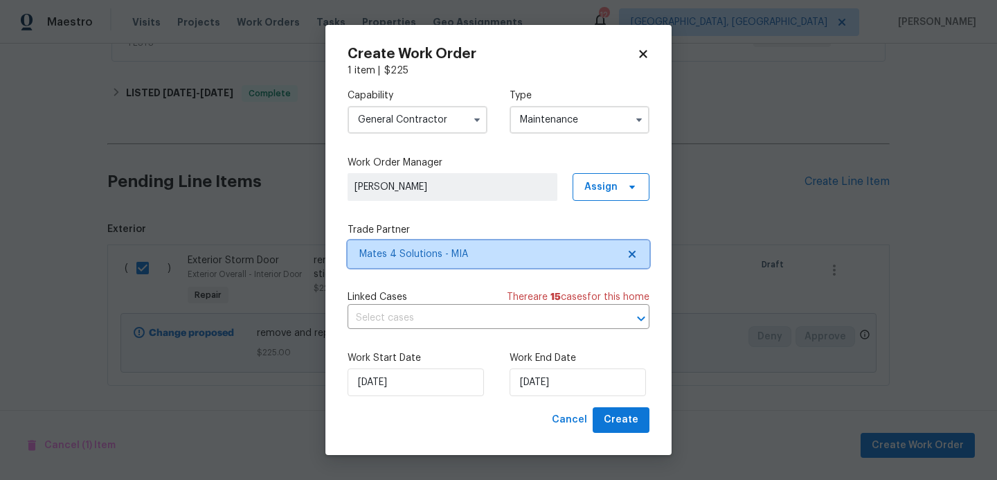
scroll to position [0, 0]
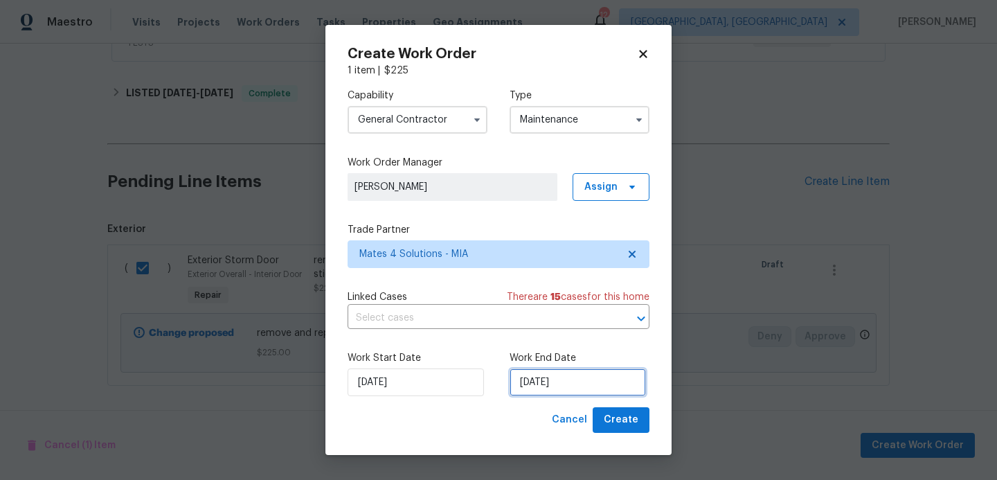
click at [603, 382] on input "[DATE]" at bounding box center [577, 382] width 136 height 28
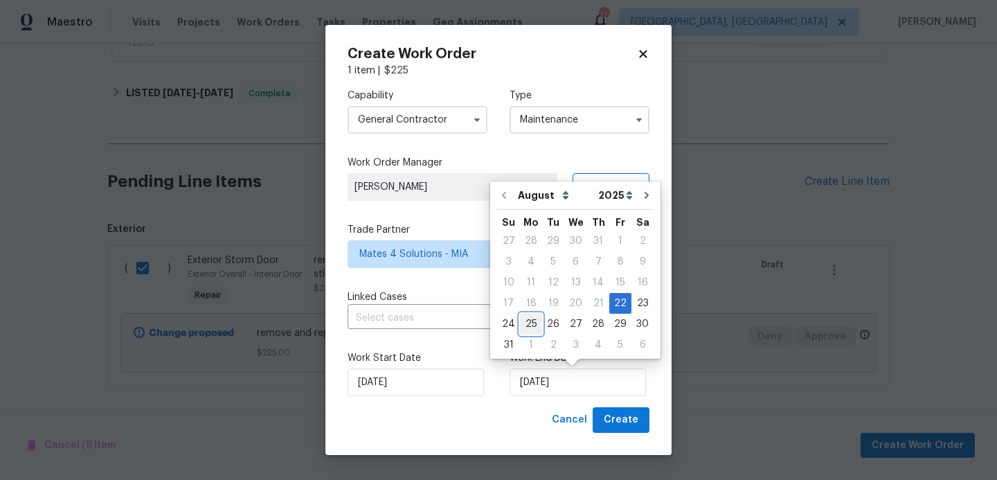
click at [530, 325] on div "25" at bounding box center [531, 323] width 22 height 19
type input "[DATE]"
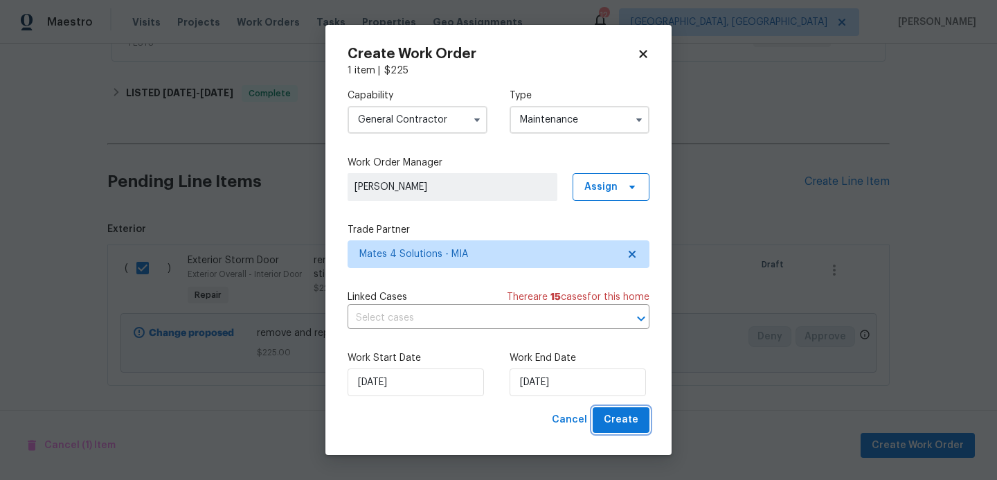
click at [625, 420] on span "Create" at bounding box center [621, 419] width 35 height 17
checkbox input "false"
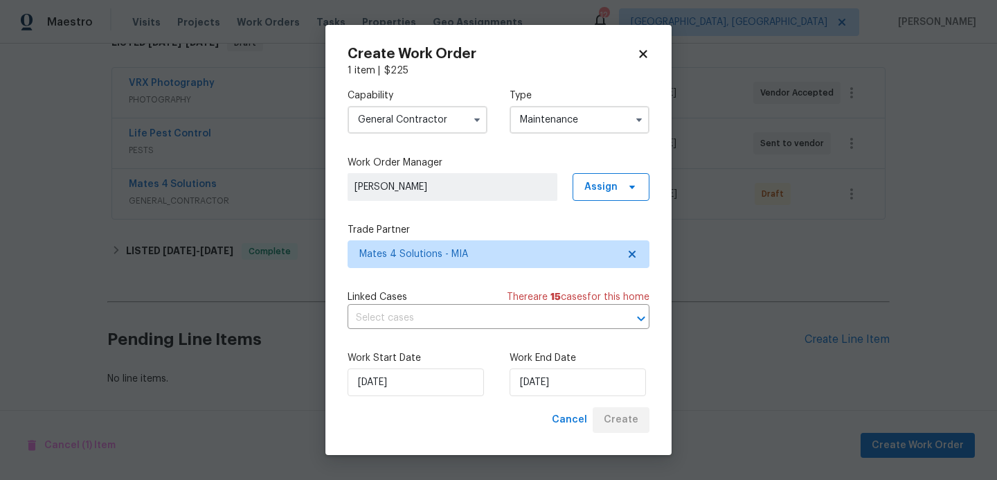
scroll to position [961, 0]
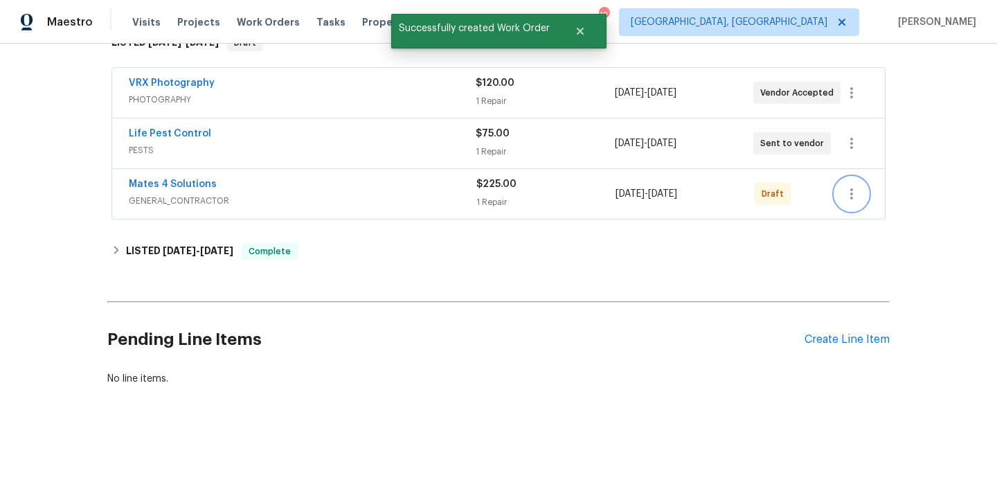
click at [848, 199] on icon "button" at bounding box center [851, 194] width 17 height 17
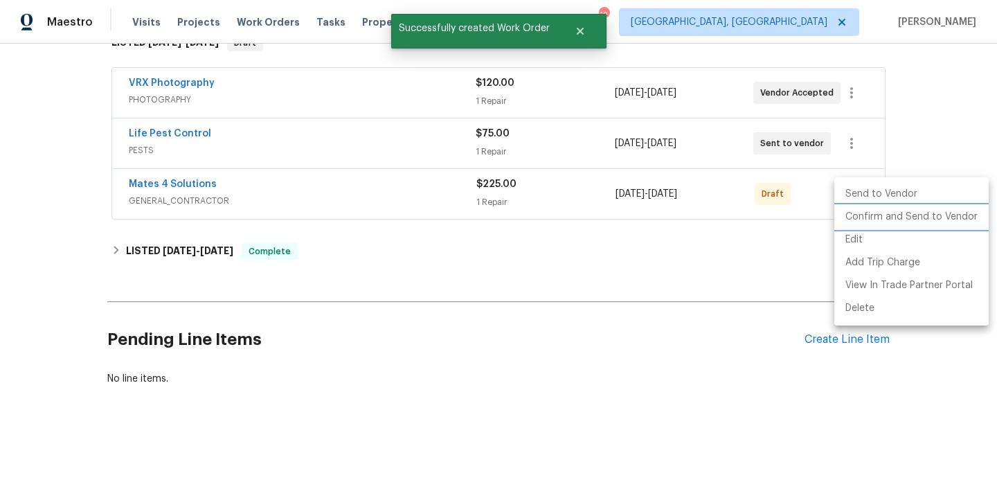
click at [855, 220] on li "Confirm and Send to Vendor" at bounding box center [911, 217] width 154 height 23
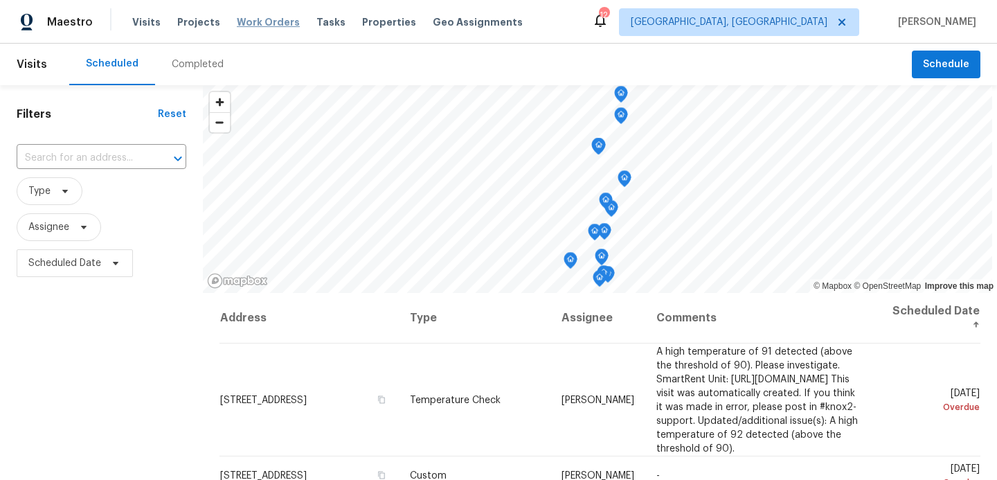
click at [275, 19] on span "Work Orders" at bounding box center [268, 22] width 63 height 14
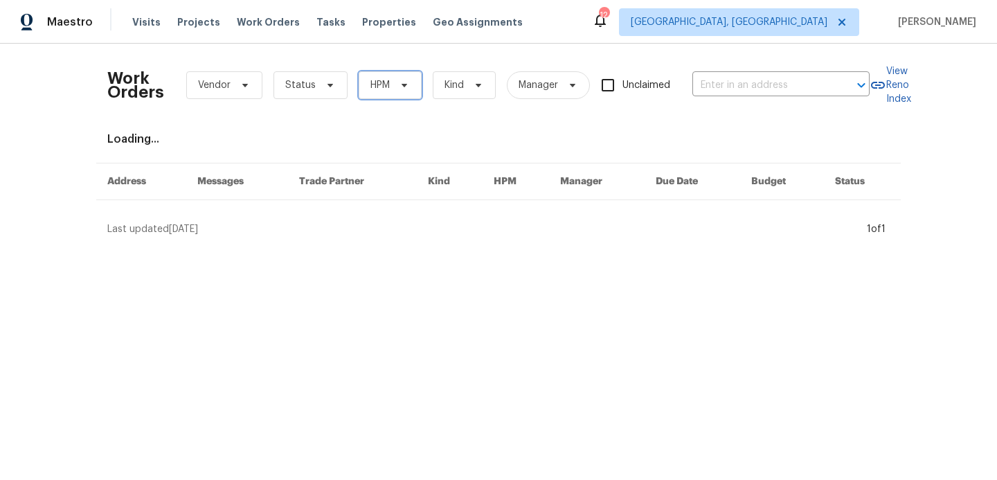
click at [377, 87] on span "HPM" at bounding box center [379, 85] width 19 height 14
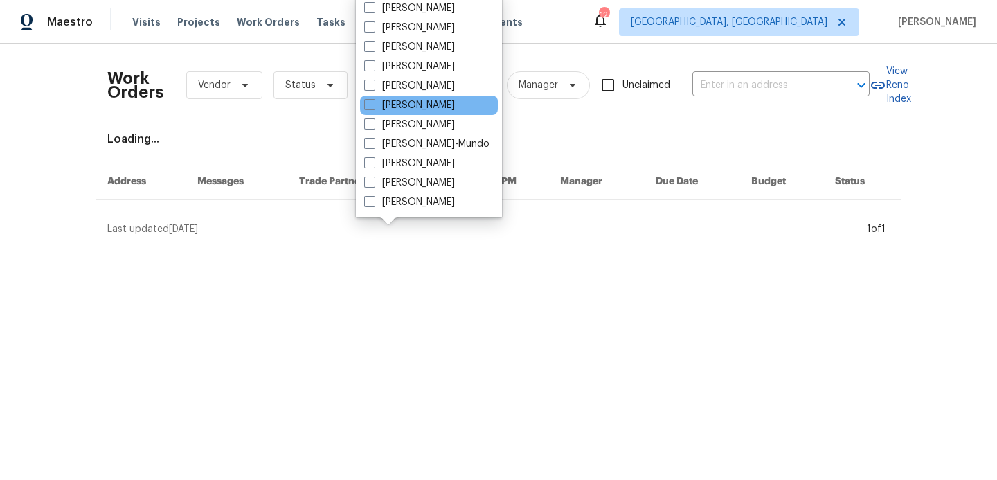
click at [370, 97] on div "[PERSON_NAME]" at bounding box center [429, 105] width 138 height 19
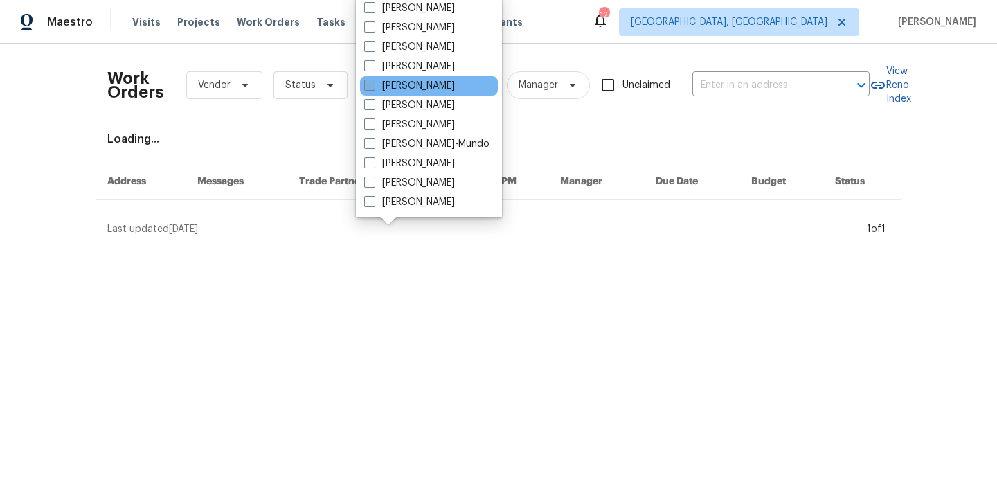
click at [371, 87] on span at bounding box center [369, 85] width 11 height 11
click at [371, 87] on input "[PERSON_NAME]" at bounding box center [368, 83] width 9 height 9
checkbox input "true"
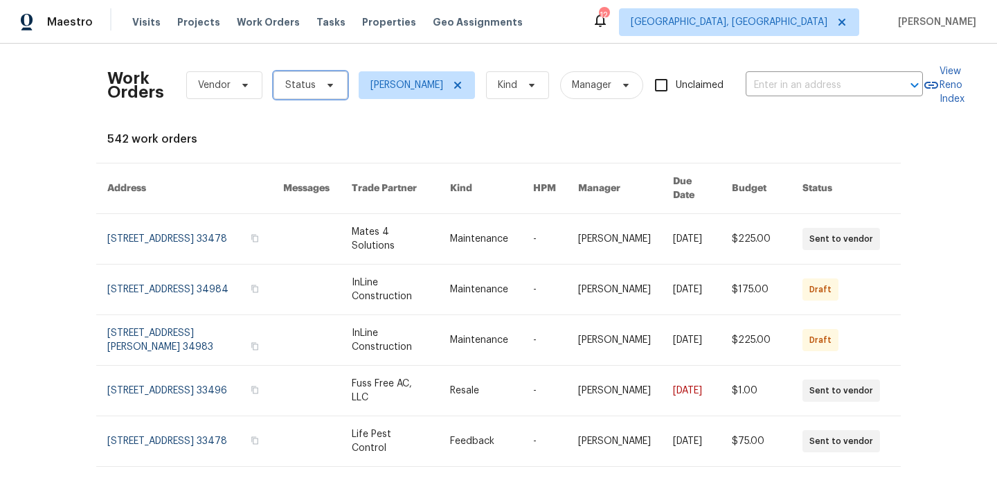
click at [325, 96] on span "Status" at bounding box center [310, 85] width 74 height 28
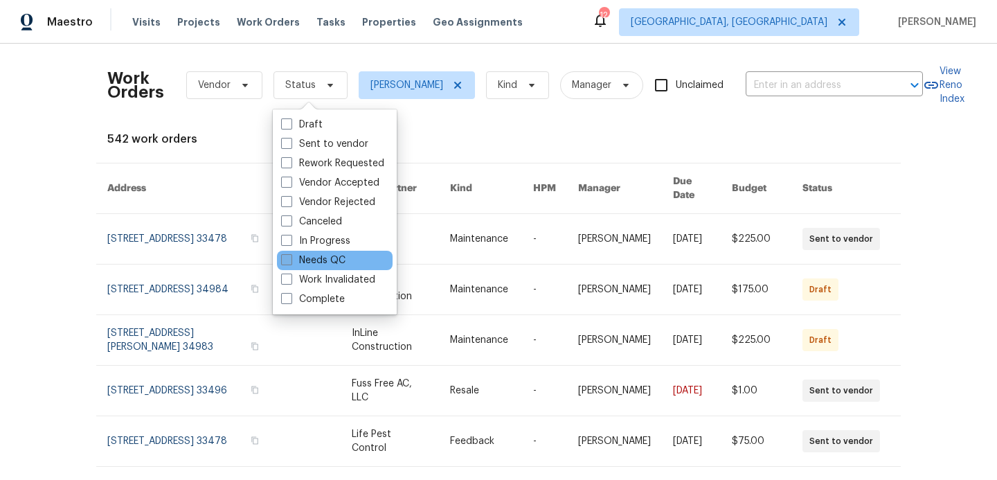
click at [292, 259] on label "Needs QC" at bounding box center [313, 260] width 64 height 14
click at [290, 259] on input "Needs QC" at bounding box center [285, 257] width 9 height 9
checkbox input "true"
